Goal: Task Accomplishment & Management: Complete application form

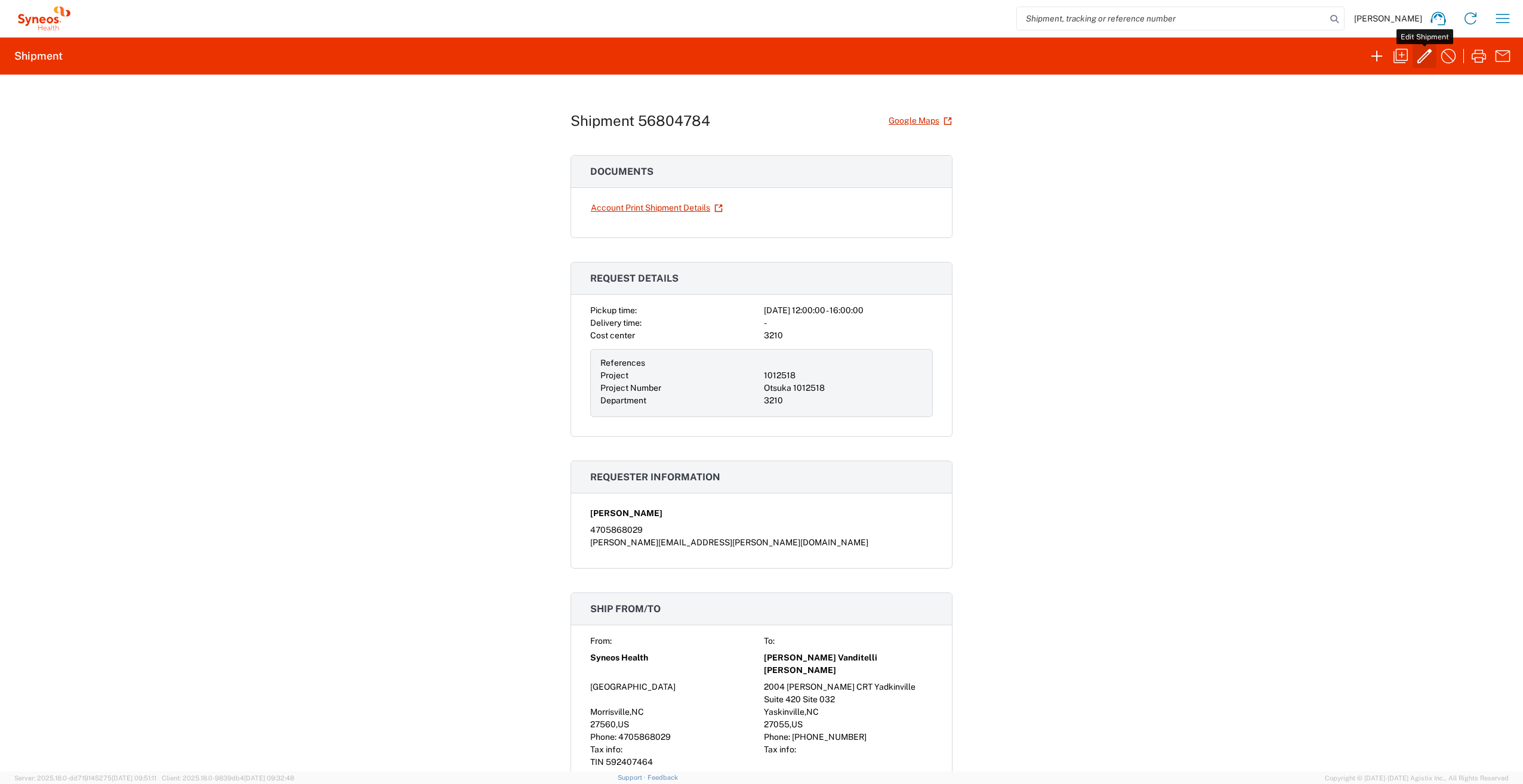
click at [1420, 52] on icon "button" at bounding box center [1424, 56] width 19 height 19
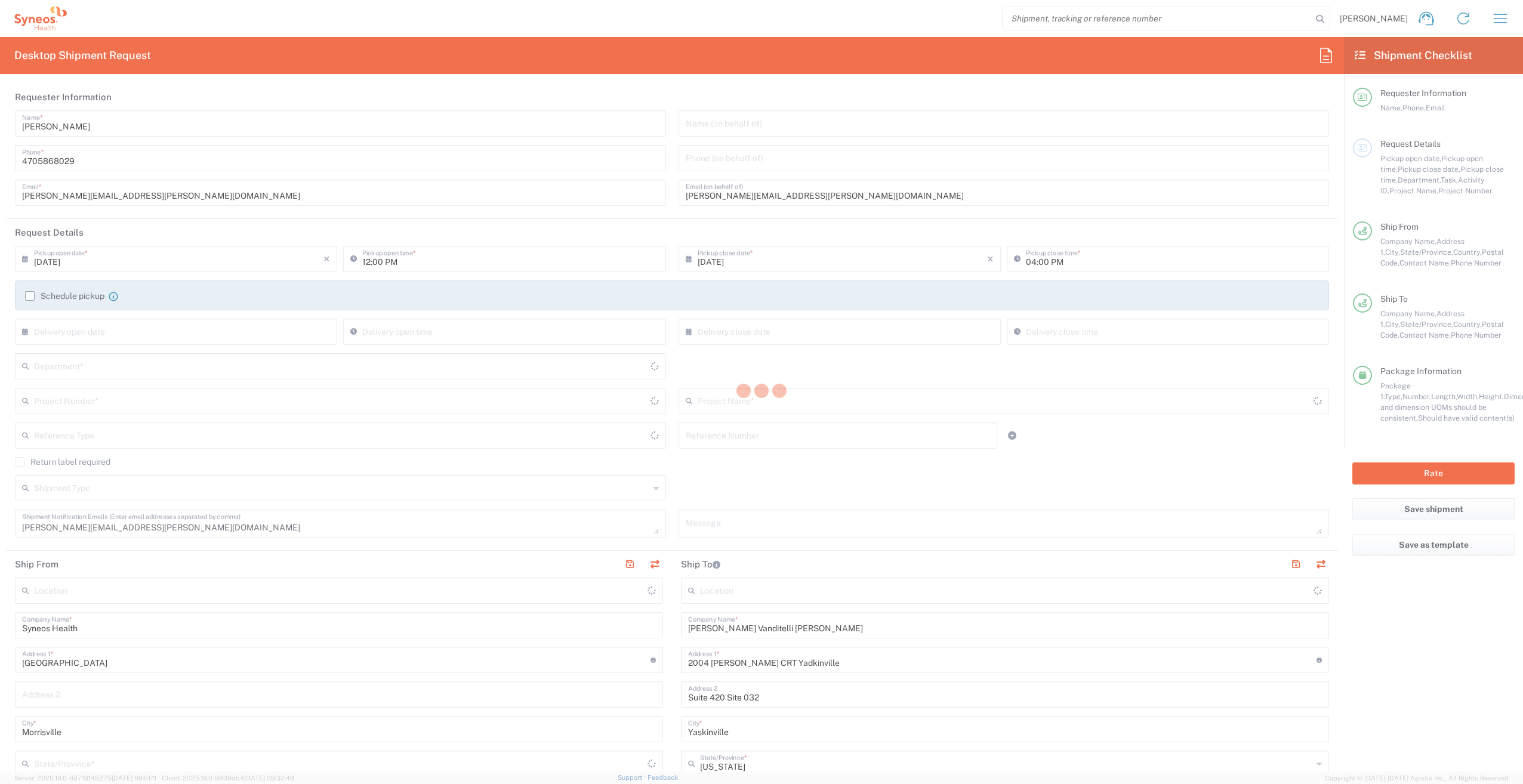
type input "1012518"
type input "[US_STATE]"
type input "[GEOGRAPHIC_DATA]"
type input "Your Packaging"
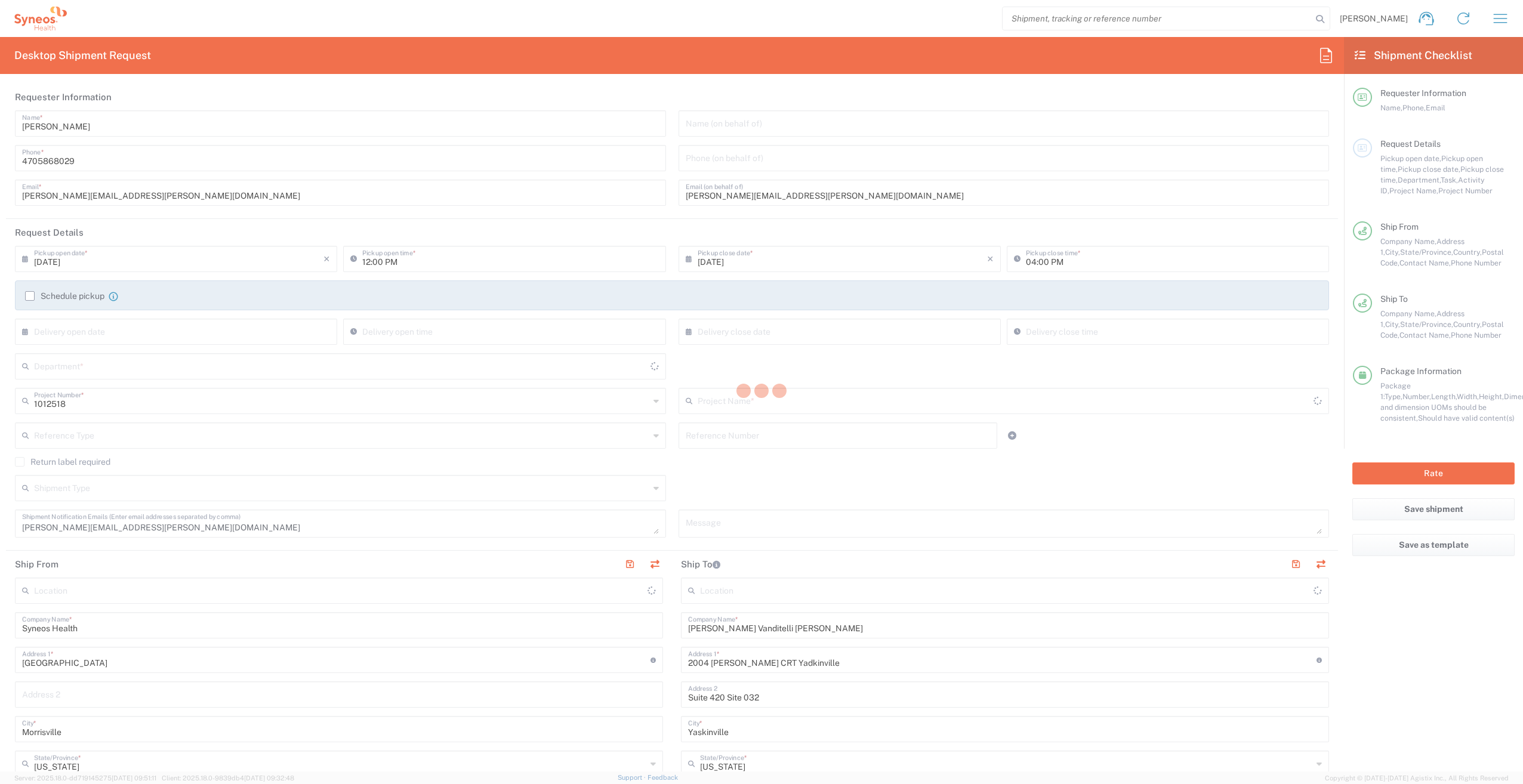
type input "Otsuka 1012518"
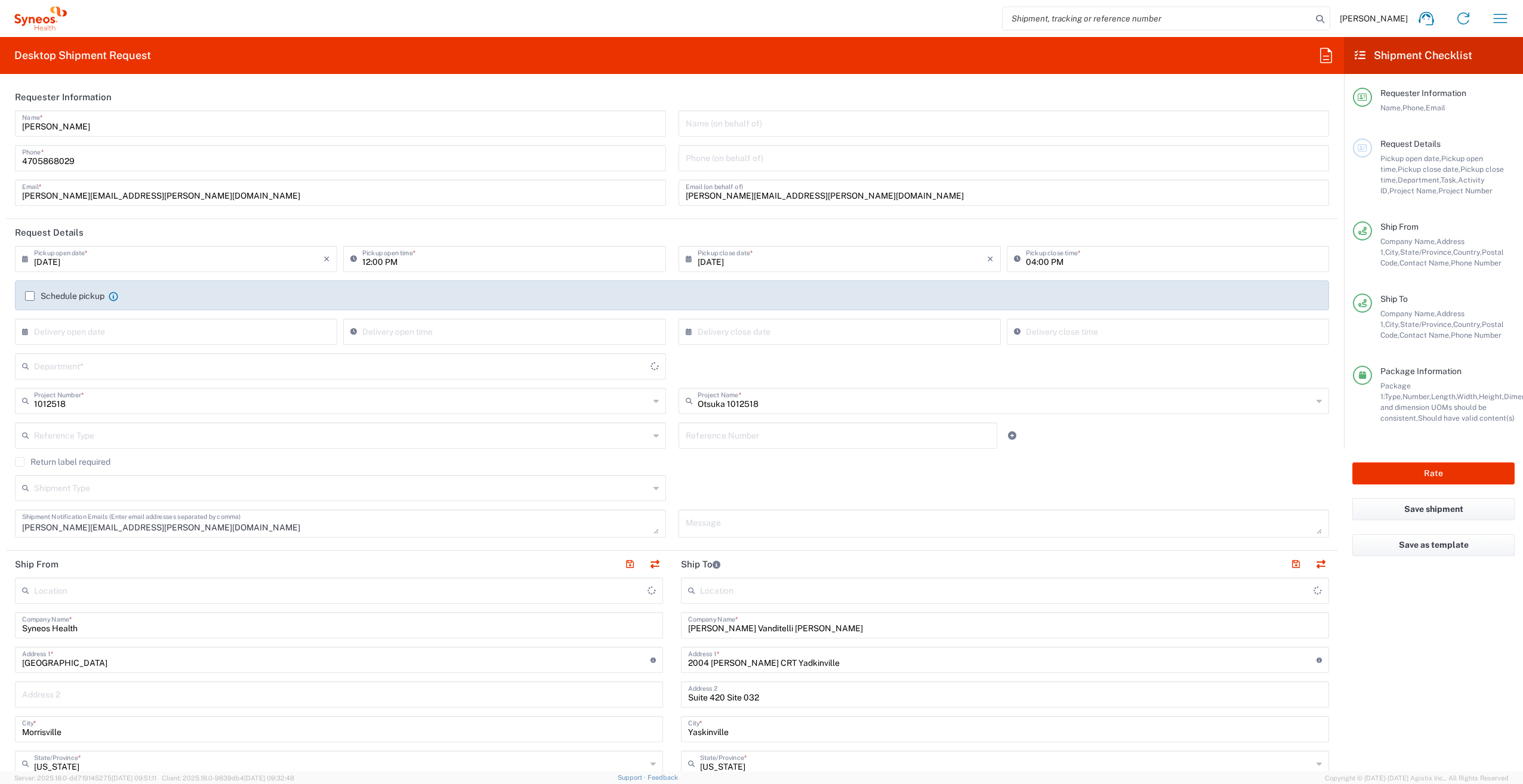
type input "3210"
type input "Syneos Health, LLC-[GEOGRAPHIC_DATA] [GEOGRAPHIC_DATA] [GEOGRAPHIC_DATA]"
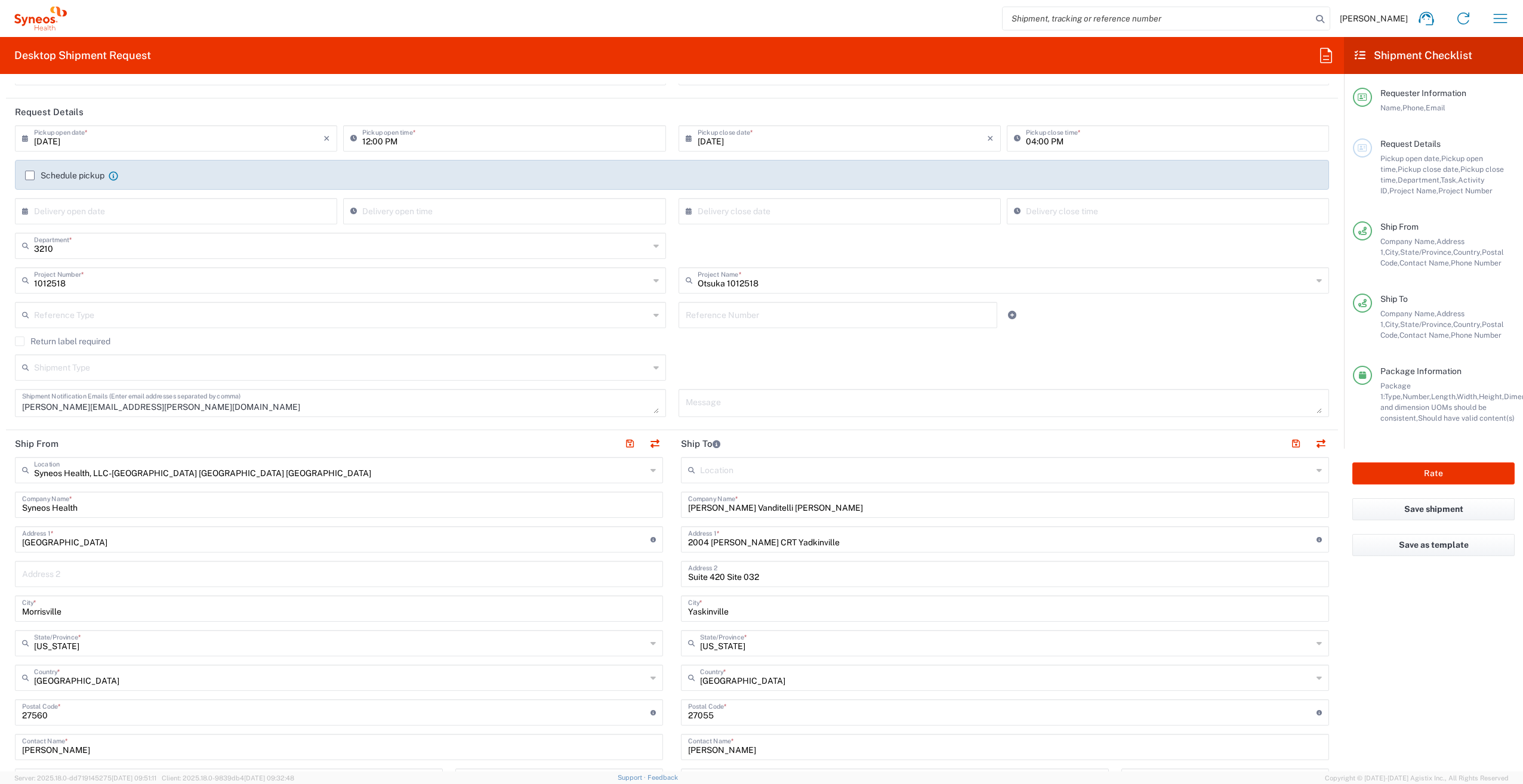
scroll to position [179, 0]
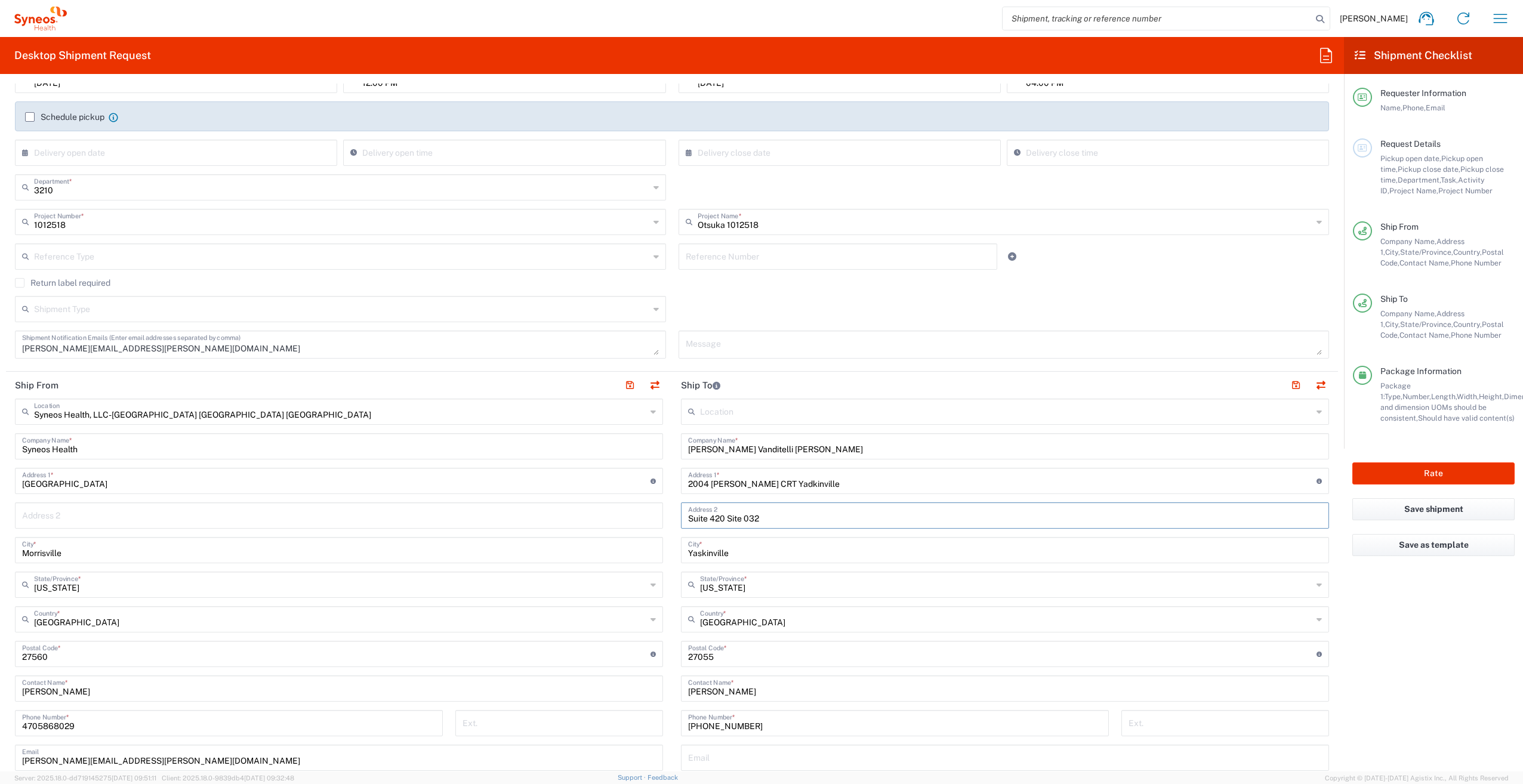
drag, startPoint x: 767, startPoint y: 521, endPoint x: 681, endPoint y: 516, distance: 86.1
click at [681, 516] on div "Suite 420 Site 032 Address 2" at bounding box center [1005, 516] width 648 height 26
paste input "2004 [PERSON_NAME] Court [GEOGRAPHIC_DATA] [GEOGRAPHIC_DATA] 27055"
drag, startPoint x: 761, startPoint y: 518, endPoint x: 781, endPoint y: 518, distance: 20.0
click at [781, 518] on input "2004 [PERSON_NAME] Court [GEOGRAPHIC_DATA] [GEOGRAPHIC_DATA] 27055" at bounding box center [1005, 515] width 634 height 21
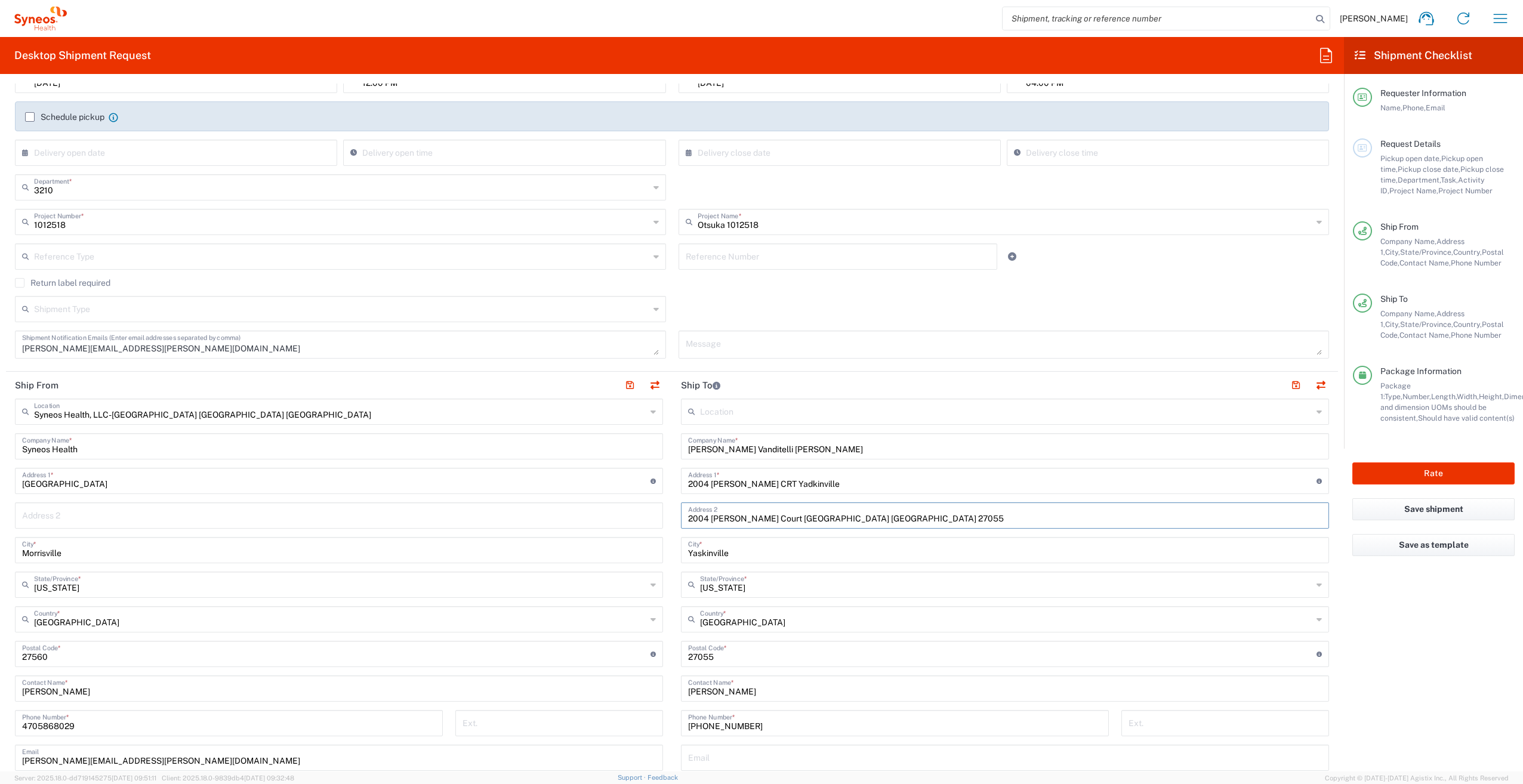
drag, startPoint x: 825, startPoint y: 518, endPoint x: 676, endPoint y: 523, distance: 149.1
click at [681, 523] on div "[STREET_ADDRESS][PERSON_NAME] Address 2" at bounding box center [1005, 516] width 648 height 26
type input "NC 27055"
drag, startPoint x: 827, startPoint y: 486, endPoint x: 646, endPoint y: 496, distance: 181.3
click at [646, 496] on div "Ship From Syneos Health, LLC-[GEOGRAPHIC_DATA] [GEOGRAPHIC_DATA] [GEOGRAPHIC_DA…" at bounding box center [672, 638] width 1332 height 533
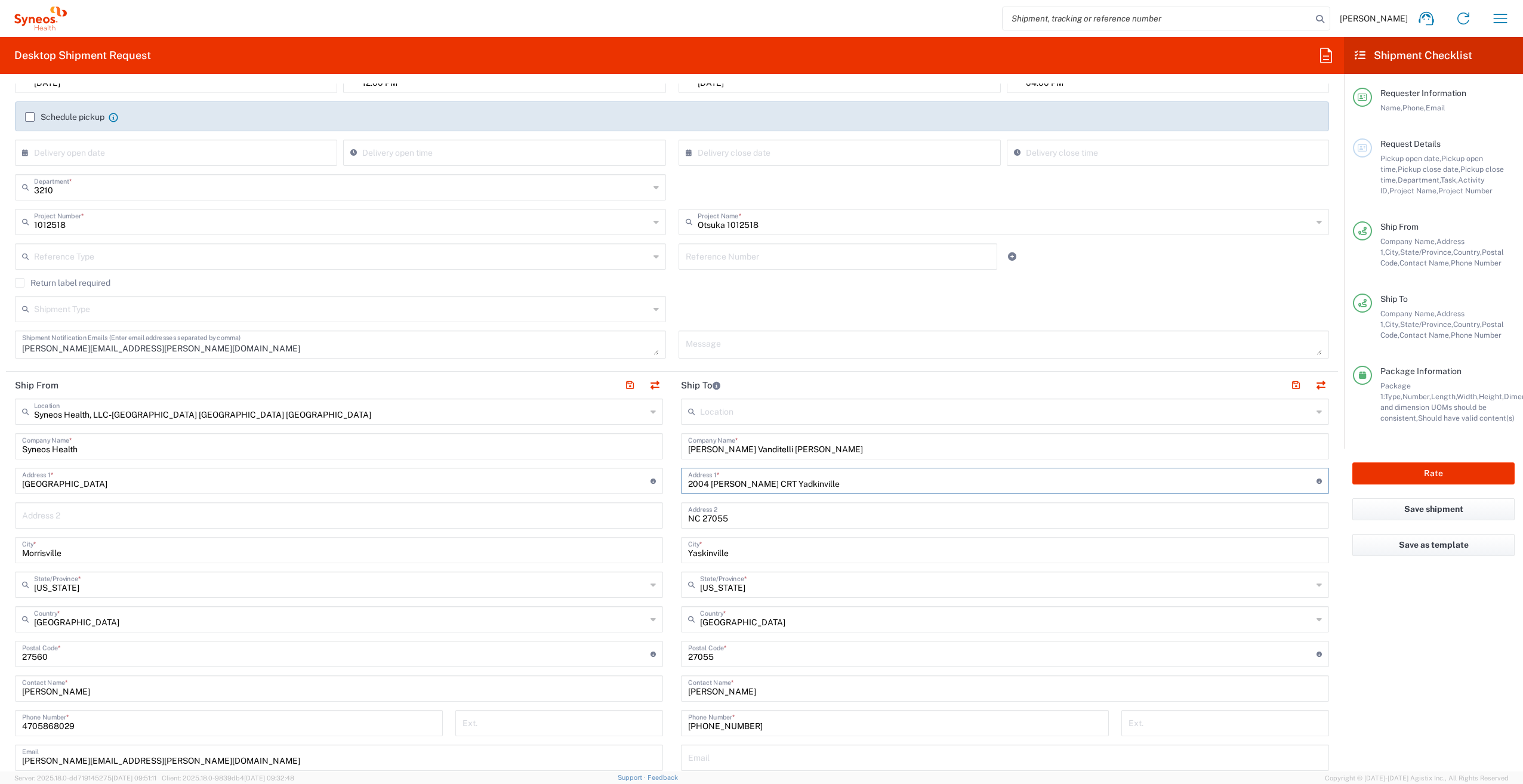
paste input "ourt"
type input "2004 [PERSON_NAME] Court [GEOGRAPHIC_DATA]"
click at [737, 519] on input "NC 27055" at bounding box center [1005, 515] width 634 height 21
drag, startPoint x: 700, startPoint y: 521, endPoint x: 735, endPoint y: 521, distance: 35.0
click at [735, 521] on input "NC 27055" at bounding box center [1005, 515] width 634 height 21
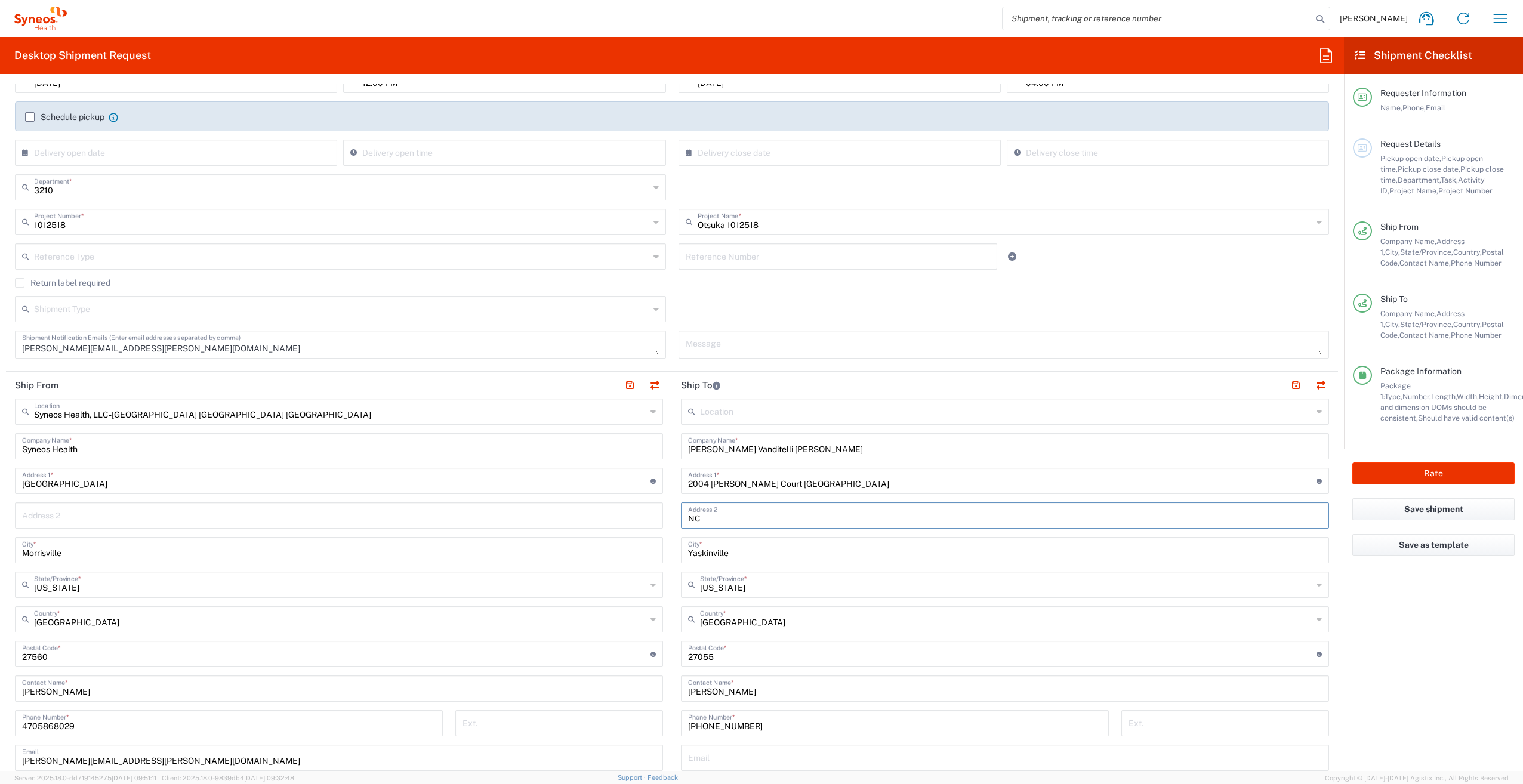
scroll to position [358, 0]
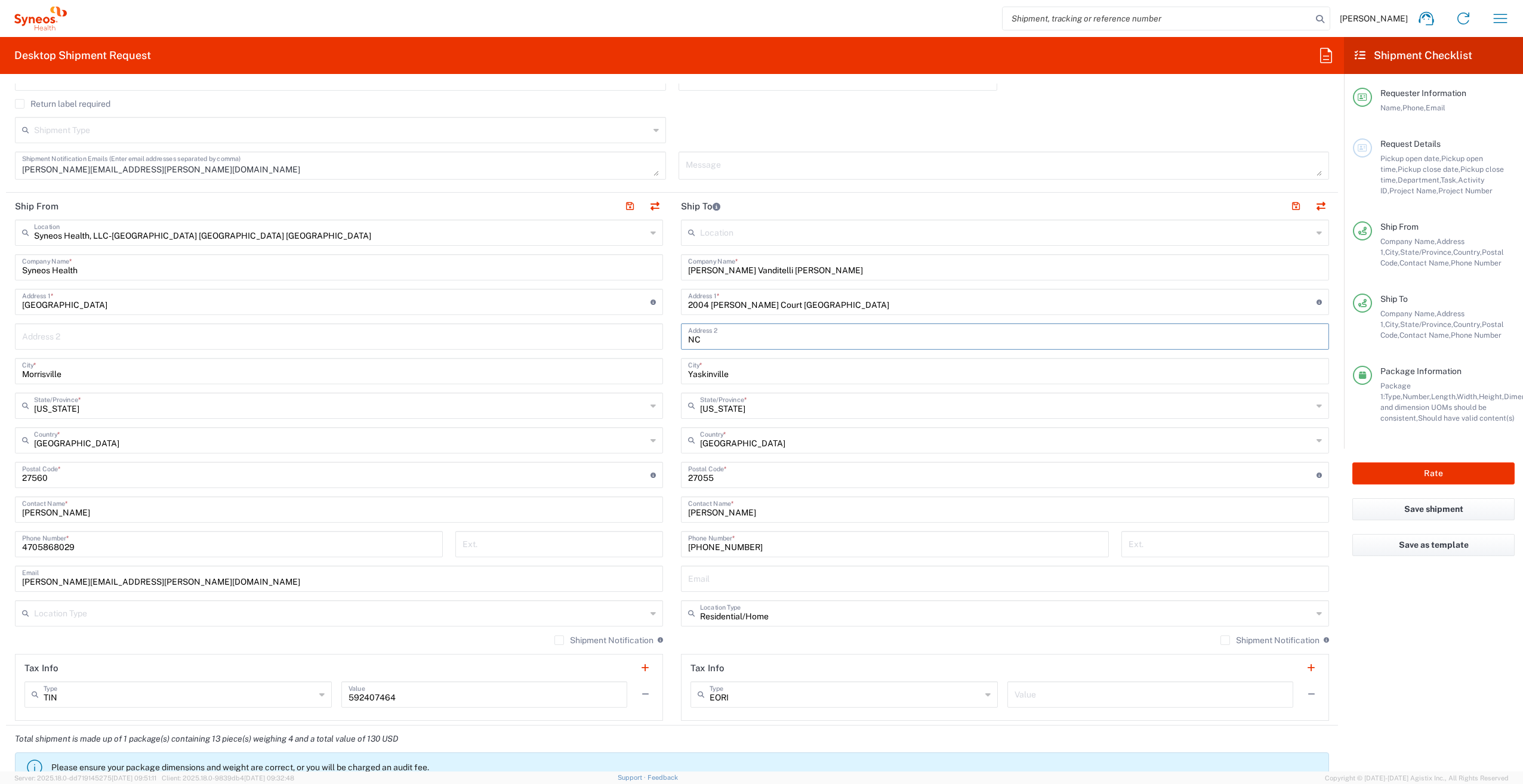
type input "NC"
click at [714, 587] on input "text" at bounding box center [1005, 578] width 634 height 21
paste input "[PERSON_NAME][EMAIL_ADDRESS][PERSON_NAME][DOMAIN_NAME]"
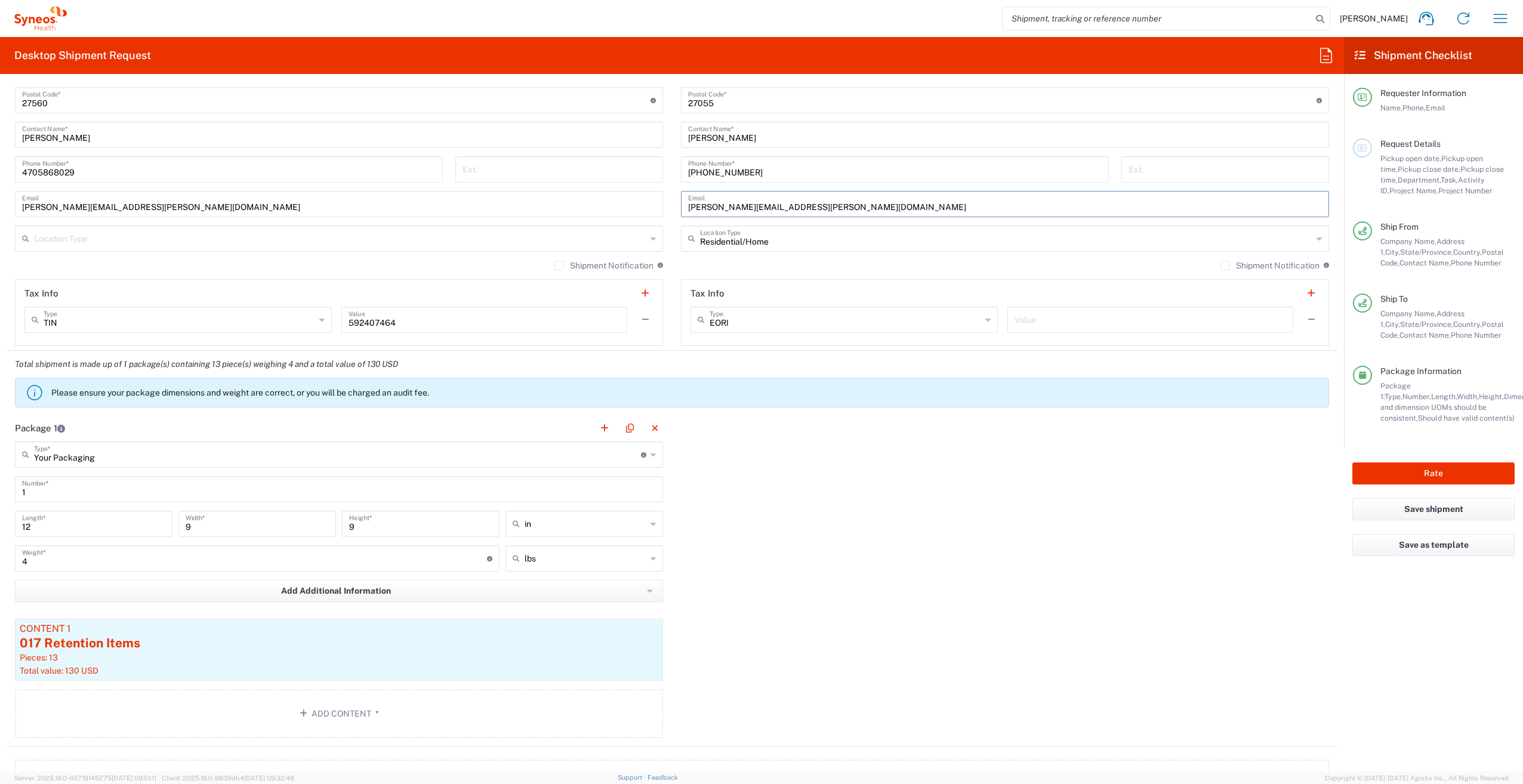
scroll to position [716, 0]
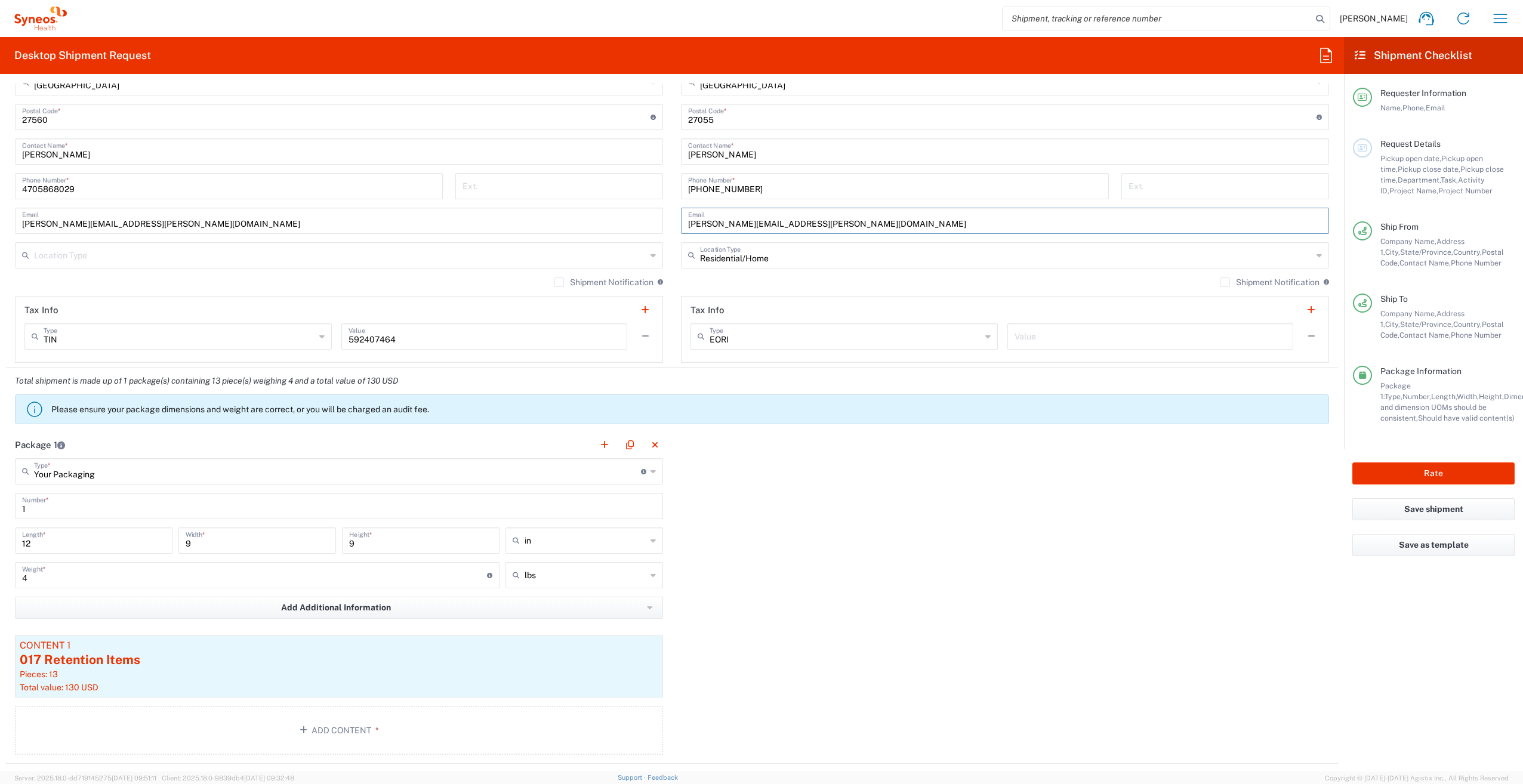
type input "[PERSON_NAME][EMAIL_ADDRESS][PERSON_NAME][DOMAIN_NAME]"
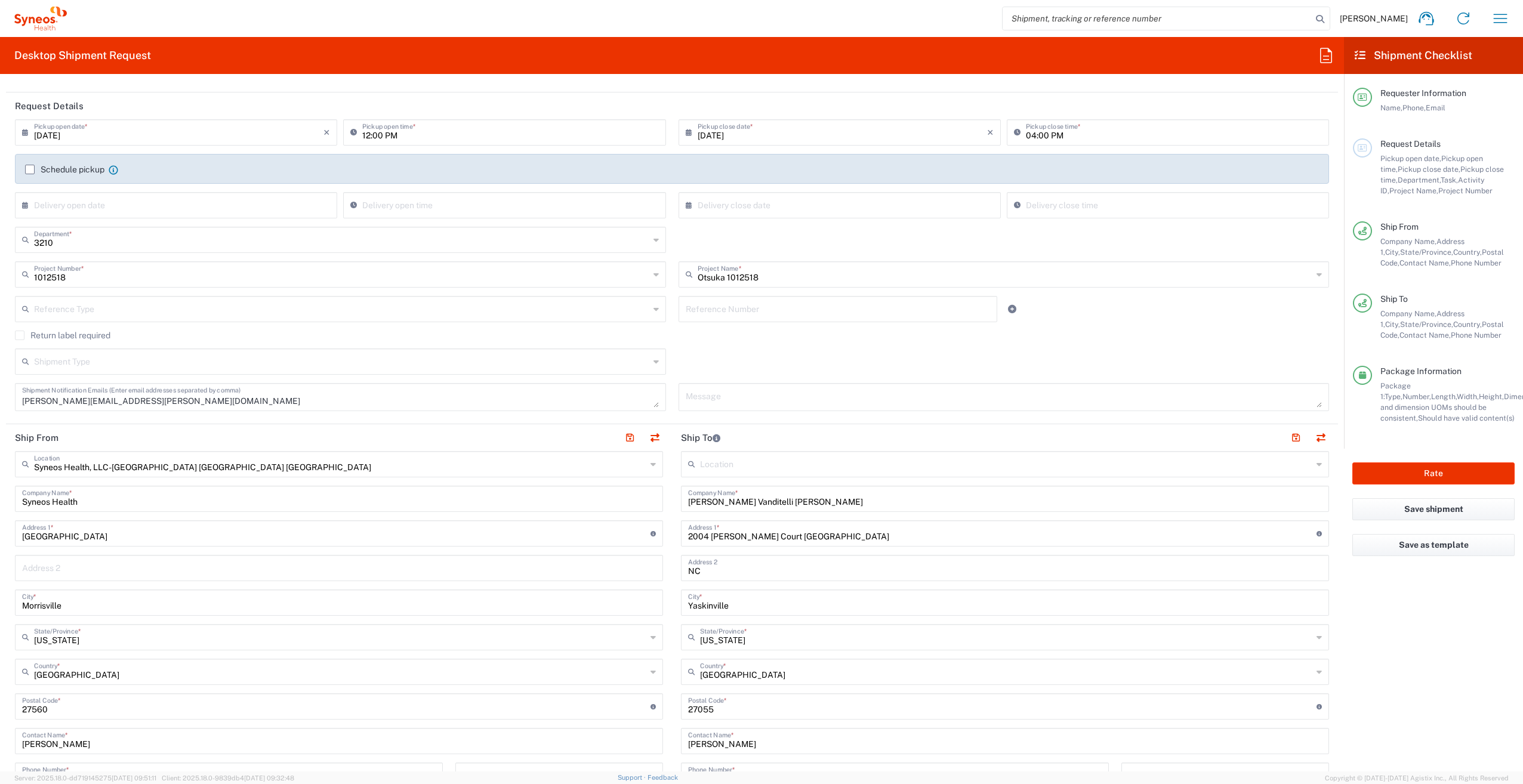
scroll to position [0, 0]
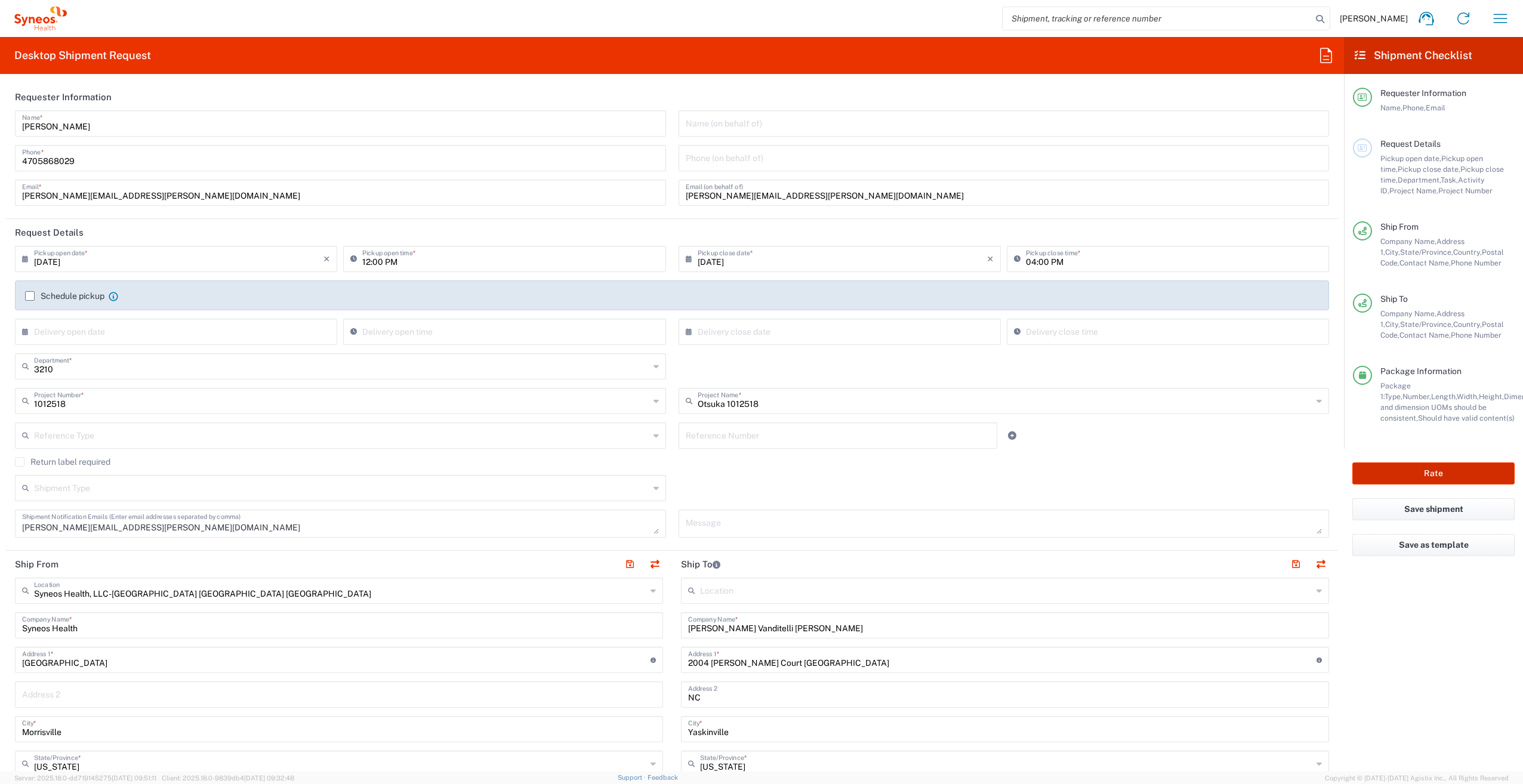
drag, startPoint x: 1446, startPoint y: 475, endPoint x: 659, endPoint y: 428, distance: 788.4
click at [659, 428] on div "Desktop Shipment Request Requester Information [PERSON_NAME] Name * [PHONE_NUMB…" at bounding box center [761, 404] width 1523 height 734
drag, startPoint x: 1430, startPoint y: 472, endPoint x: 1046, endPoint y: 473, distance: 384.0
click at [1047, 473] on div "Desktop Shipment Request Requester Information [PERSON_NAME] Name * [PHONE_NUMB…" at bounding box center [761, 404] width 1523 height 734
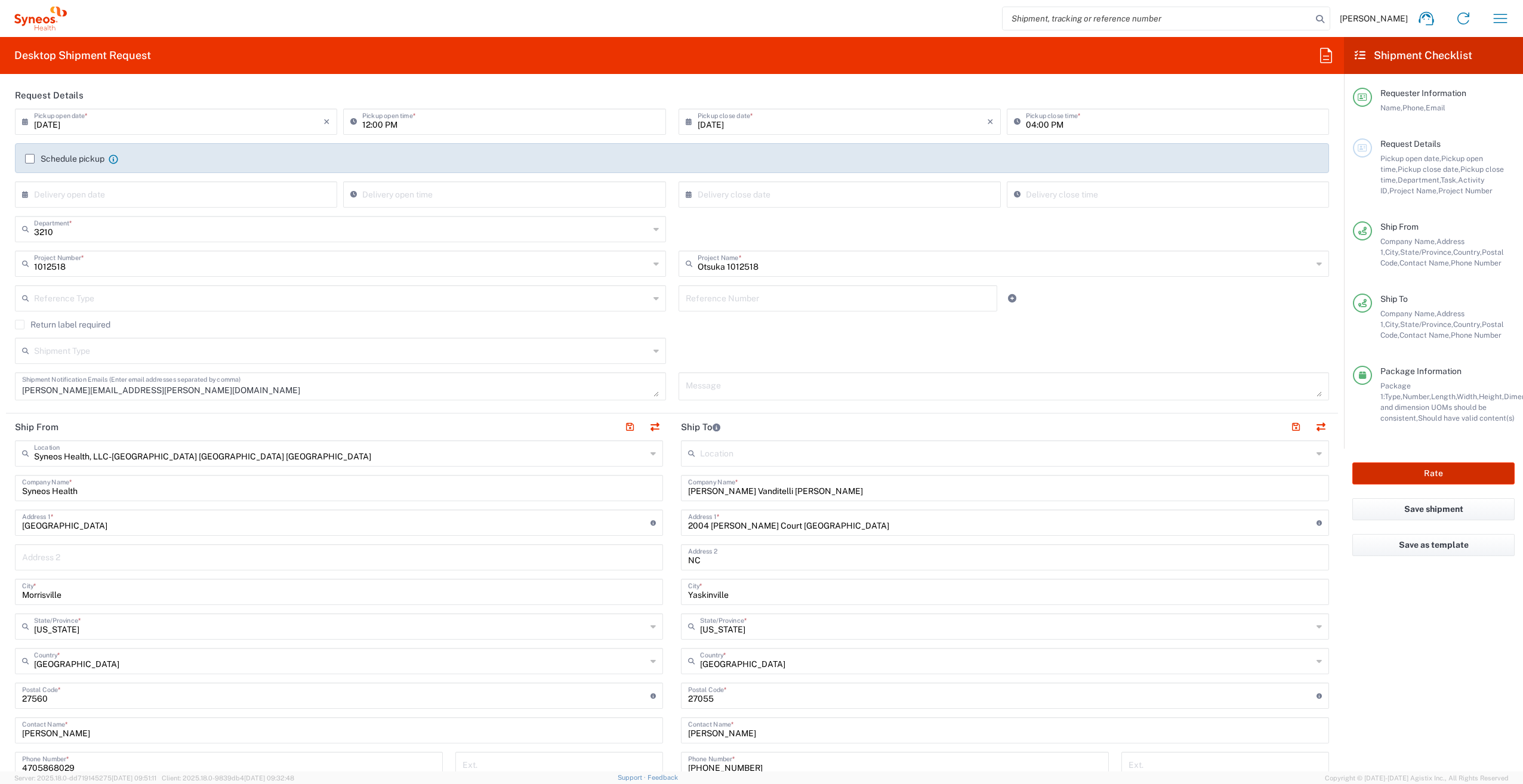
scroll to position [179, 0]
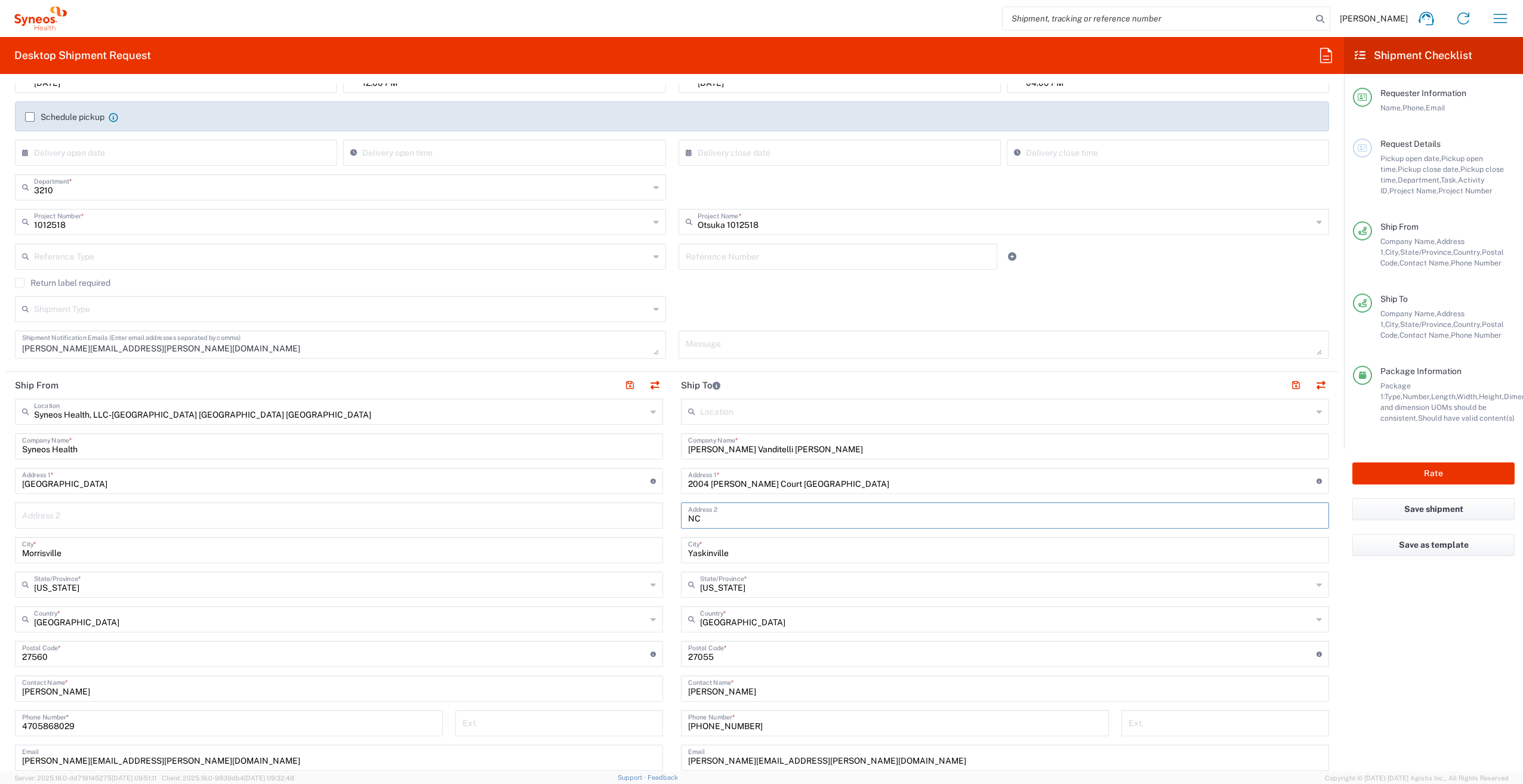
drag, startPoint x: 690, startPoint y: 515, endPoint x: 633, endPoint y: 510, distance: 57.2
click at [633, 510] on div "Ship From Syneos Health, LLC-[GEOGRAPHIC_DATA] [GEOGRAPHIC_DATA] [GEOGRAPHIC_DA…" at bounding box center [672, 638] width 1332 height 533
click at [1452, 629] on agx-form-checklist "Shipment Checklist Requester Information Name, Phone, Email Request Details Pic…" at bounding box center [1433, 404] width 179 height 734
click at [1445, 480] on button "Rate" at bounding box center [1433, 473] width 162 height 22
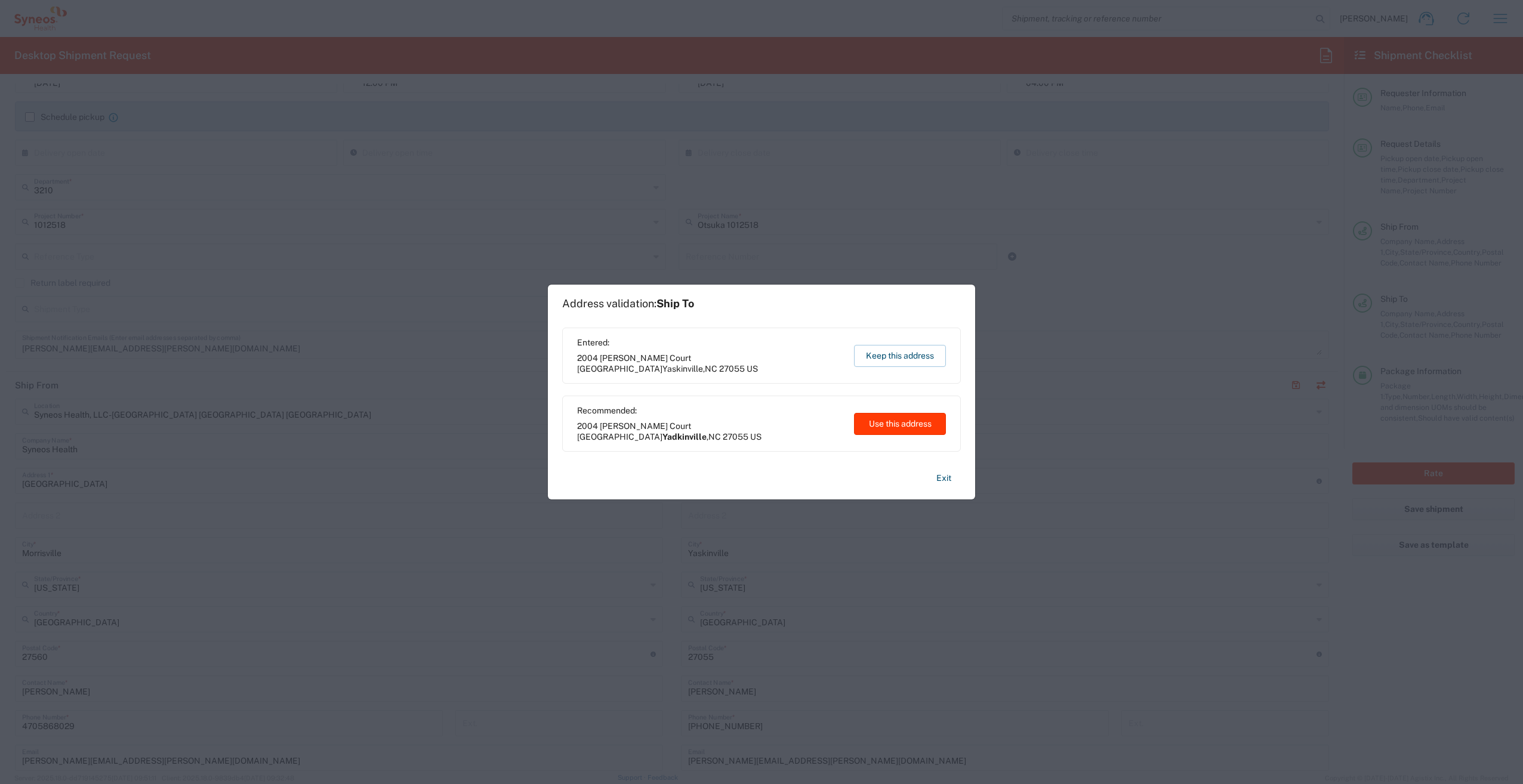
click at [907, 427] on button "Use this address" at bounding box center [899, 423] width 92 height 22
type input "Yadkinville"
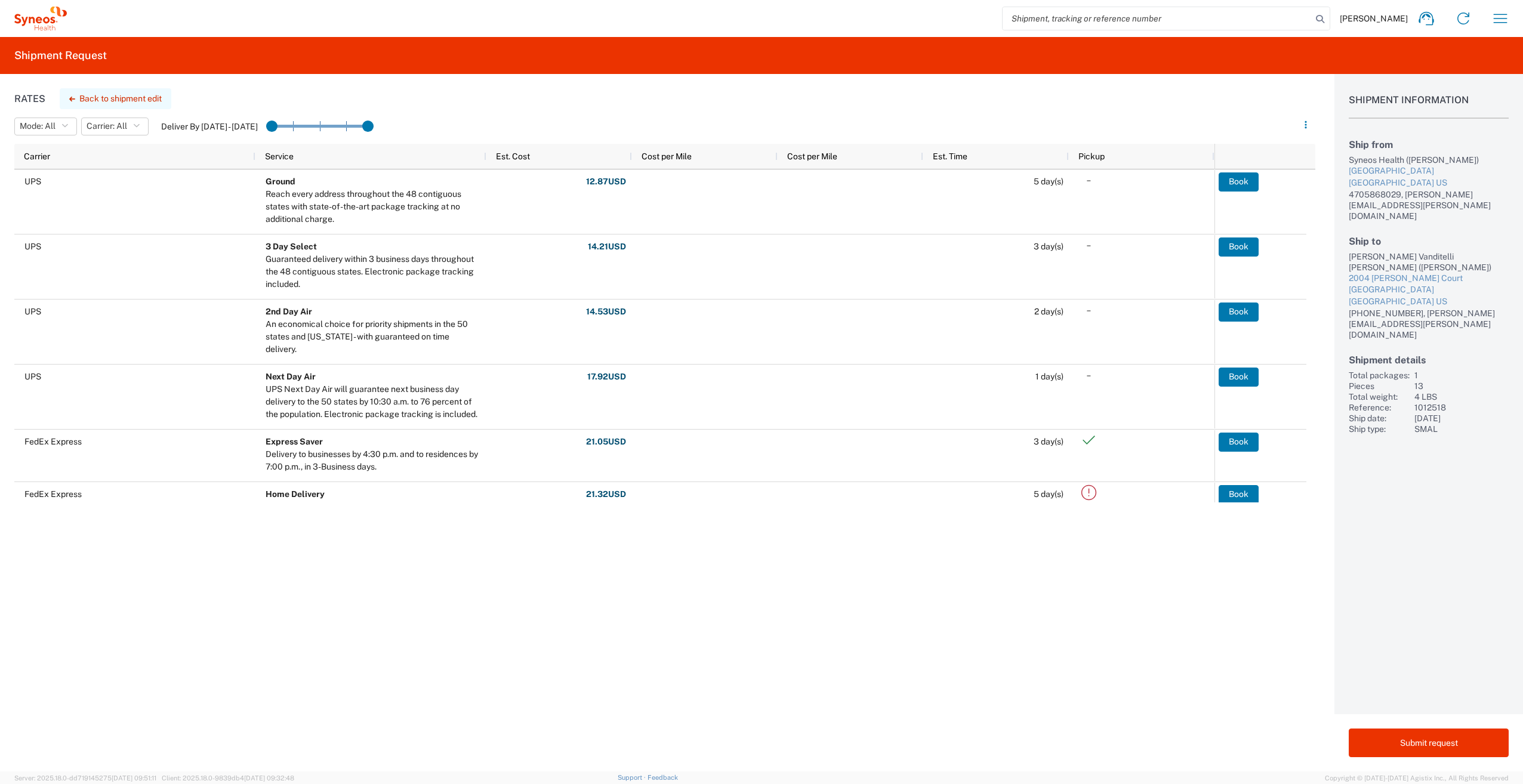
click at [96, 100] on button "Back to shipment edit" at bounding box center [115, 99] width 112 height 21
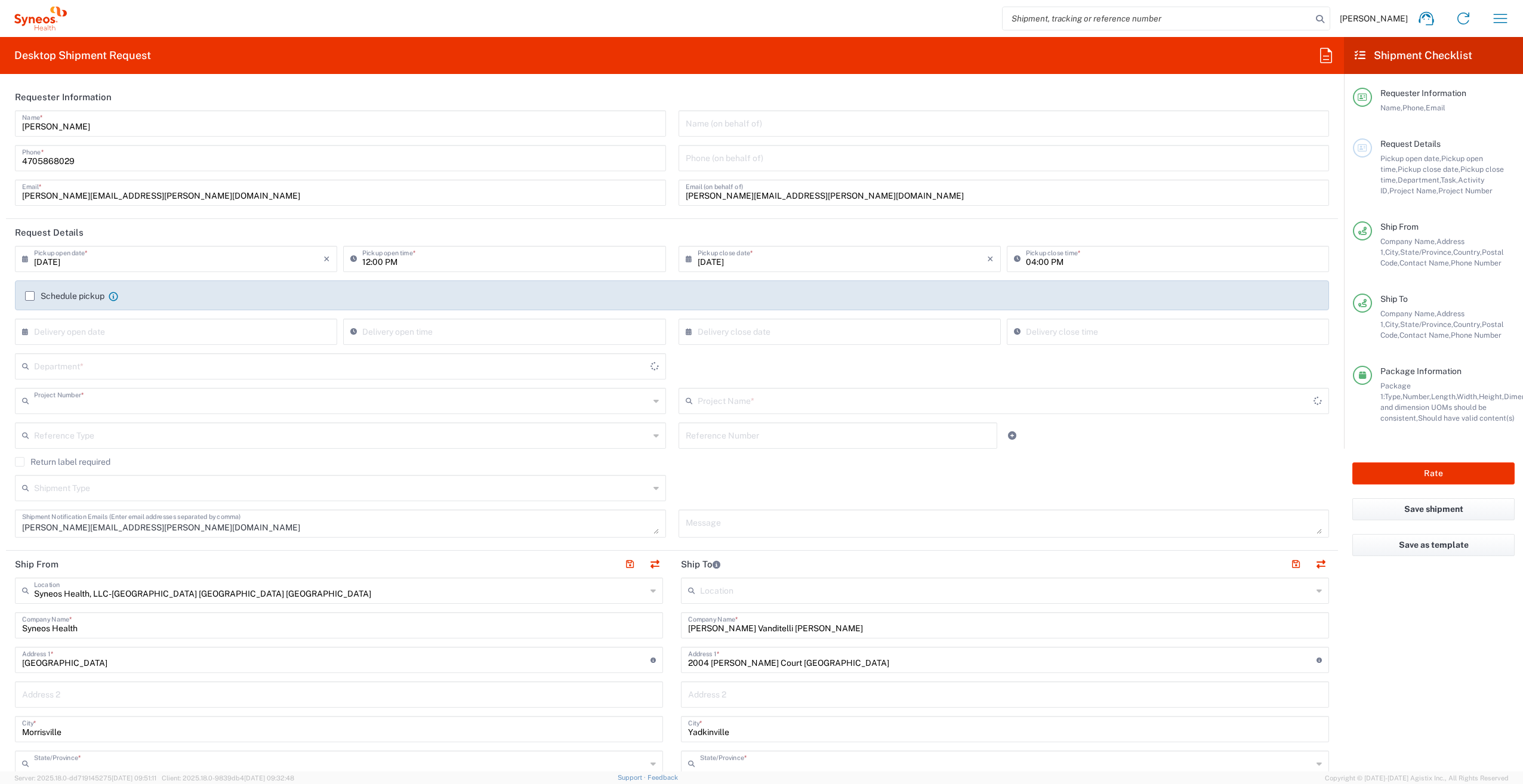
type input "1012518"
type input "[US_STATE]"
type input "Your Packaging"
type input "Otsuka 1012518"
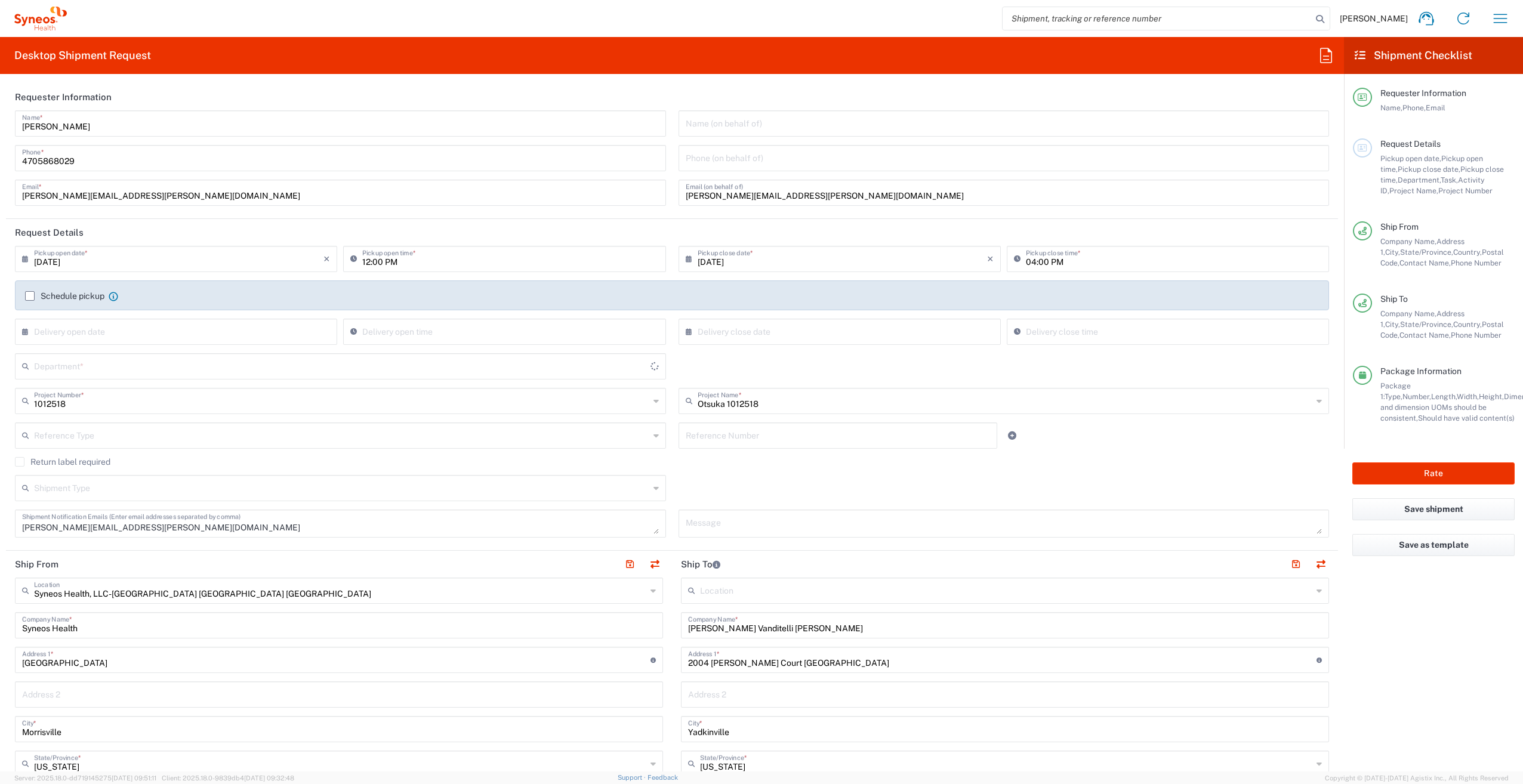
type input "3210"
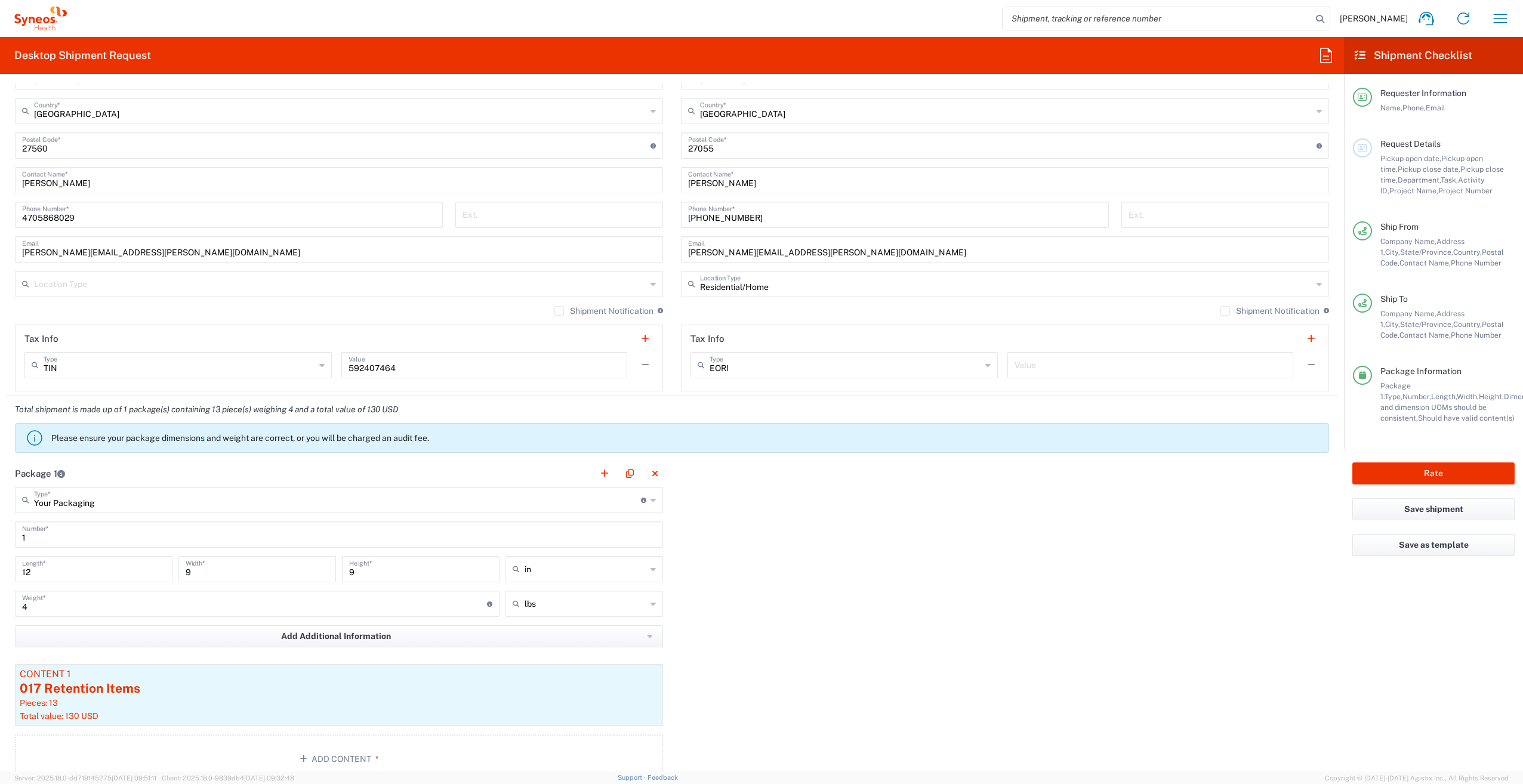
scroll to position [716, 0]
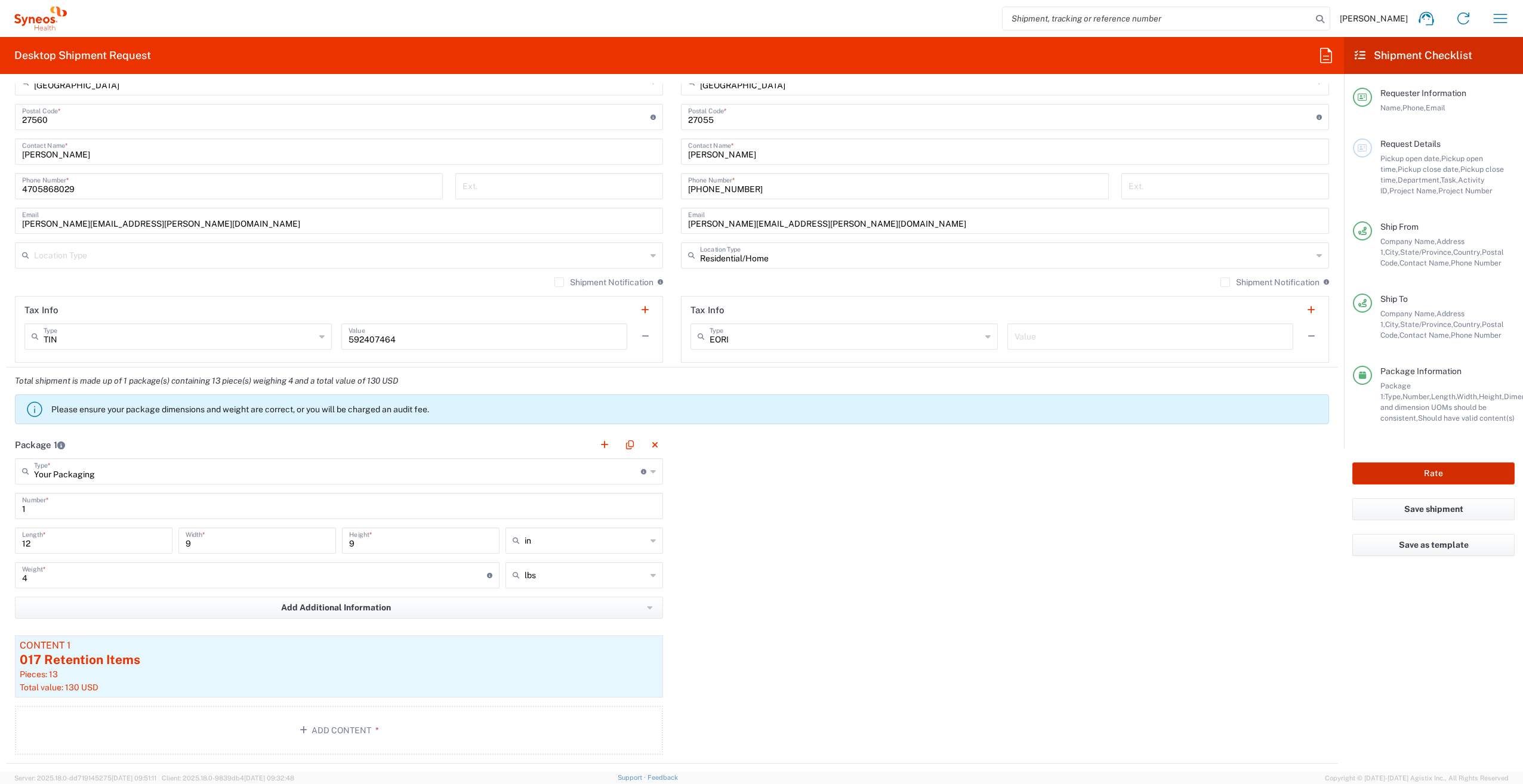
click at [1450, 473] on button "Rate" at bounding box center [1433, 473] width 162 height 22
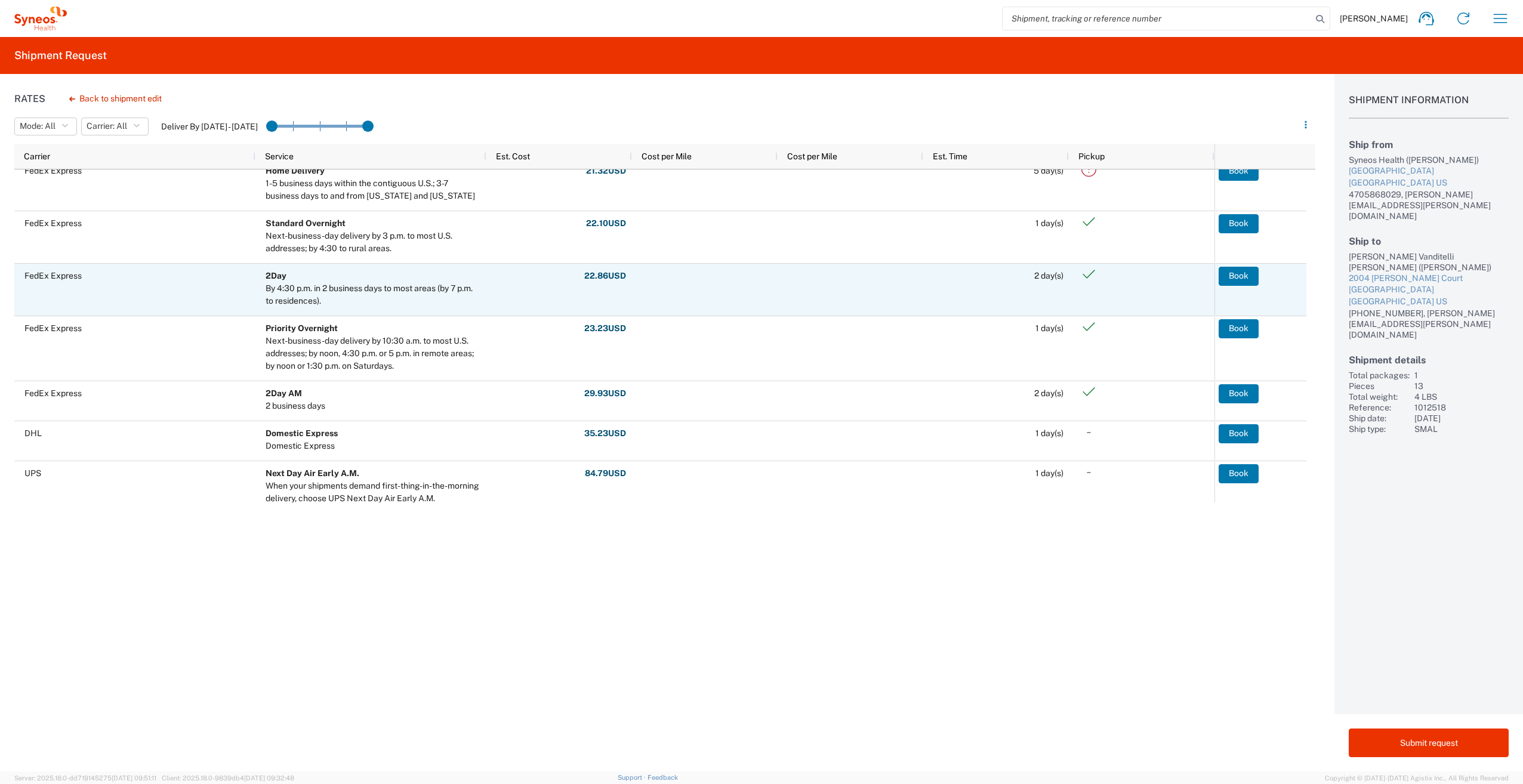
scroll to position [334, 0]
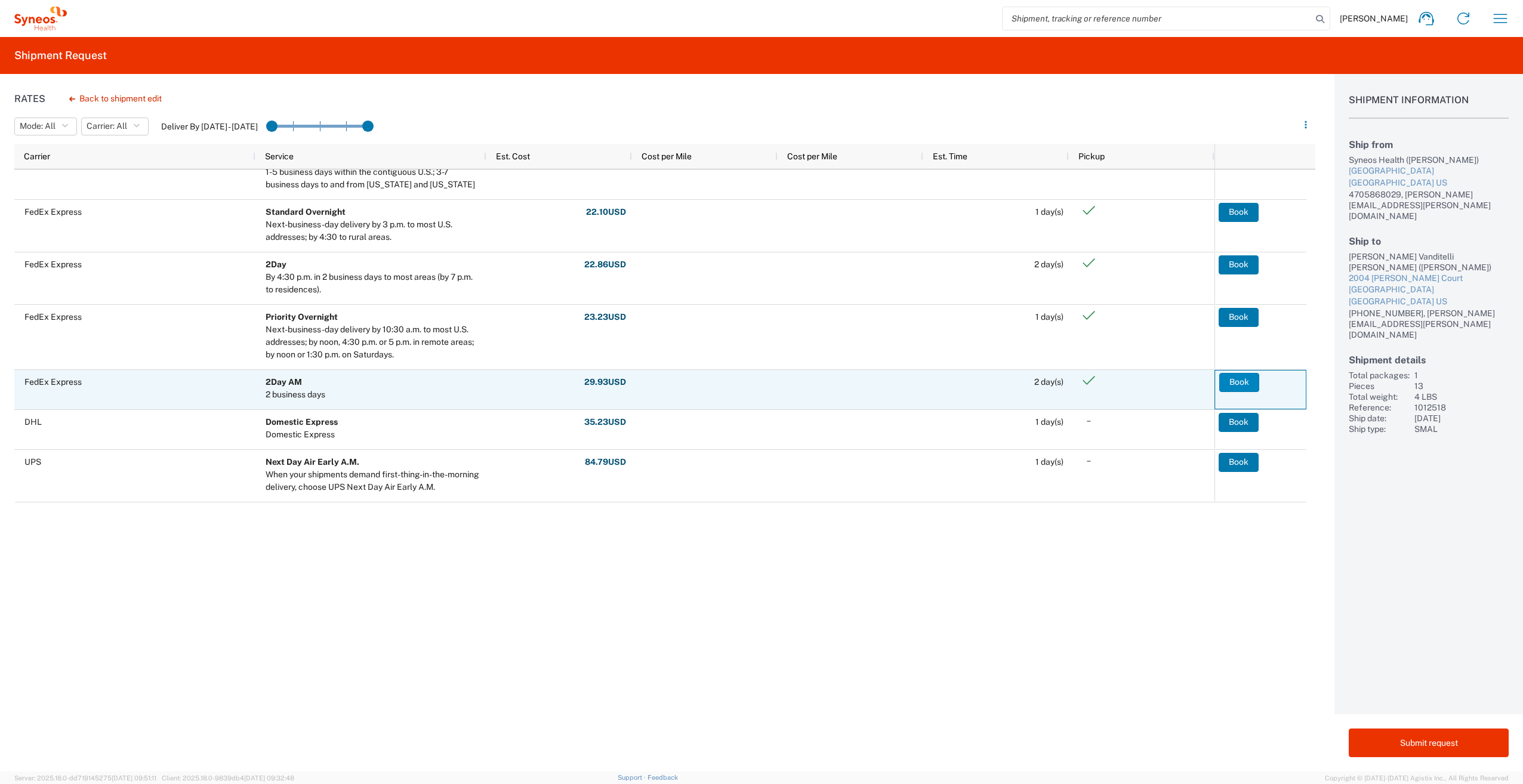
click at [1243, 383] on button "Book" at bounding box center [1239, 382] width 40 height 19
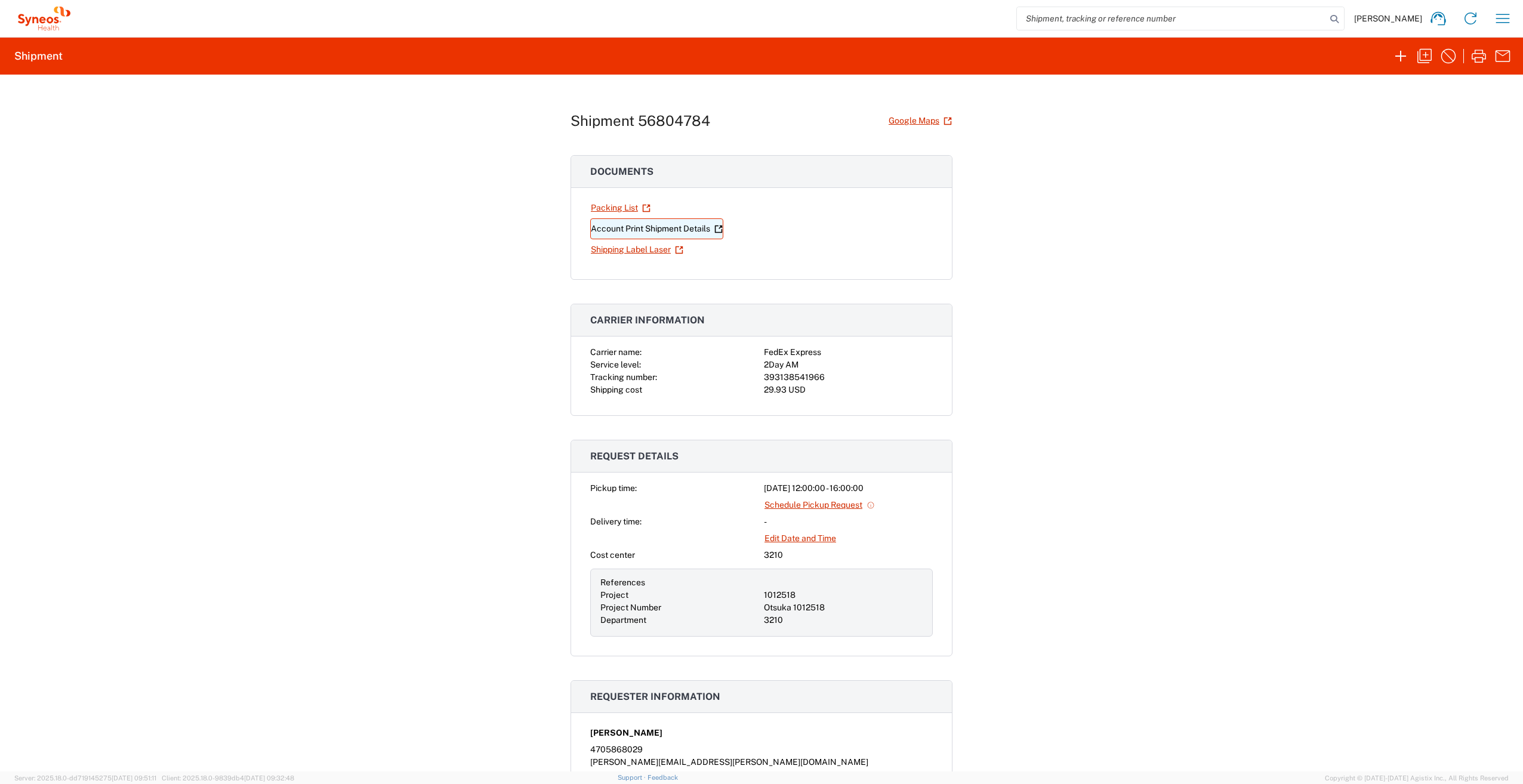
click at [654, 226] on link "Account Print Shipment Details" at bounding box center [656, 229] width 133 height 21
click at [638, 247] on link "Shipping Label Laser" at bounding box center [637, 250] width 94 height 21
click at [1427, 59] on icon "button" at bounding box center [1424, 56] width 19 height 19
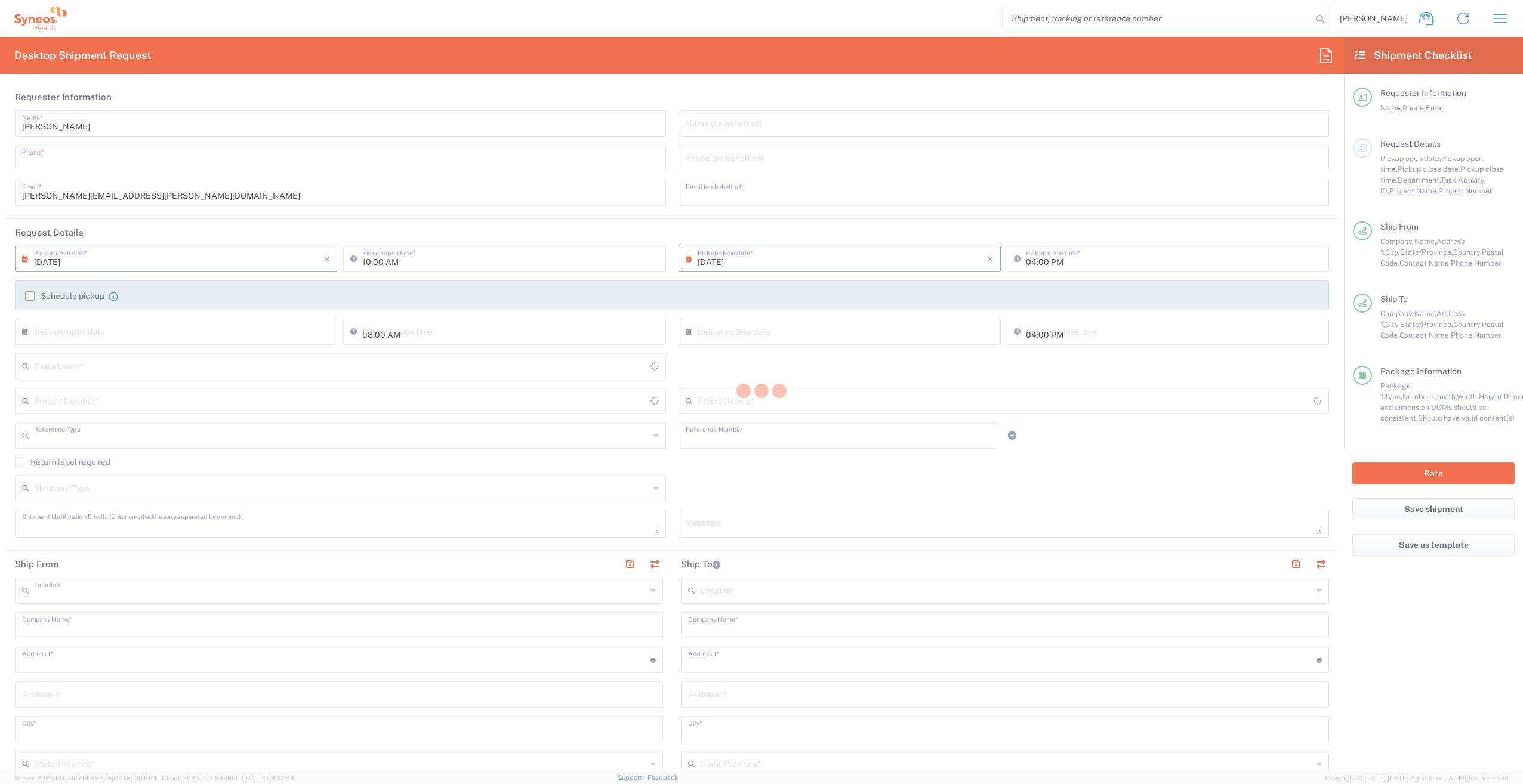
type input "4705868029"
type input "[PERSON_NAME][EMAIL_ADDRESS][PERSON_NAME][DOMAIN_NAME]"
type input "[DATE]"
type input "12:00 PM"
type input "[DATE]"
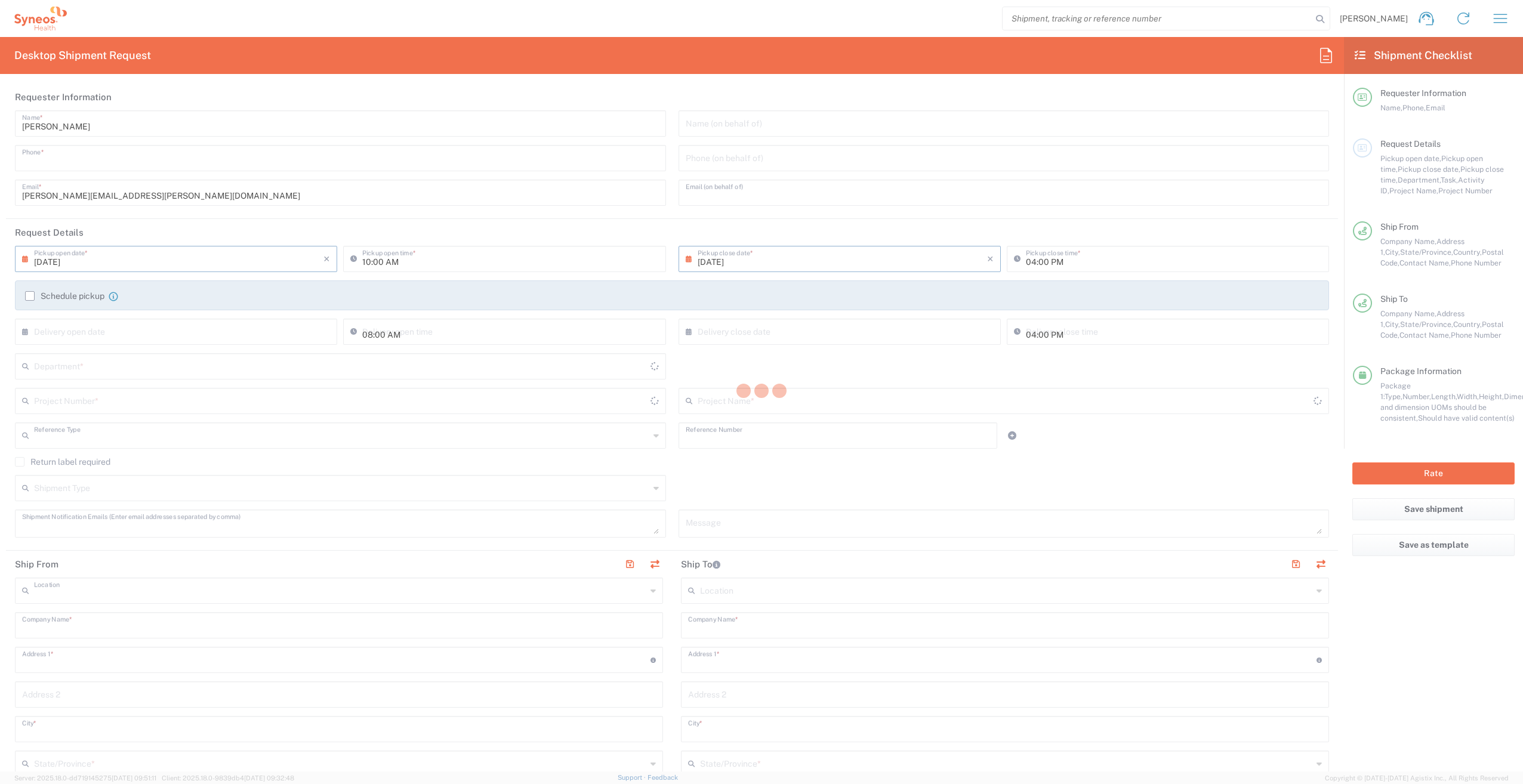
type input "Project"
type input "1012518"
type textarea "[PERSON_NAME][EMAIL_ADDRESS][PERSON_NAME][DOMAIN_NAME]"
type input "Syneos Health, LLC-[GEOGRAPHIC_DATA] [GEOGRAPHIC_DATA] [GEOGRAPHIC_DATA]"
type input "Syneos Health"
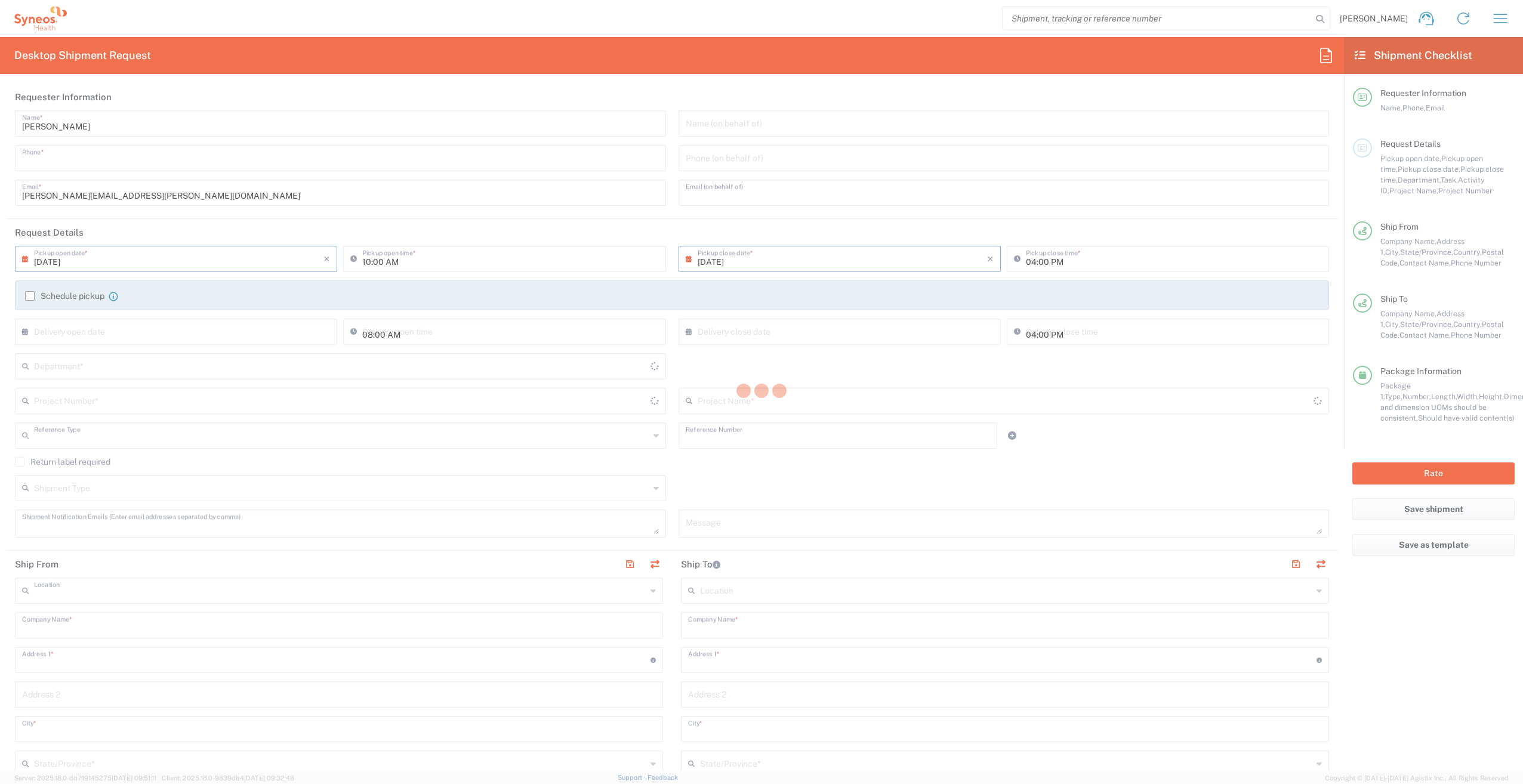
type input "[GEOGRAPHIC_DATA]"
type input "Morrisville"
type input "27560"
type input "[PERSON_NAME]"
type input "4705868029"
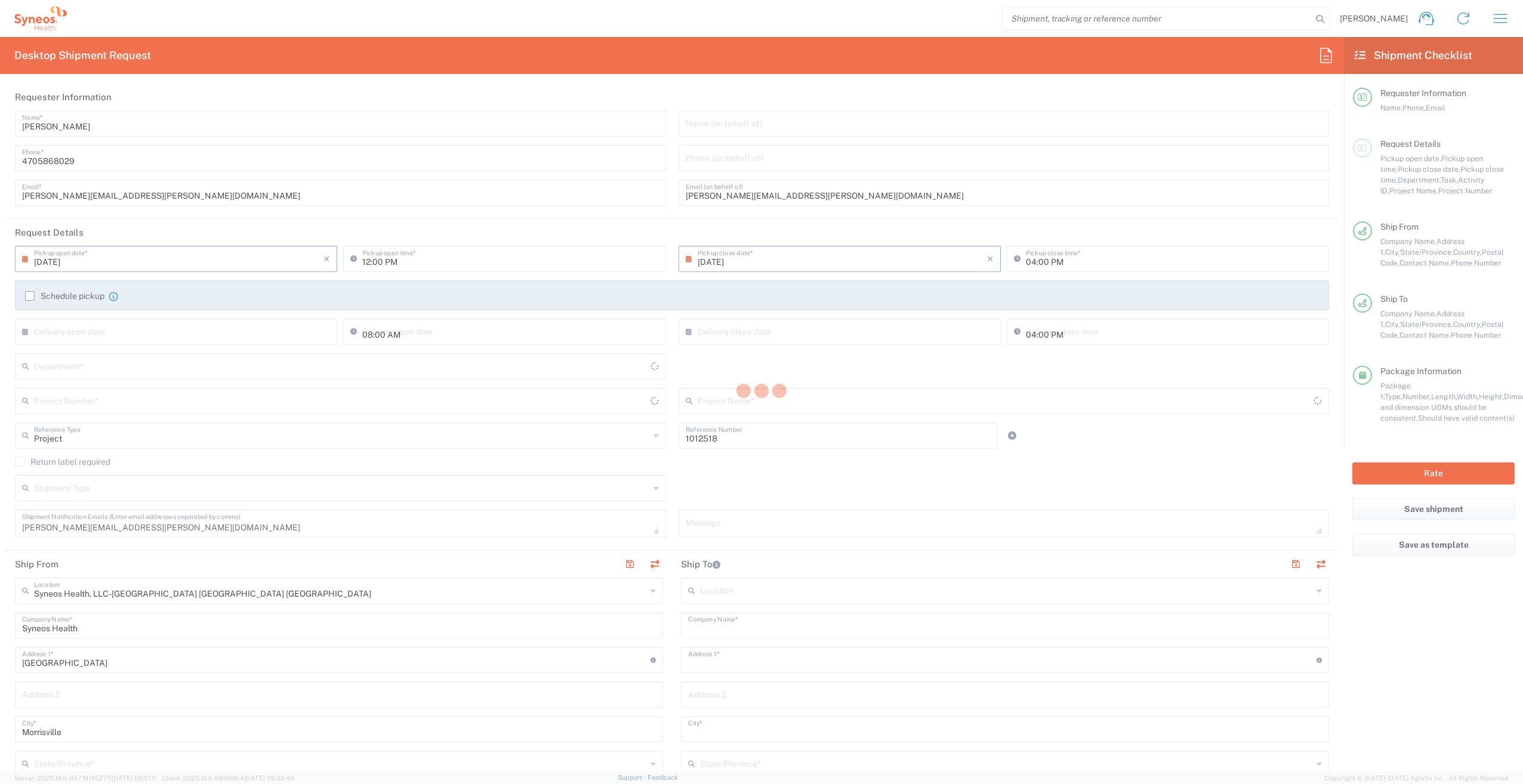
type input "[PERSON_NAME][EMAIL_ADDRESS][PERSON_NAME][DOMAIN_NAME]"
type input "[PERSON_NAME] Vanditelli [PERSON_NAME]"
type input "2004 [PERSON_NAME] Court [GEOGRAPHIC_DATA]"
type input "Yadkinville"
type input "[GEOGRAPHIC_DATA]"
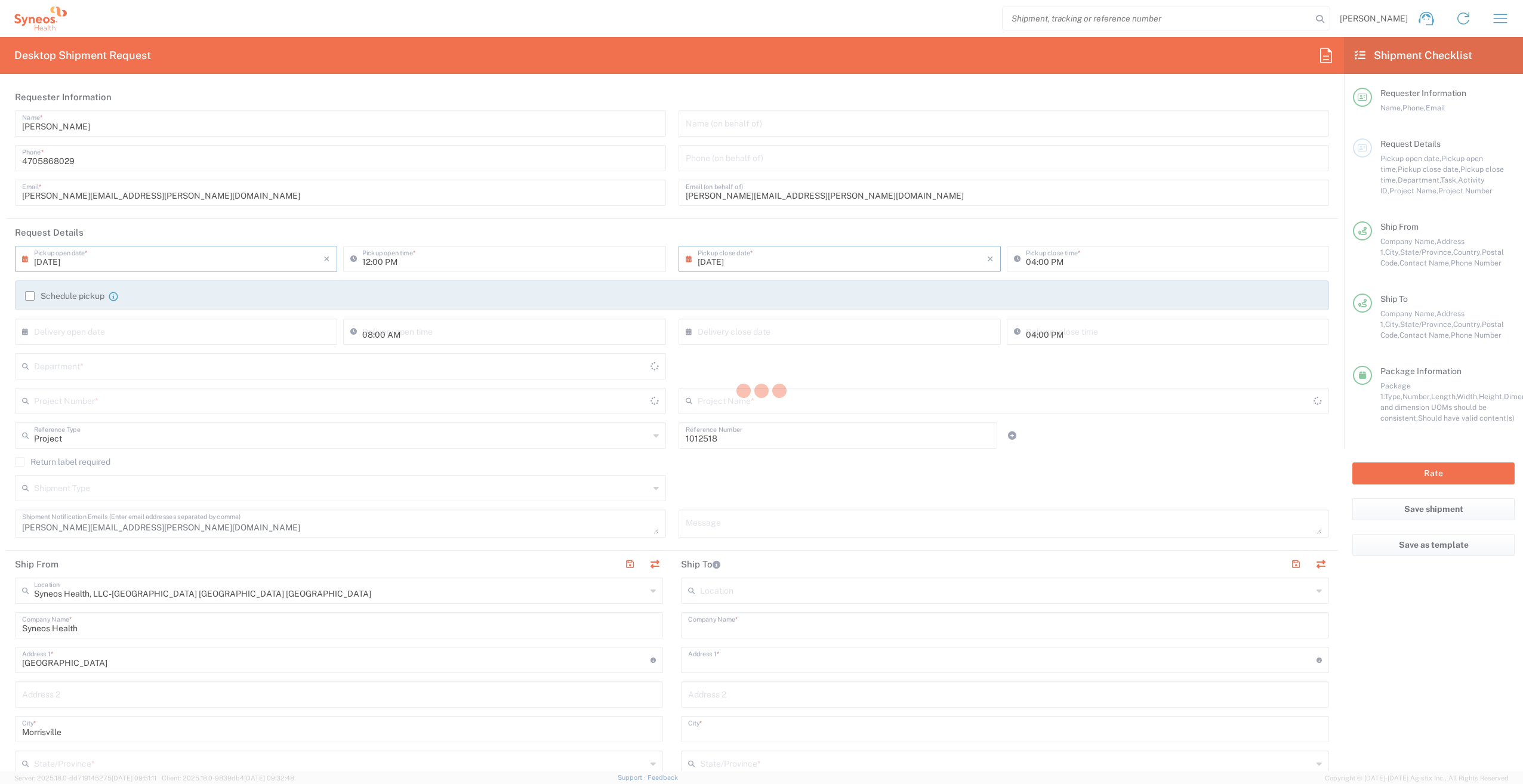
type input "27055"
type input "[PERSON_NAME]"
type input "[PHONE_NUMBER]"
type input "[PERSON_NAME][EMAIL_ADDRESS][PERSON_NAME][DOMAIN_NAME]"
type input "Residential/Home"
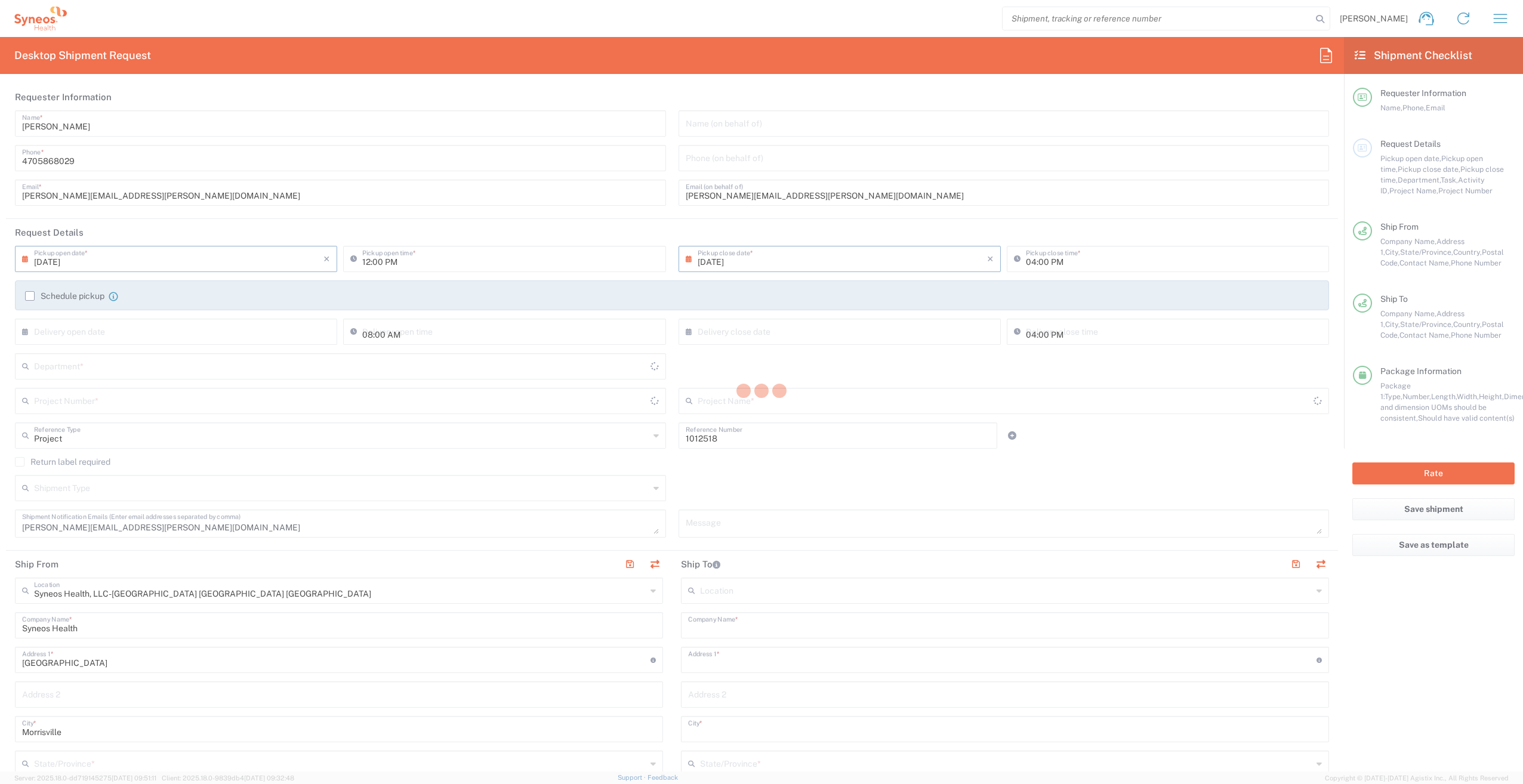
type input "Sender/Shipper"
type input "[PERSON_NAME]"
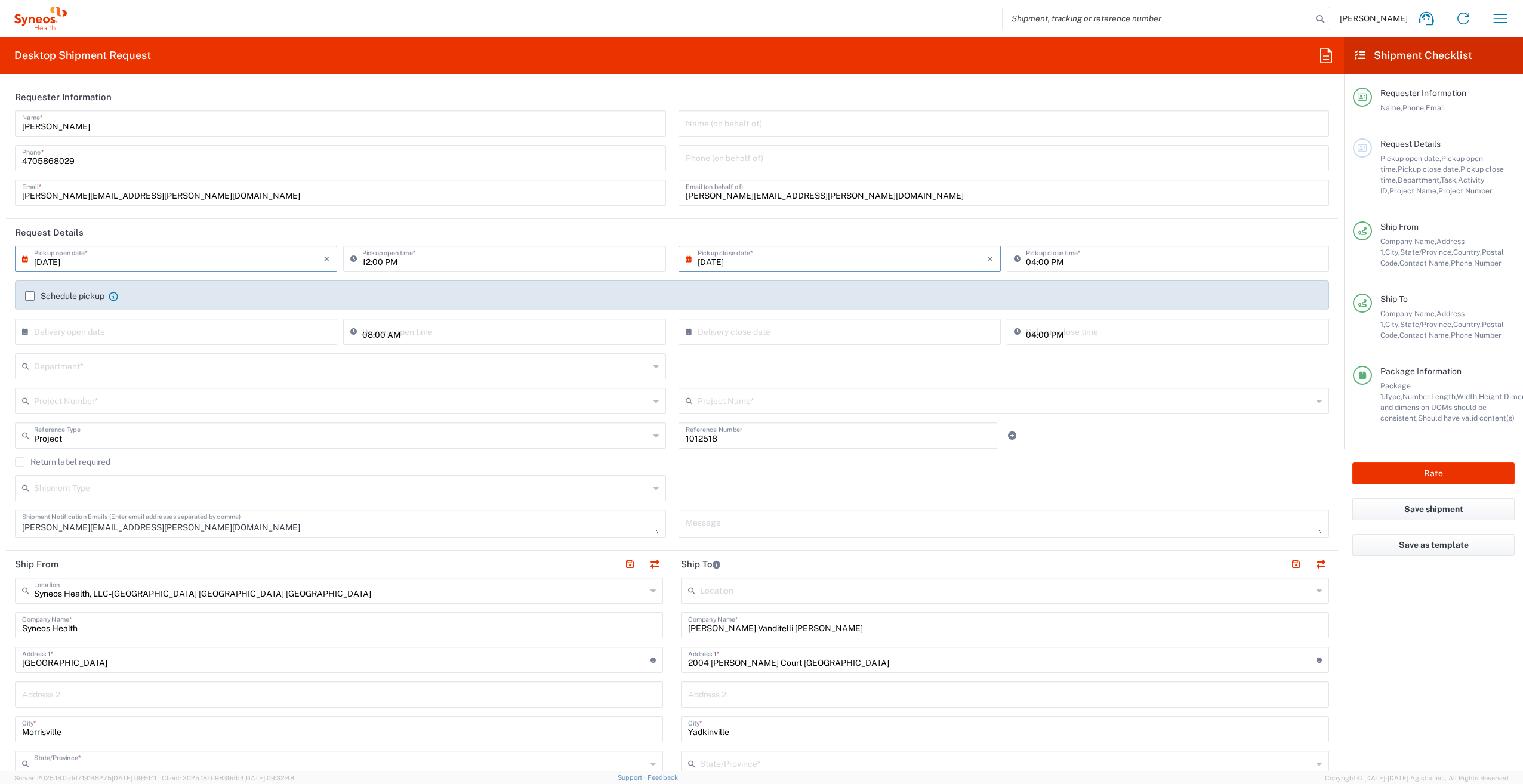
type input "[US_STATE]"
type input "Your Packaging"
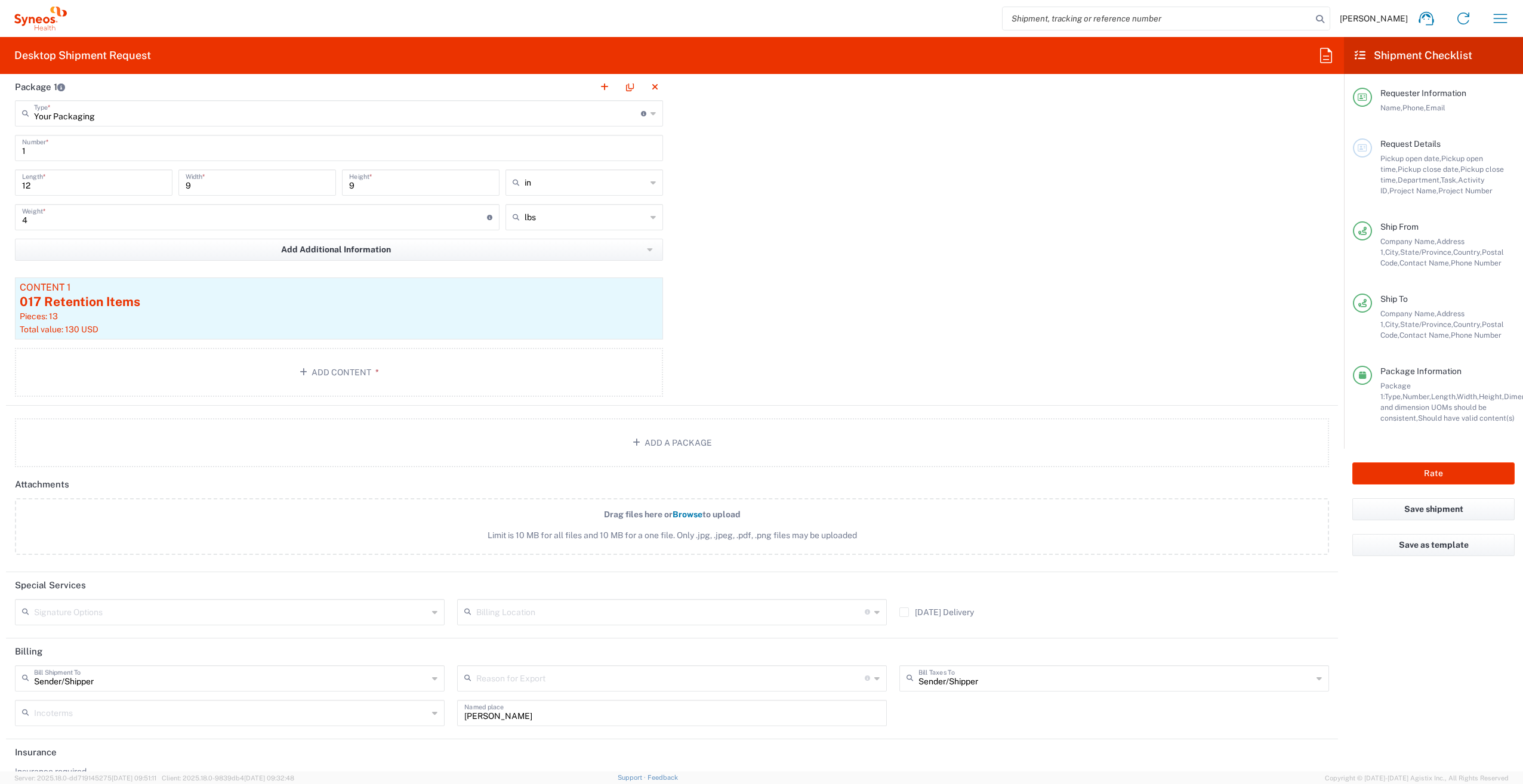
scroll to position [955, 0]
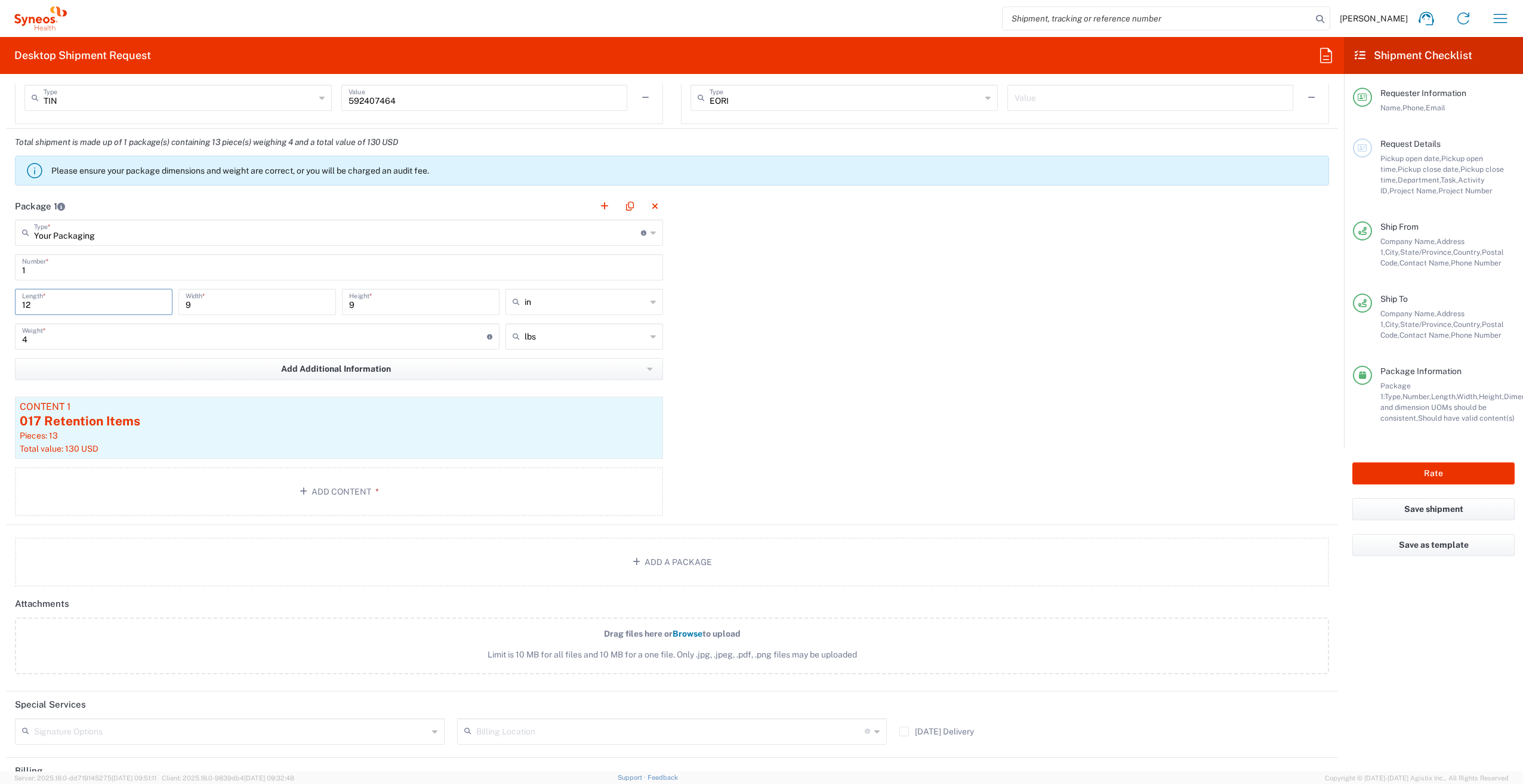
drag, startPoint x: 43, startPoint y: 305, endPoint x: -16, endPoint y: 303, distance: 59.0
click at [0, 303] on html "[PERSON_NAME] Home Shipment estimator Shipment tracking Desktop shipment reques…" at bounding box center [761, 392] width 1523 height 784
type input "42"
drag, startPoint x: 202, startPoint y: 305, endPoint x: 166, endPoint y: 307, distance: 36.1
click at [166, 307] on div "42 Length * 9 Width * 9 Height * in in cm ft" at bounding box center [339, 306] width 654 height 34
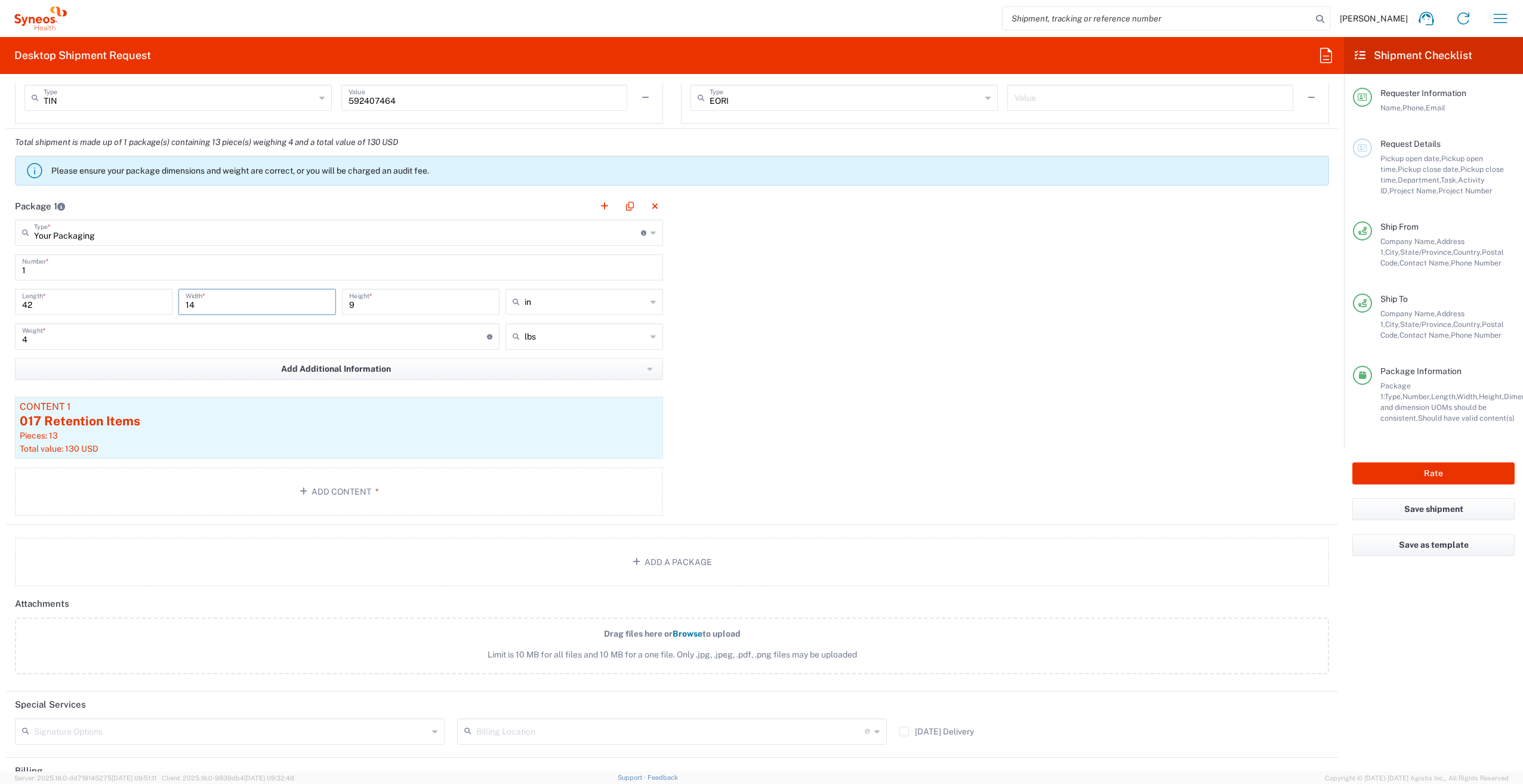
type input "14"
drag, startPoint x: 52, startPoint y: 339, endPoint x: 3, endPoint y: 336, distance: 49.1
click at [3, 336] on form "Requester Information [PERSON_NAME] Name * [PHONE_NUMBER] Phone * [PERSON_NAME]…" at bounding box center [672, 427] width 1344 height 687
type input "18"
drag, startPoint x: 386, startPoint y: 306, endPoint x: 303, endPoint y: 303, distance: 83.1
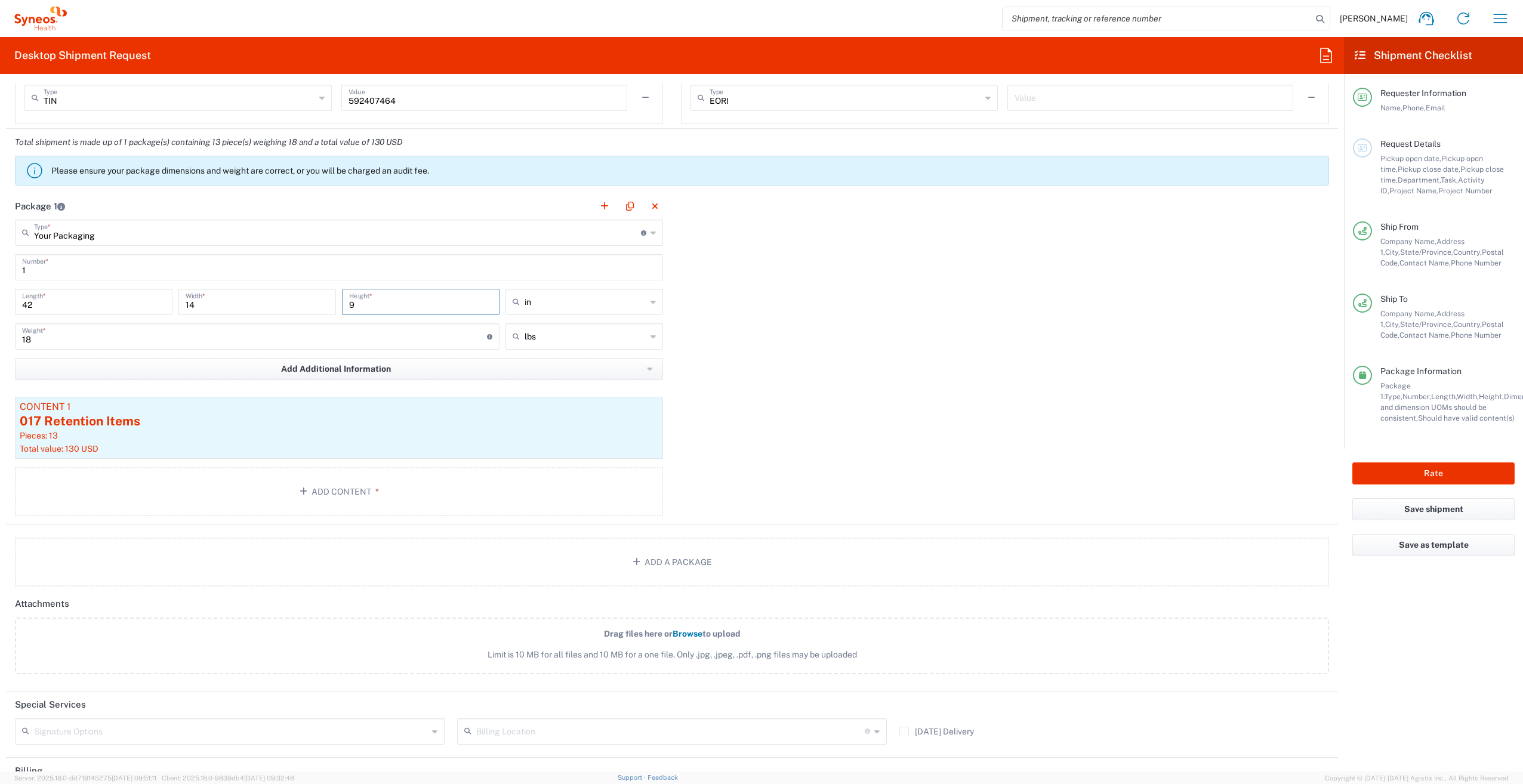
click at [303, 303] on div "42 Length * 14 Width * 9 Height * in in cm ft" at bounding box center [339, 306] width 654 height 34
type input "4"
click at [224, 337] on input "18" at bounding box center [254, 336] width 465 height 21
click at [56, 301] on input "42" at bounding box center [93, 301] width 144 height 21
click at [237, 305] on input "14" at bounding box center [257, 301] width 144 height 21
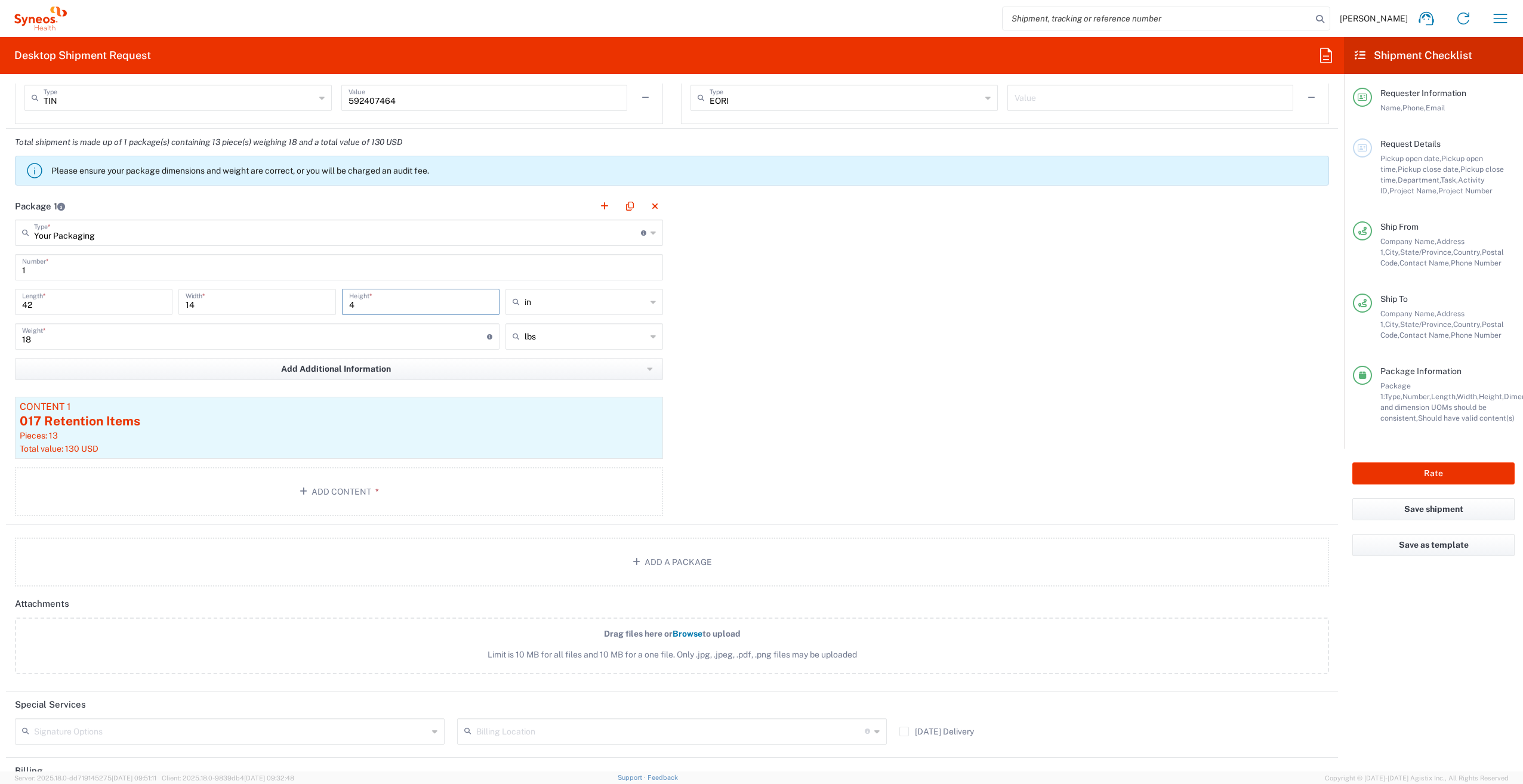
click at [380, 307] on input "4" at bounding box center [421, 301] width 144 height 21
click at [204, 336] on input "18" at bounding box center [254, 336] width 465 height 21
click at [263, 432] on div "Pieces: 13" at bounding box center [339, 436] width 639 height 11
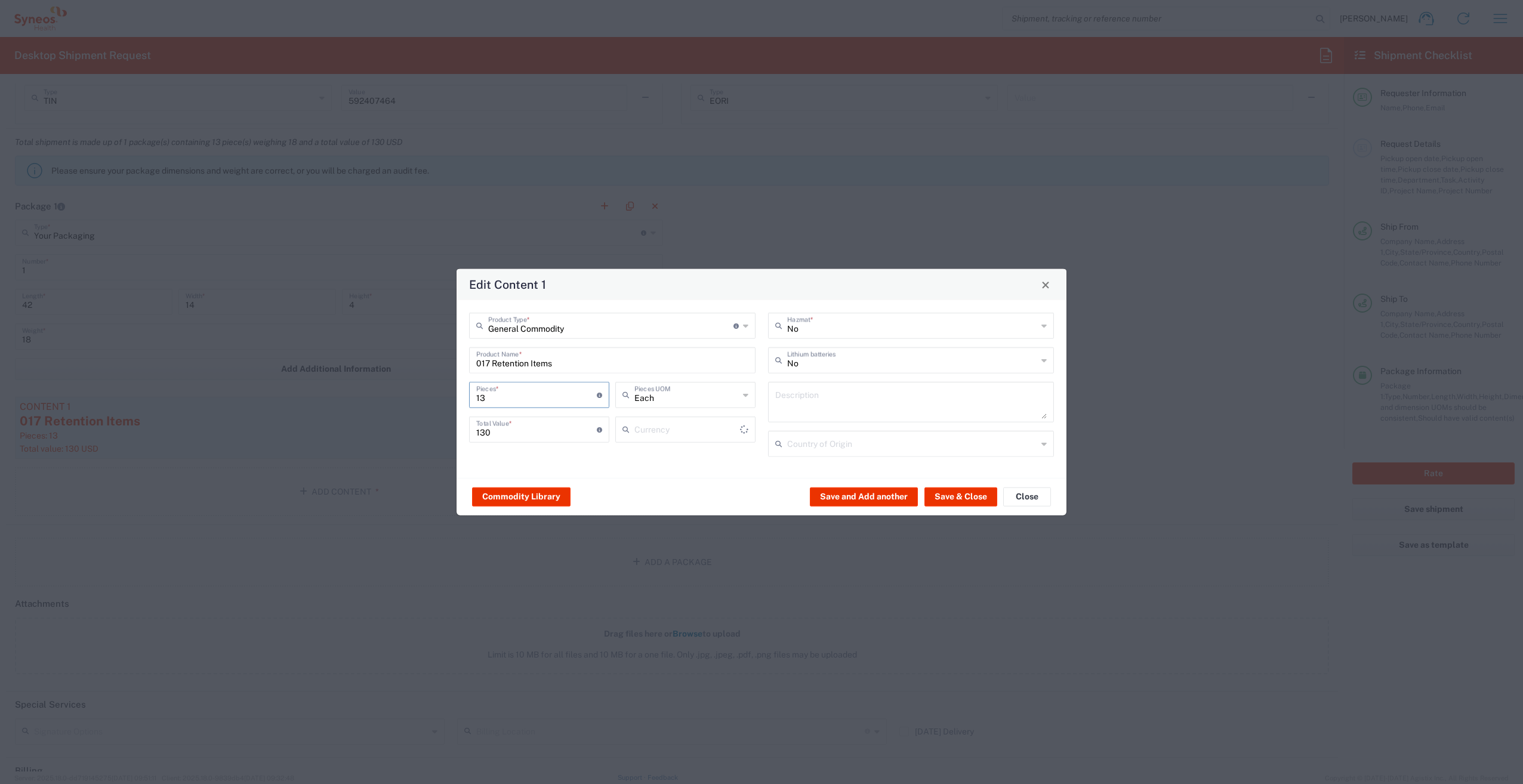
drag, startPoint x: 500, startPoint y: 402, endPoint x: 413, endPoint y: 397, distance: 87.1
click at [414, 398] on div "Edit Content 1 General Commodity Product Type * Document: Paper document genera…" at bounding box center [761, 392] width 1523 height 784
type input "1"
type input "10"
type input "US Dollar"
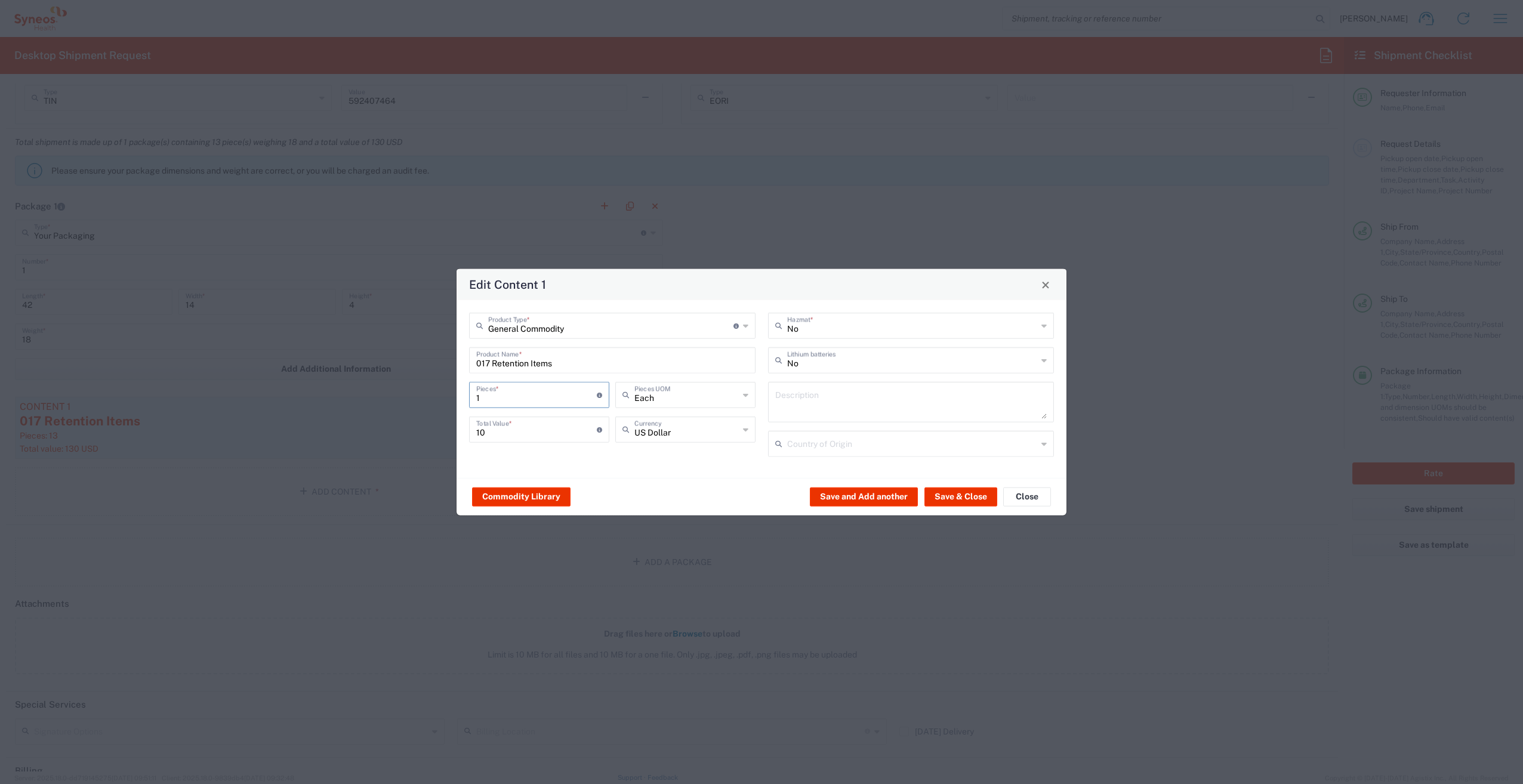
type input "14"
type input "140"
type input "14"
click at [967, 498] on button "Save & Close" at bounding box center [961, 496] width 73 height 19
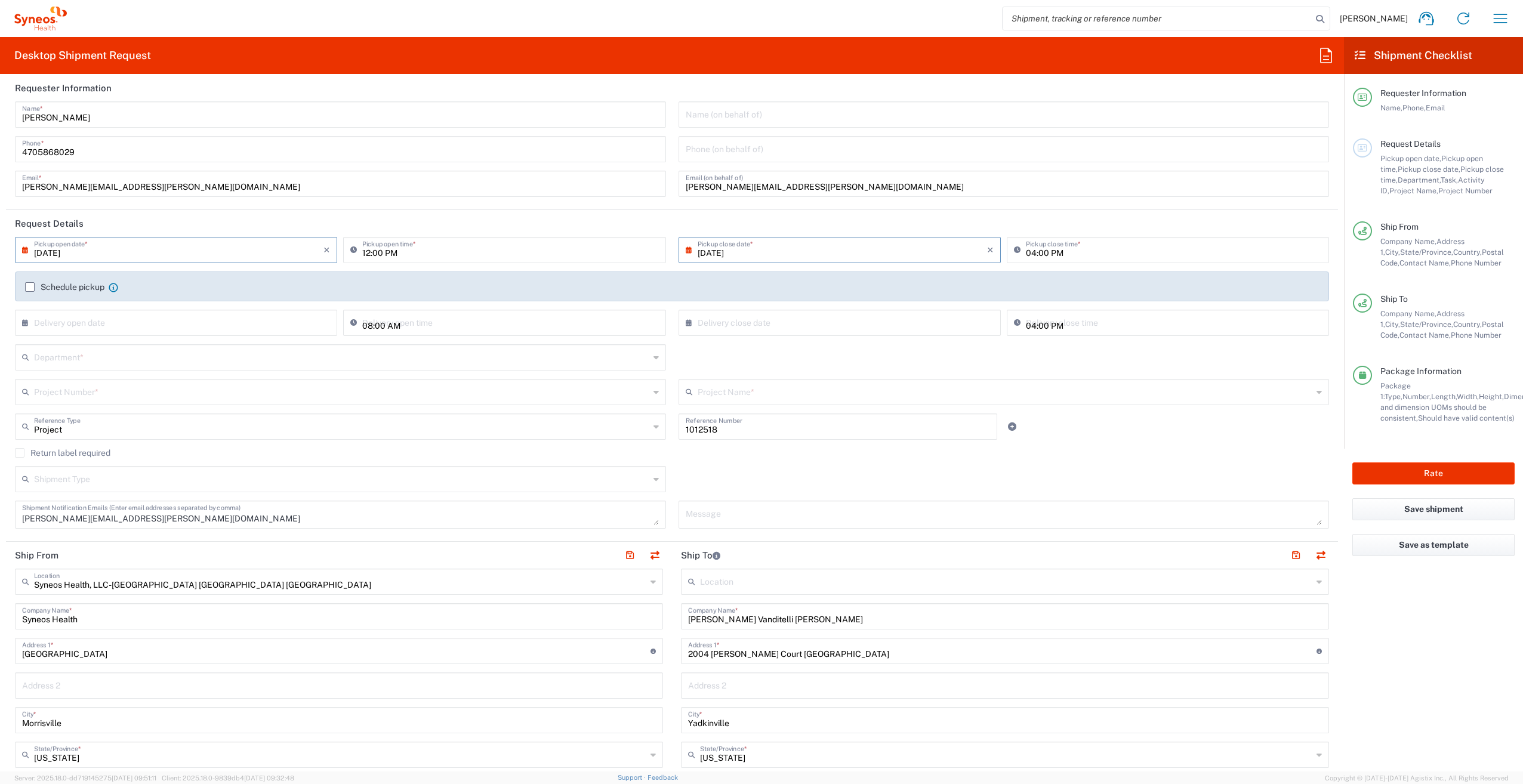
scroll to position [0, 0]
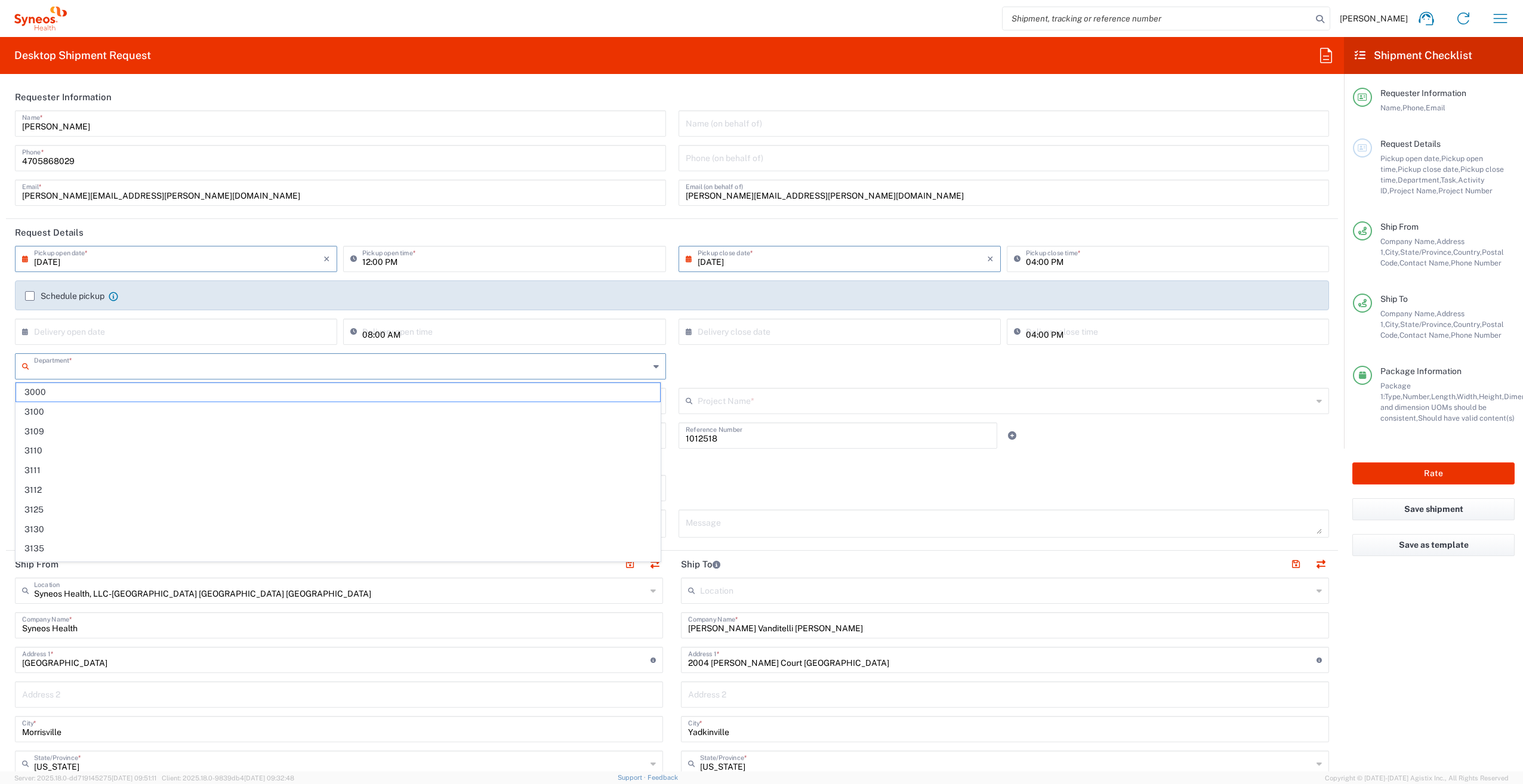
click at [113, 366] on input "text" at bounding box center [341, 366] width 615 height 21
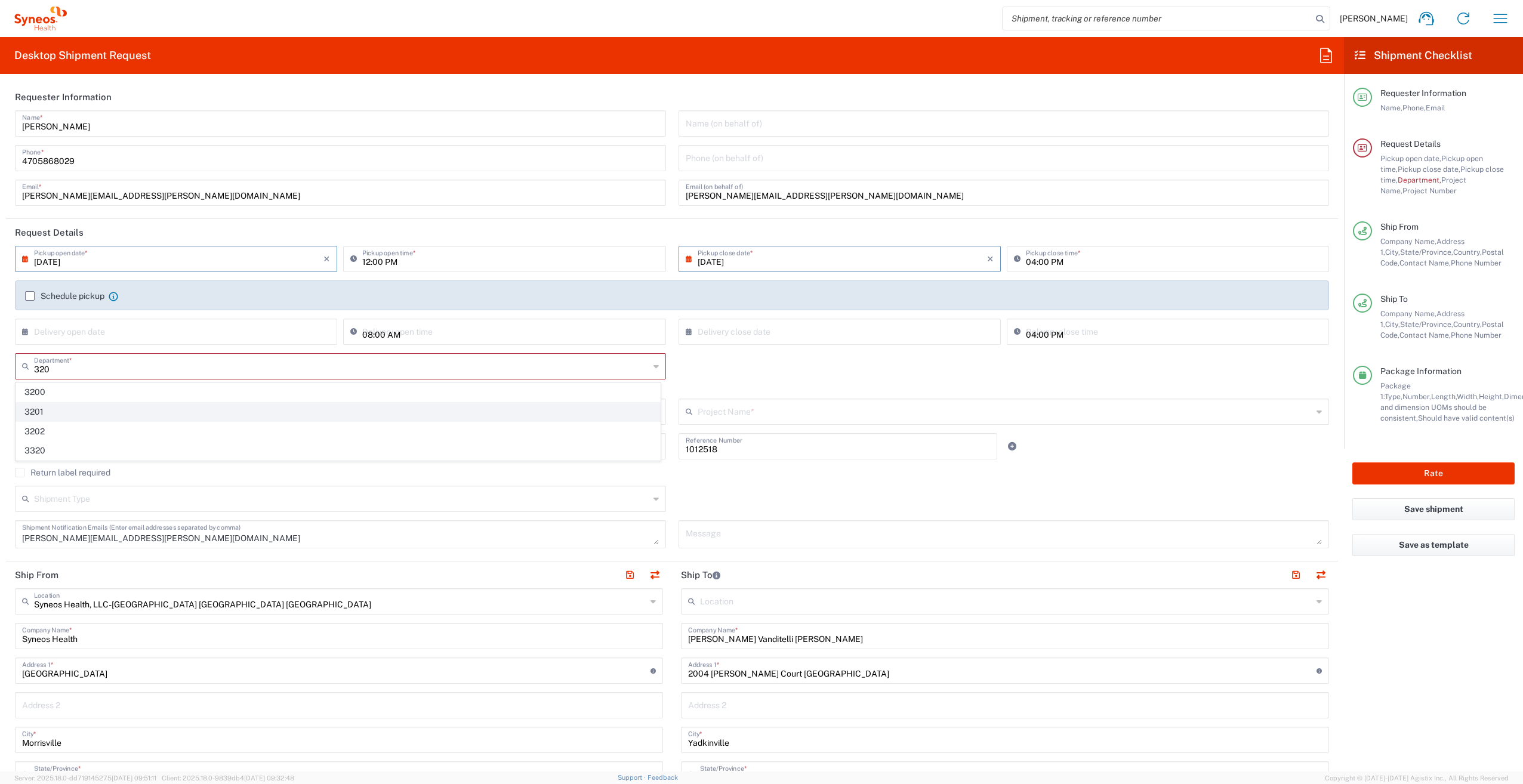
click at [46, 411] on span "3201" at bounding box center [338, 412] width 644 height 19
type input "3201"
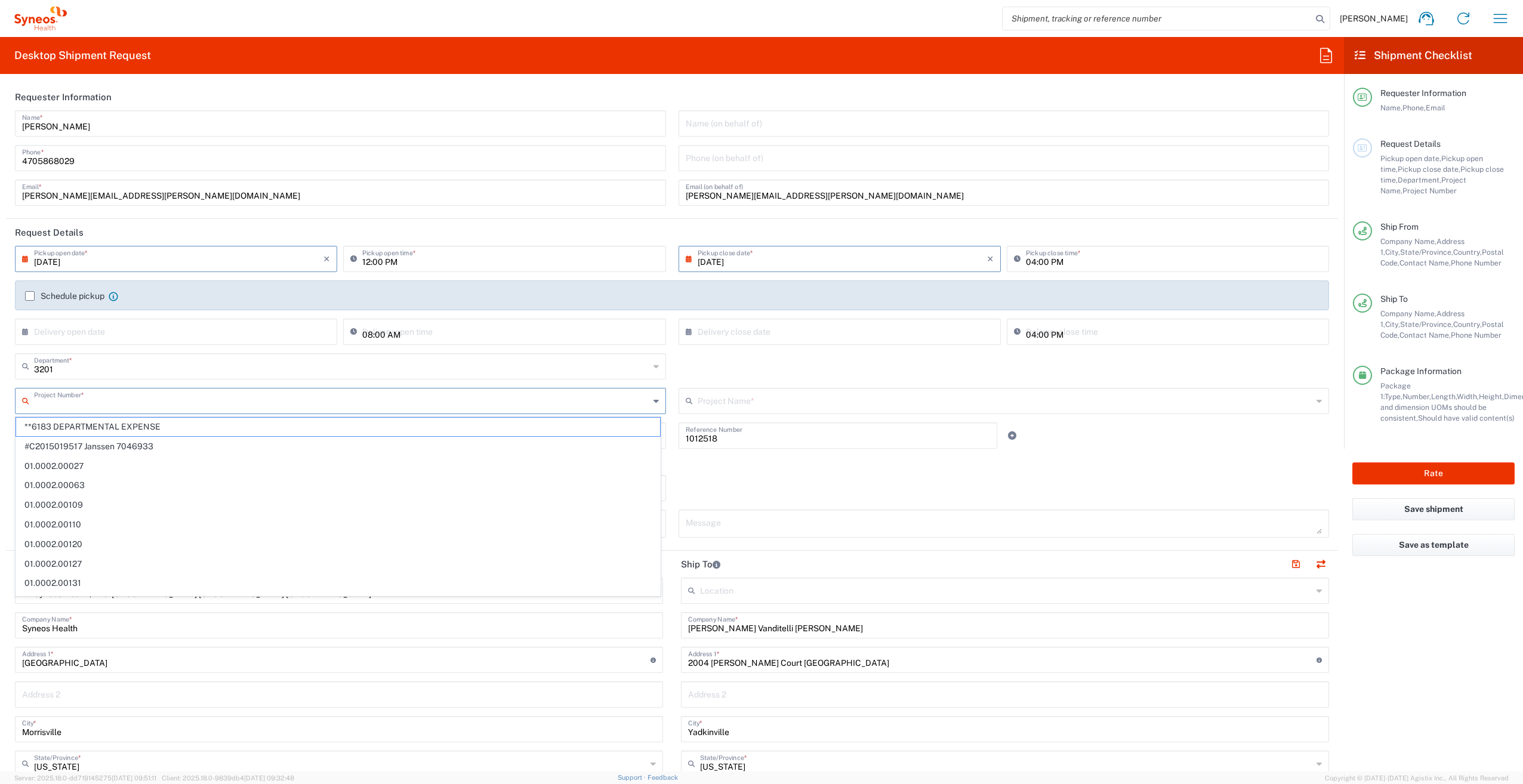
click at [66, 401] on input "text" at bounding box center [341, 400] width 615 height 21
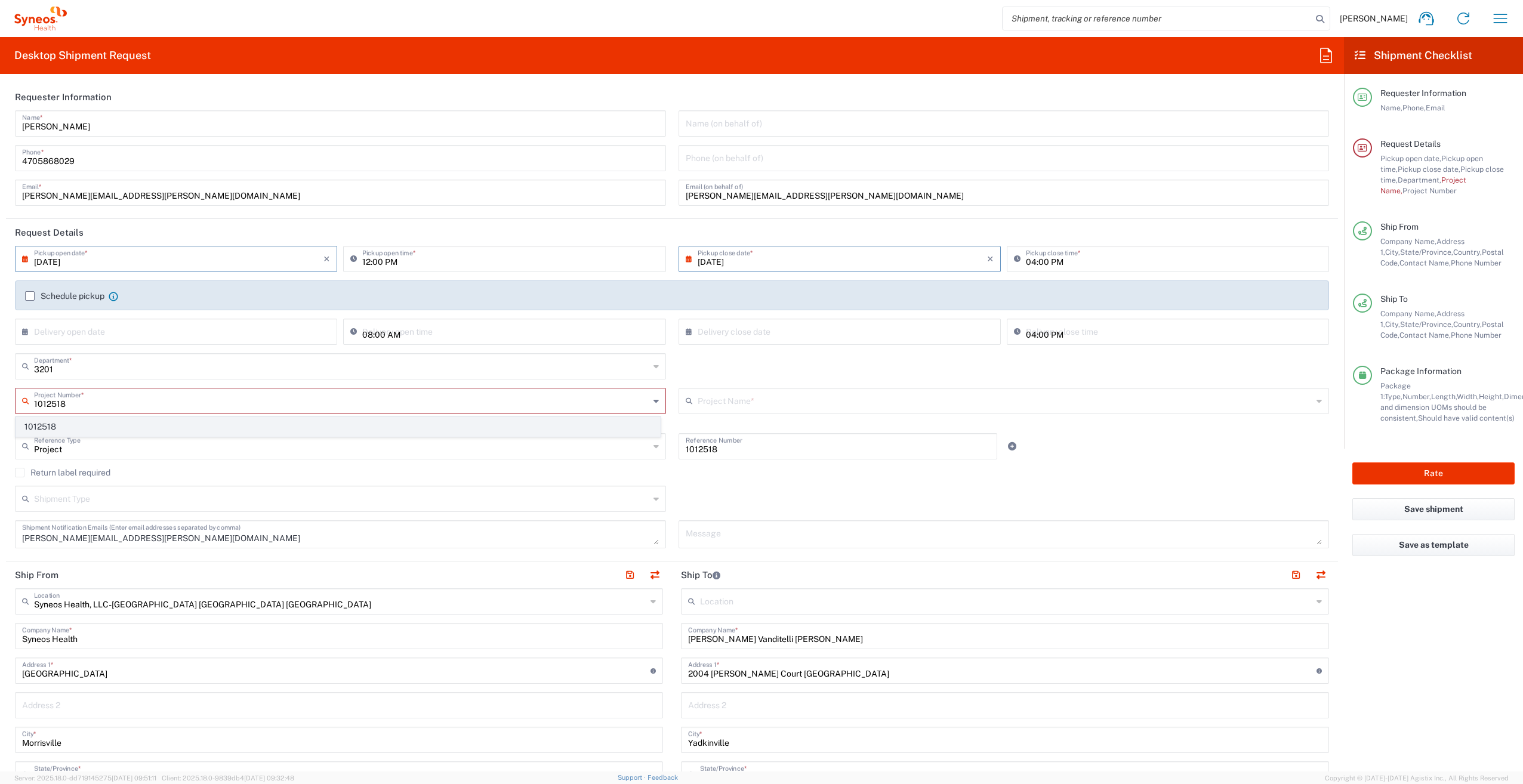
type input "1012518"
click at [63, 426] on span "1012518" at bounding box center [338, 427] width 644 height 19
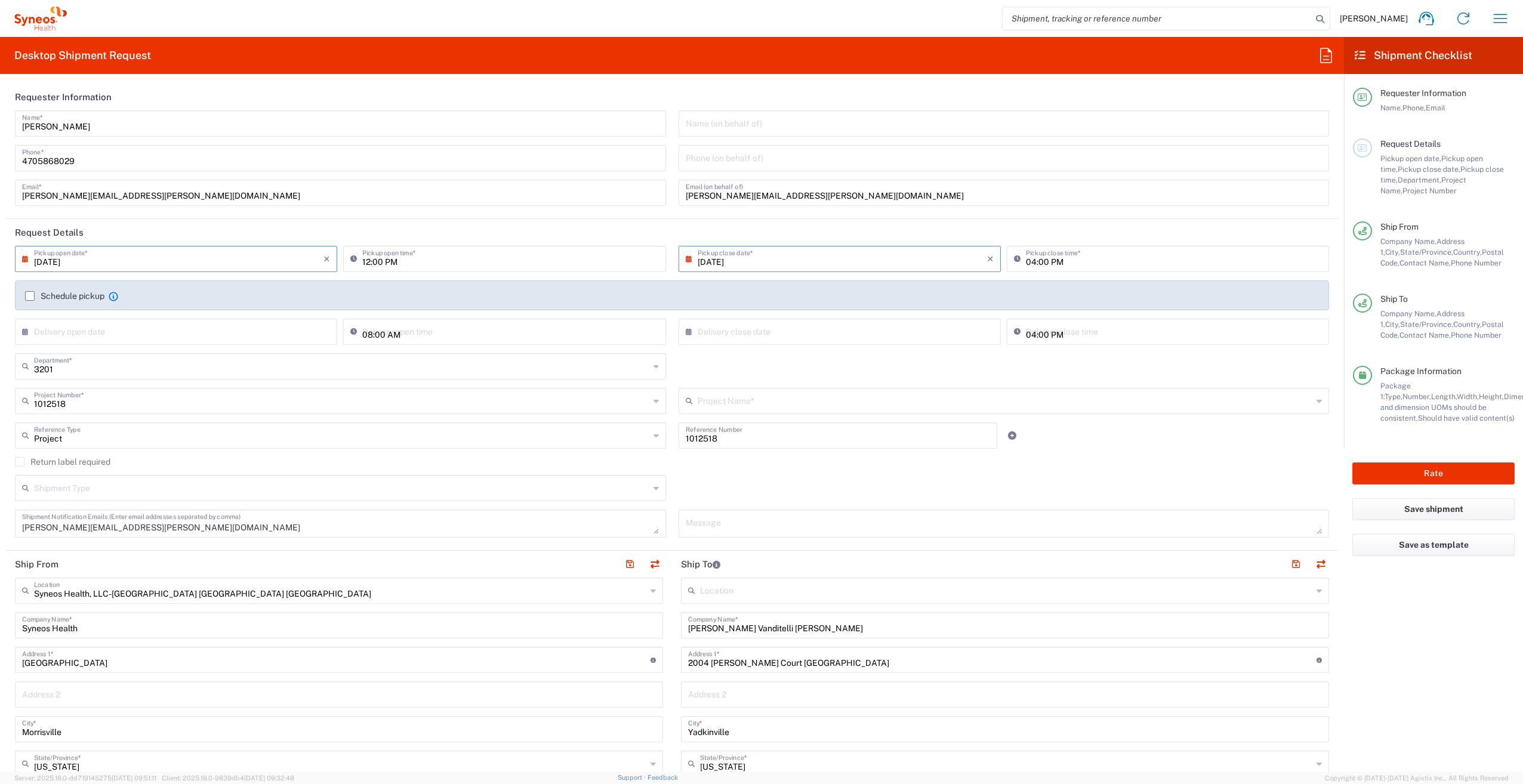
type input "Otsuka 1012518"
drag, startPoint x: 1433, startPoint y: 477, endPoint x: 1409, endPoint y: 668, distance: 192.5
click at [1409, 668] on agx-form-checklist "Shipment Checklist Requester Information Name, Phone, Email Request Details Pic…" at bounding box center [1433, 404] width 179 height 734
click at [1432, 473] on button "Rate" at bounding box center [1433, 473] width 162 height 22
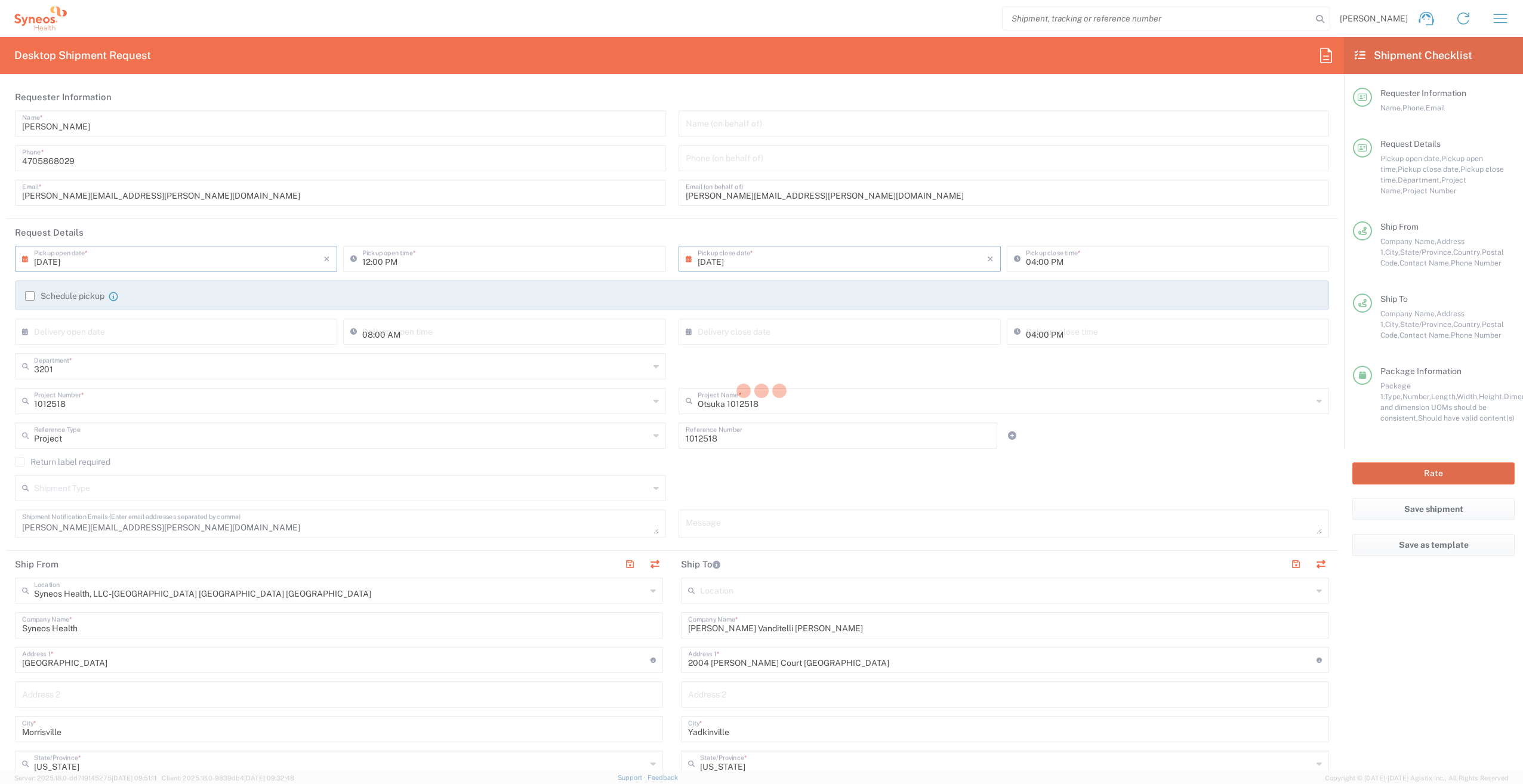
type input "1012518"
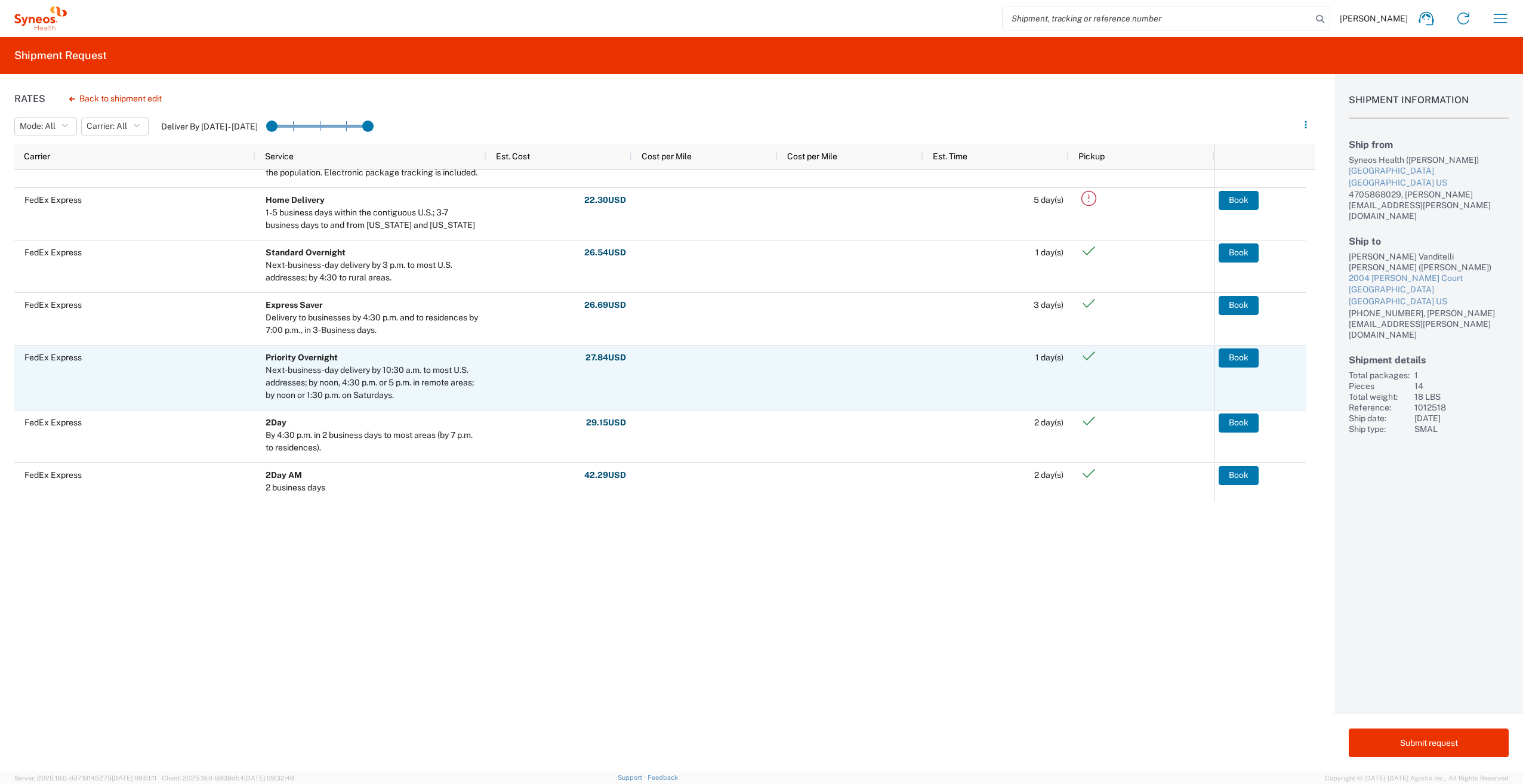
scroll to position [334, 0]
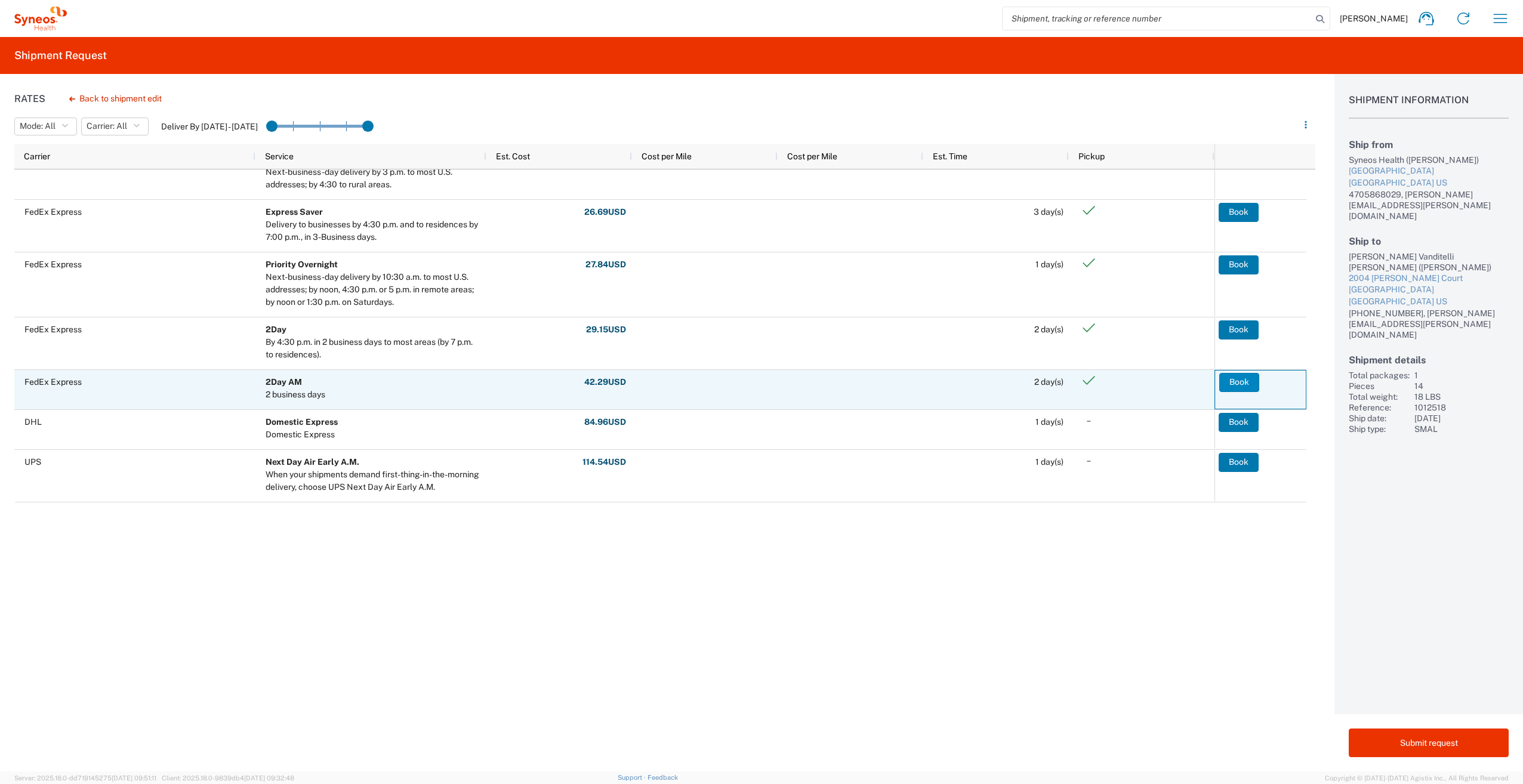
click at [1232, 382] on button "Book" at bounding box center [1239, 382] width 40 height 19
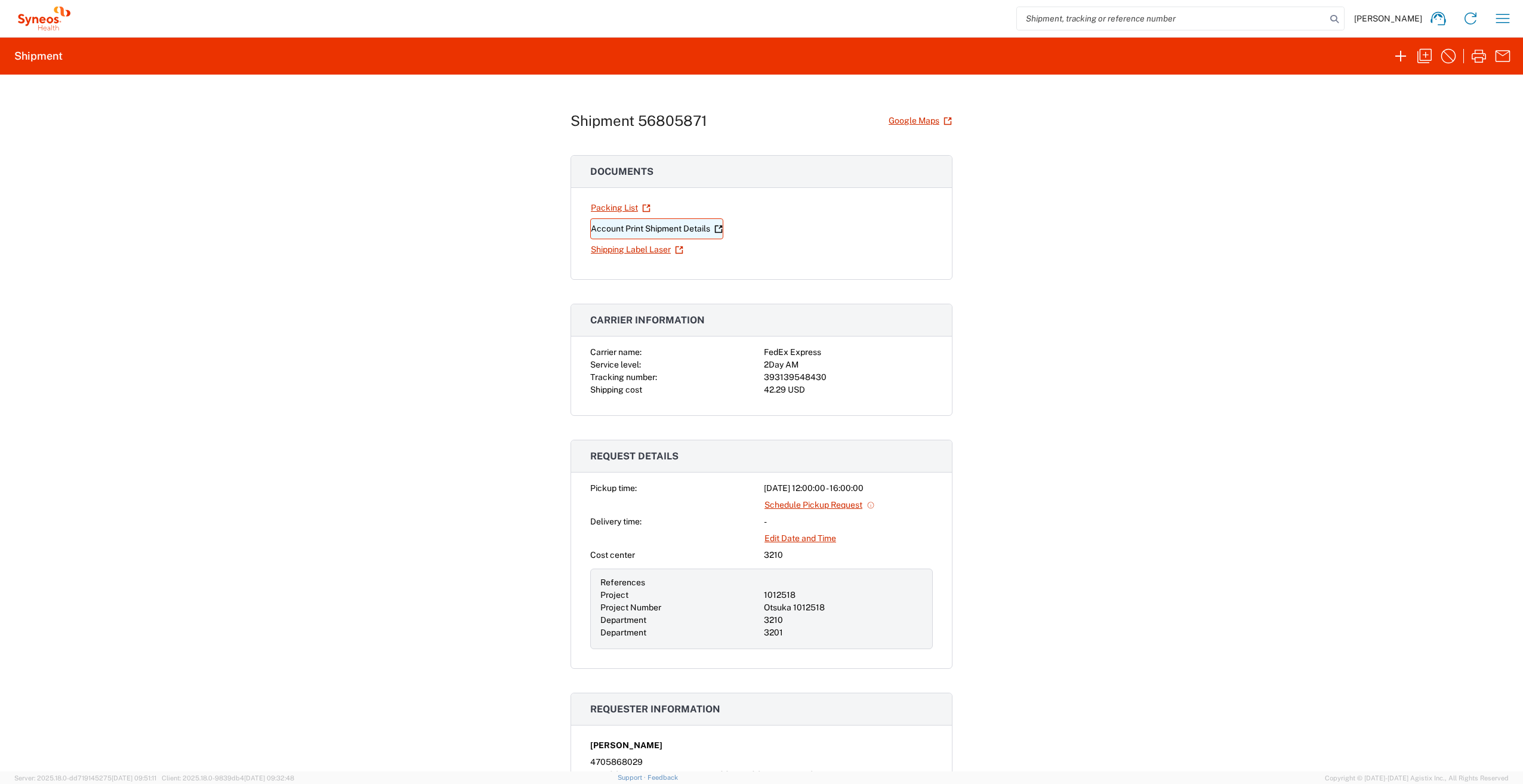
click at [651, 228] on link "Account Print Shipment Details" at bounding box center [656, 229] width 133 height 21
click at [622, 249] on link "Shipping Label Laser" at bounding box center [637, 250] width 94 height 21
click at [1422, 55] on icon "button" at bounding box center [1424, 56] width 19 height 19
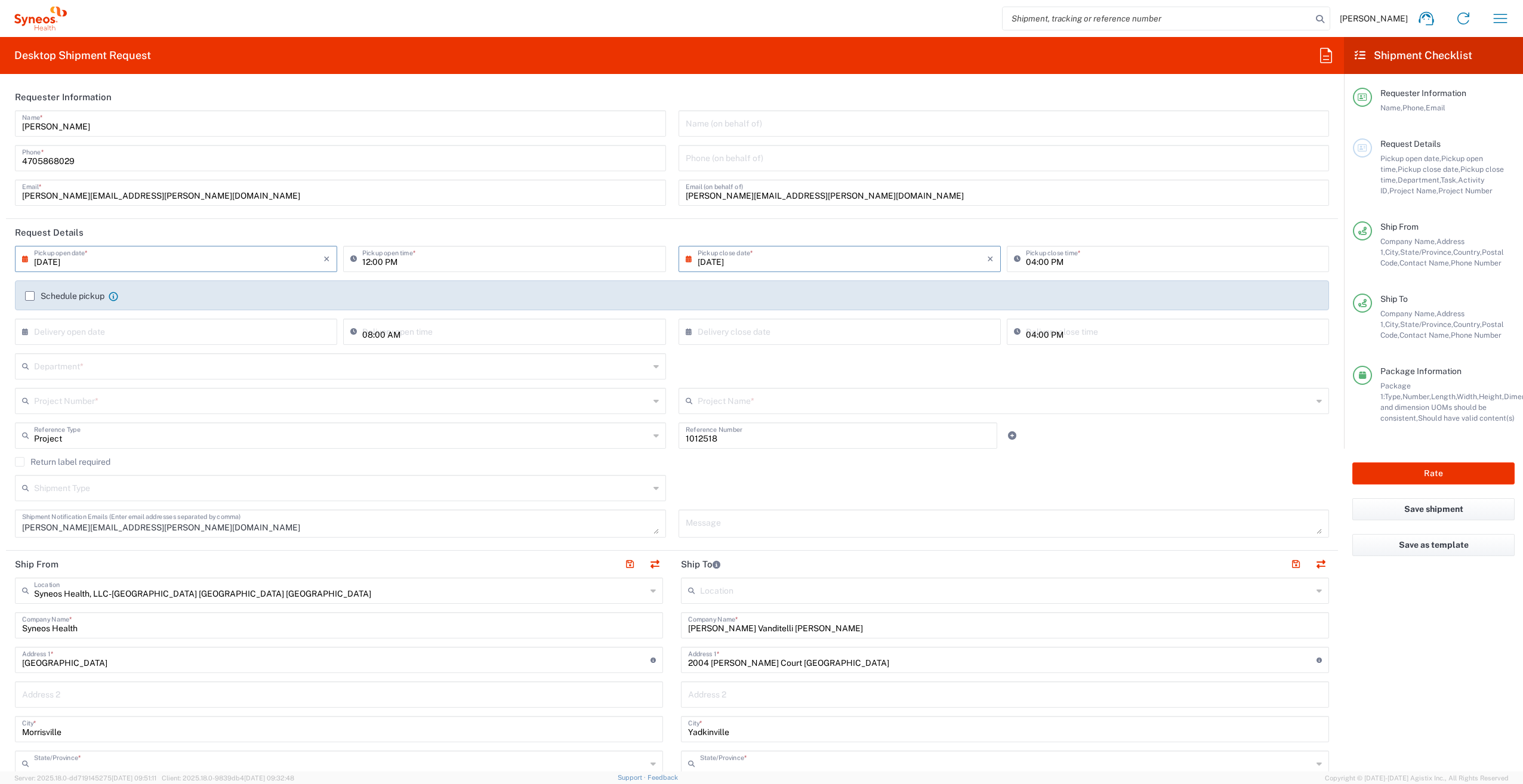
type input "[US_STATE]"
type input "Your Packaging"
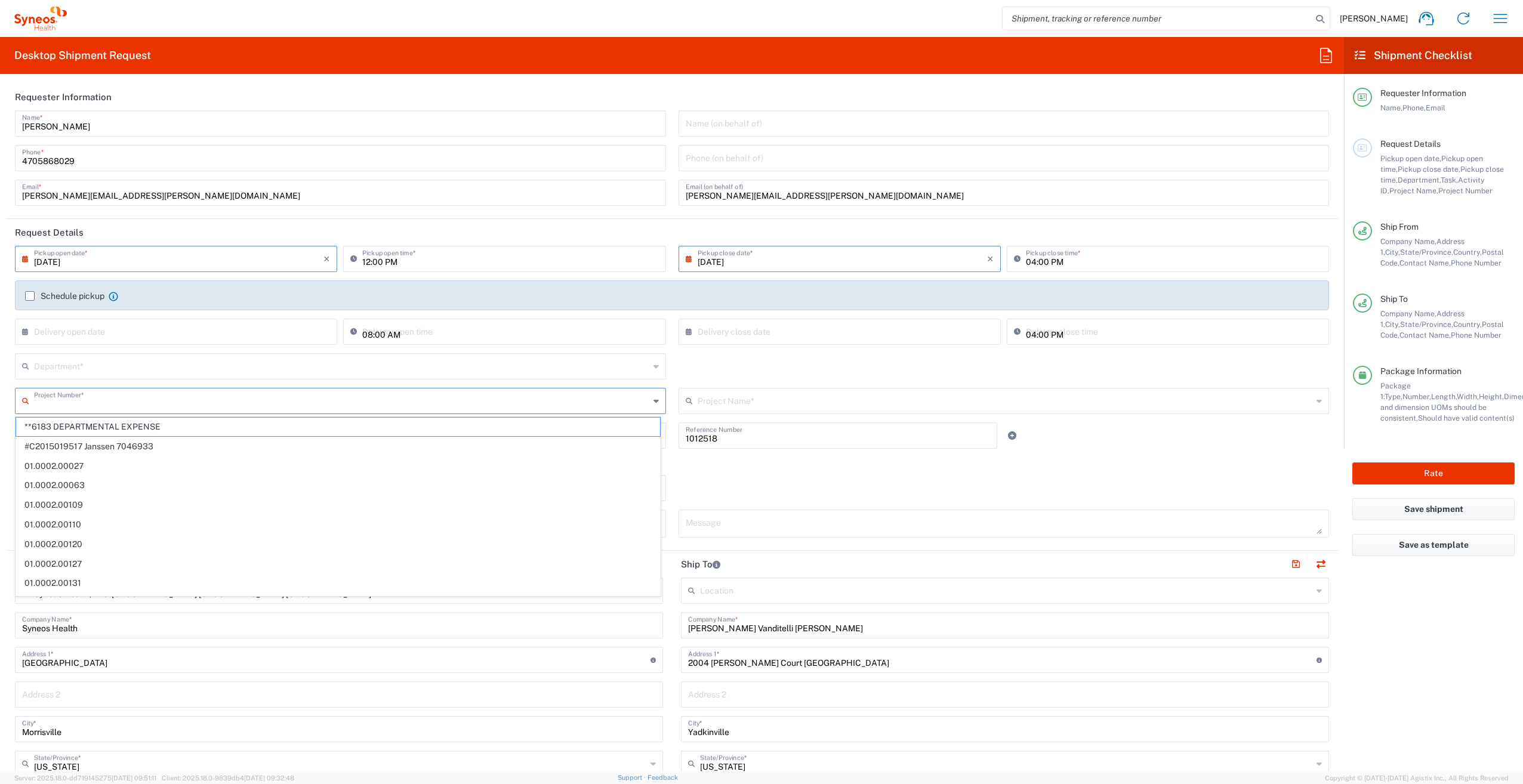
click at [125, 401] on input "text" at bounding box center [341, 400] width 615 height 21
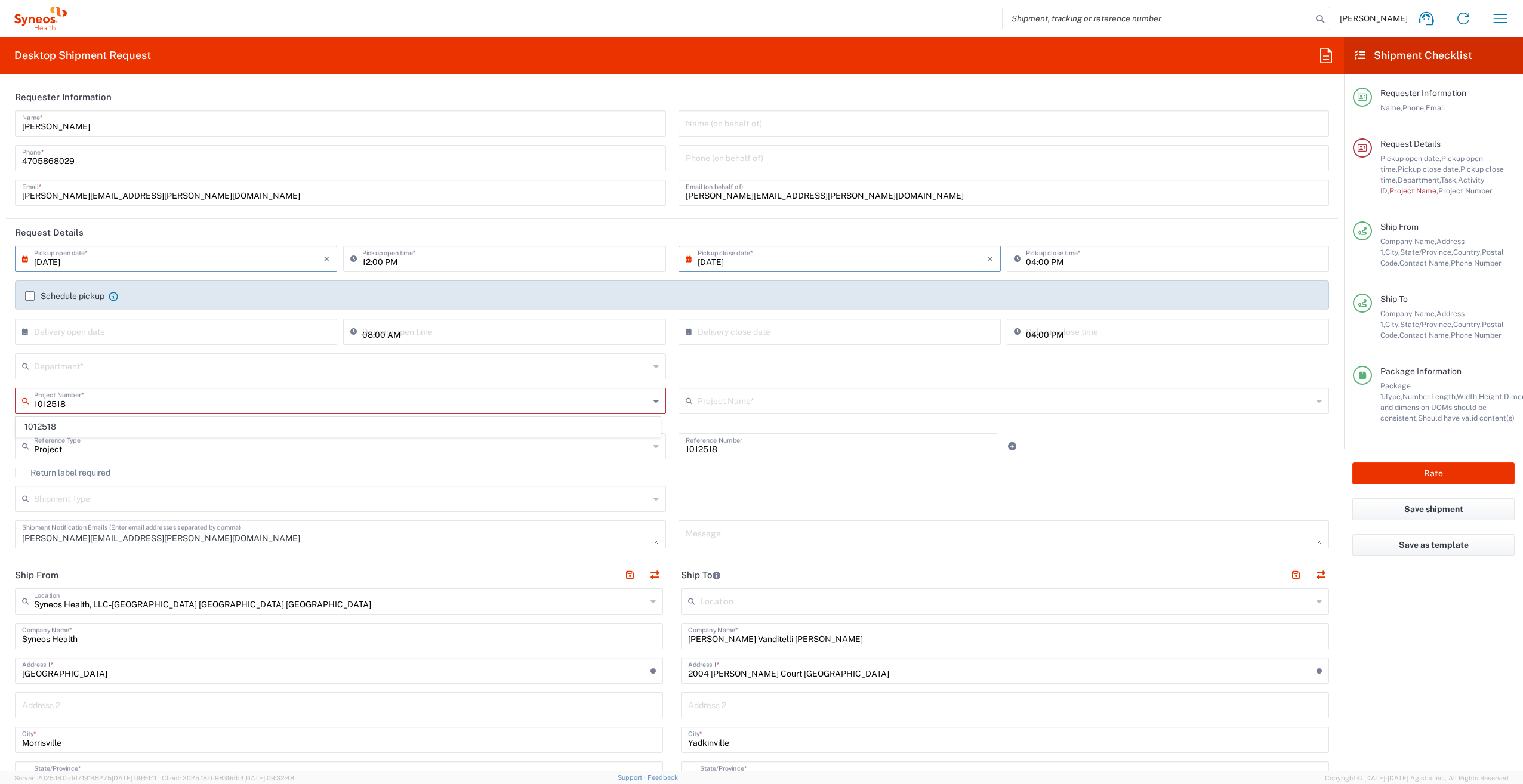
type input "1012518"
click at [95, 416] on agx-dropdown-control "1012518 Project Number * 1012518 This field is required" at bounding box center [341, 407] width 651 height 37
drag, startPoint x: 95, startPoint y: 421, endPoint x: 51, endPoint y: 401, distance: 48.3
click at [51, 401] on input "text" at bounding box center [342, 400] width 616 height 21
click at [65, 396] on input "text" at bounding box center [341, 400] width 615 height 21
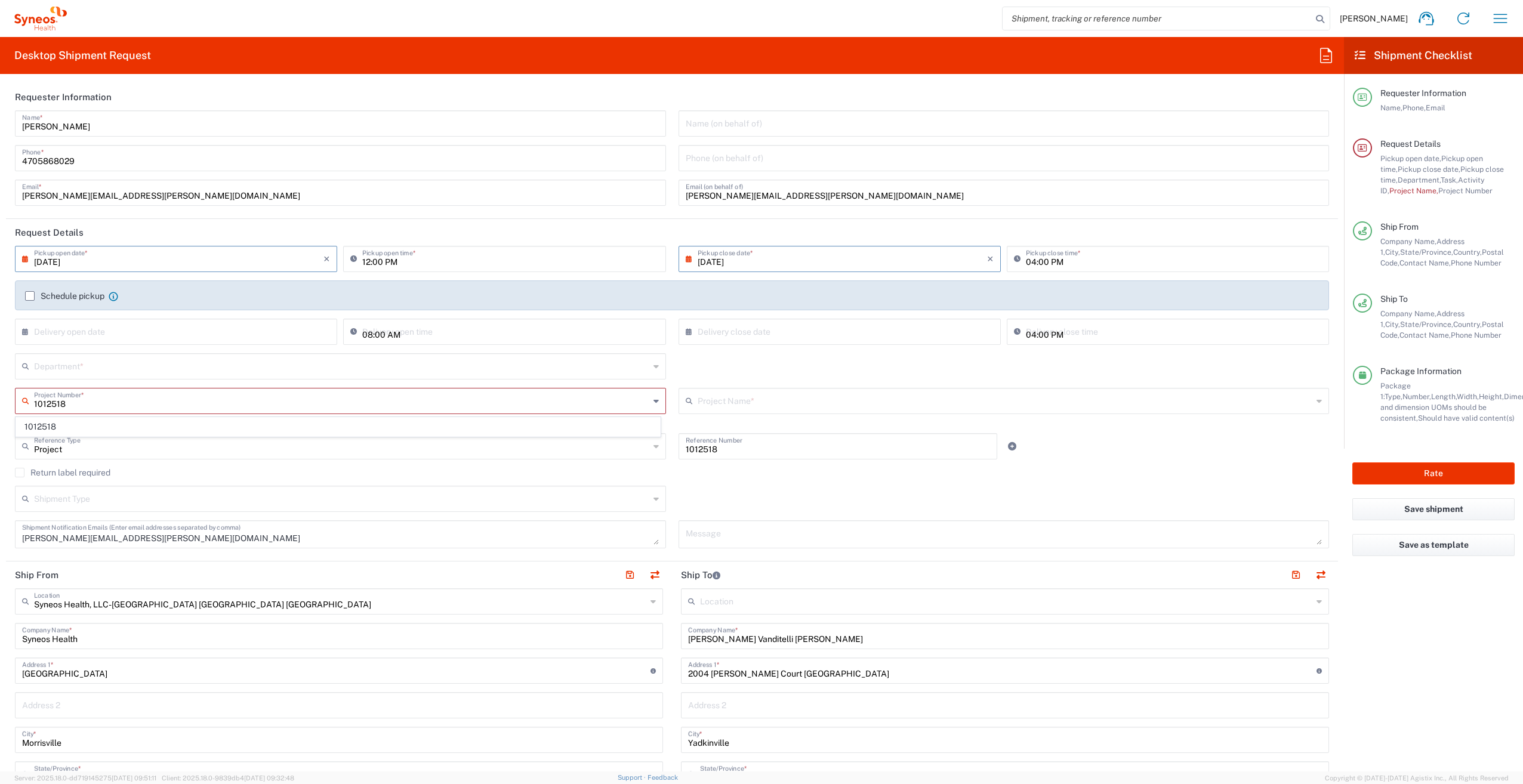
type input "1012518"
click at [47, 482] on div "Return label required" at bounding box center [672, 476] width 1314 height 18
click at [77, 399] on input "text" at bounding box center [341, 400] width 615 height 21
click at [75, 395] on input "text" at bounding box center [341, 400] width 615 height 21
type input "1012518"
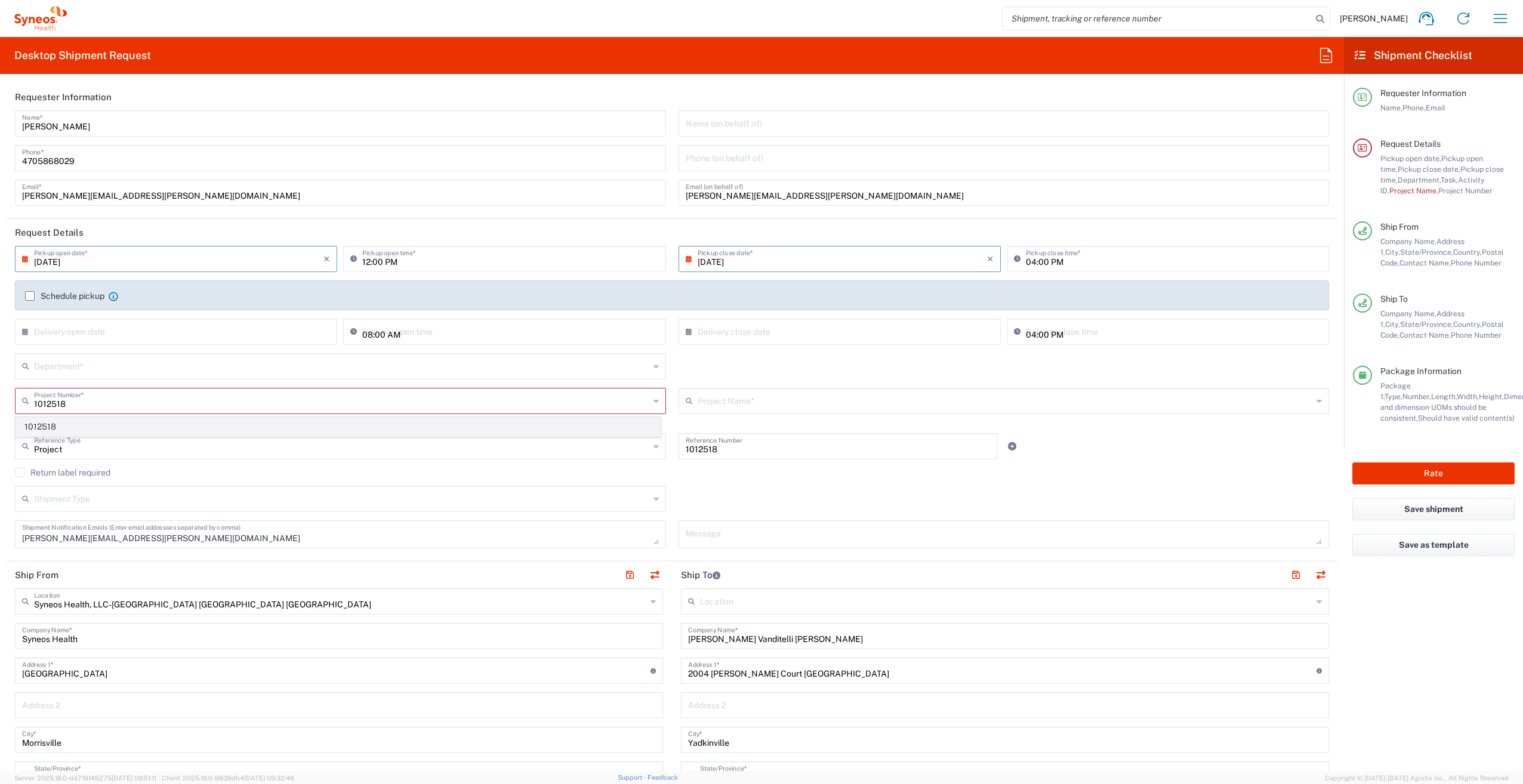
click at [48, 425] on span "1012518" at bounding box center [338, 427] width 644 height 19
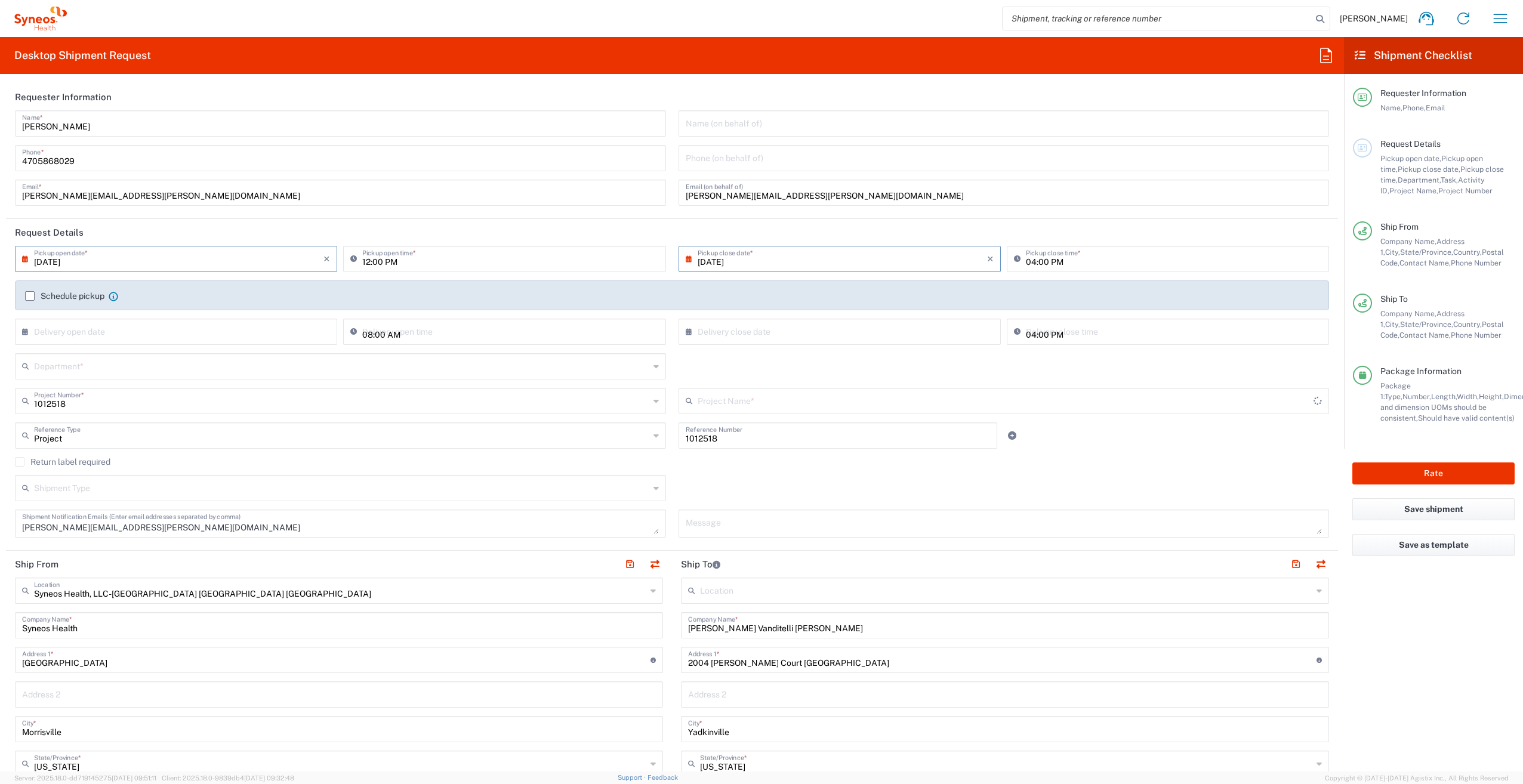
type input "Otsuka 1012518"
click at [68, 364] on input "text" at bounding box center [341, 366] width 615 height 21
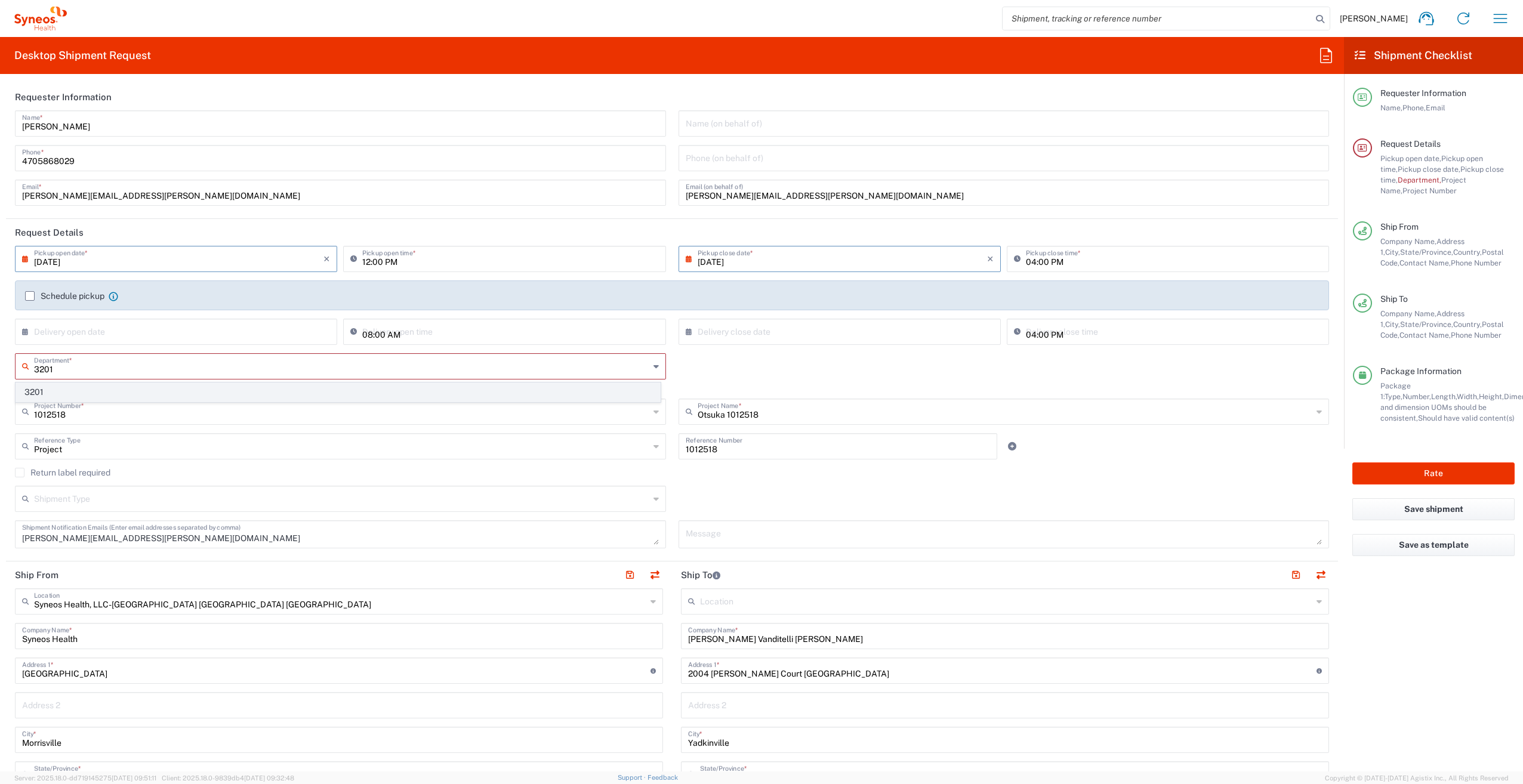
type input "3201"
click at [61, 387] on span "3201" at bounding box center [338, 392] width 644 height 19
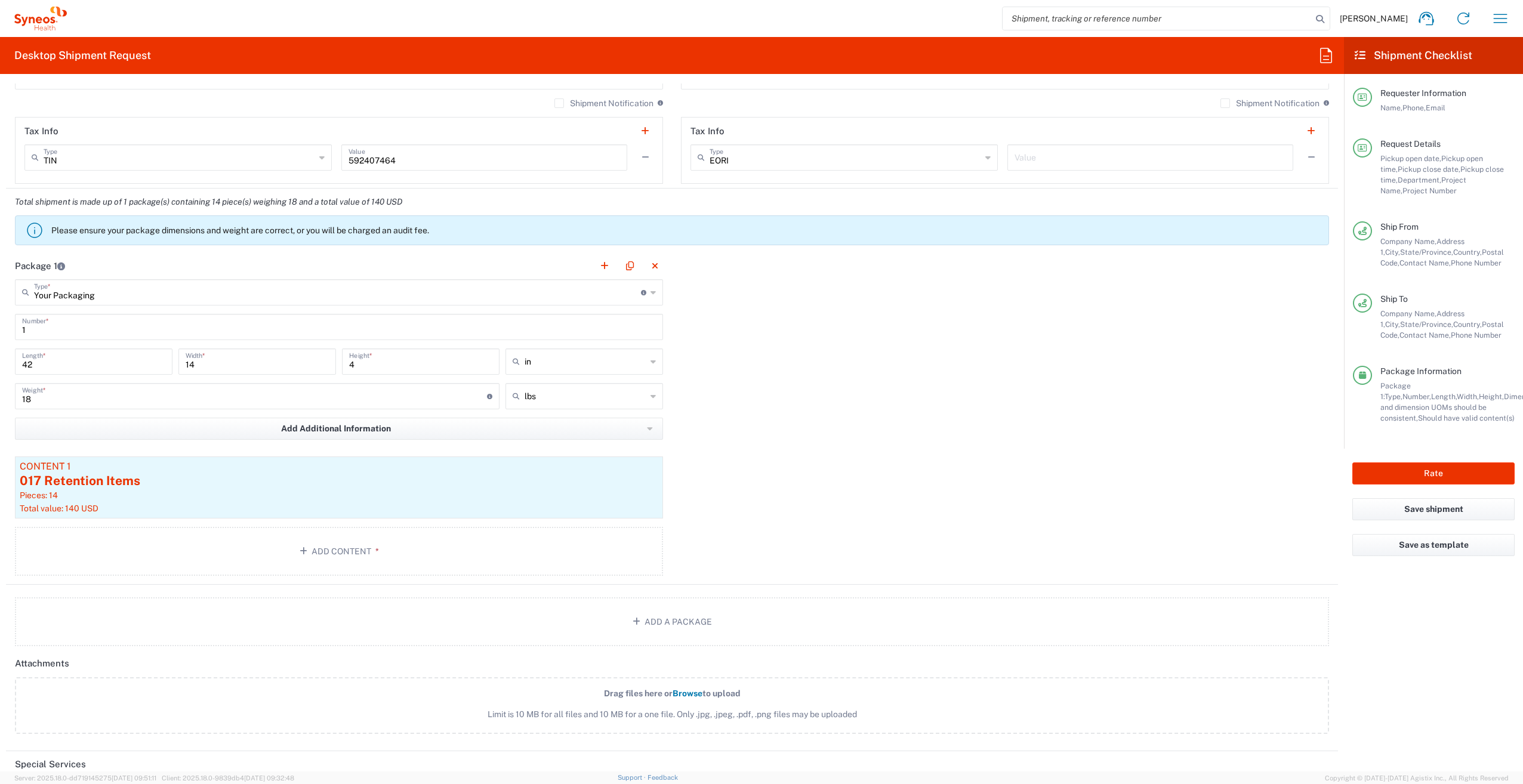
scroll to position [1014, 0]
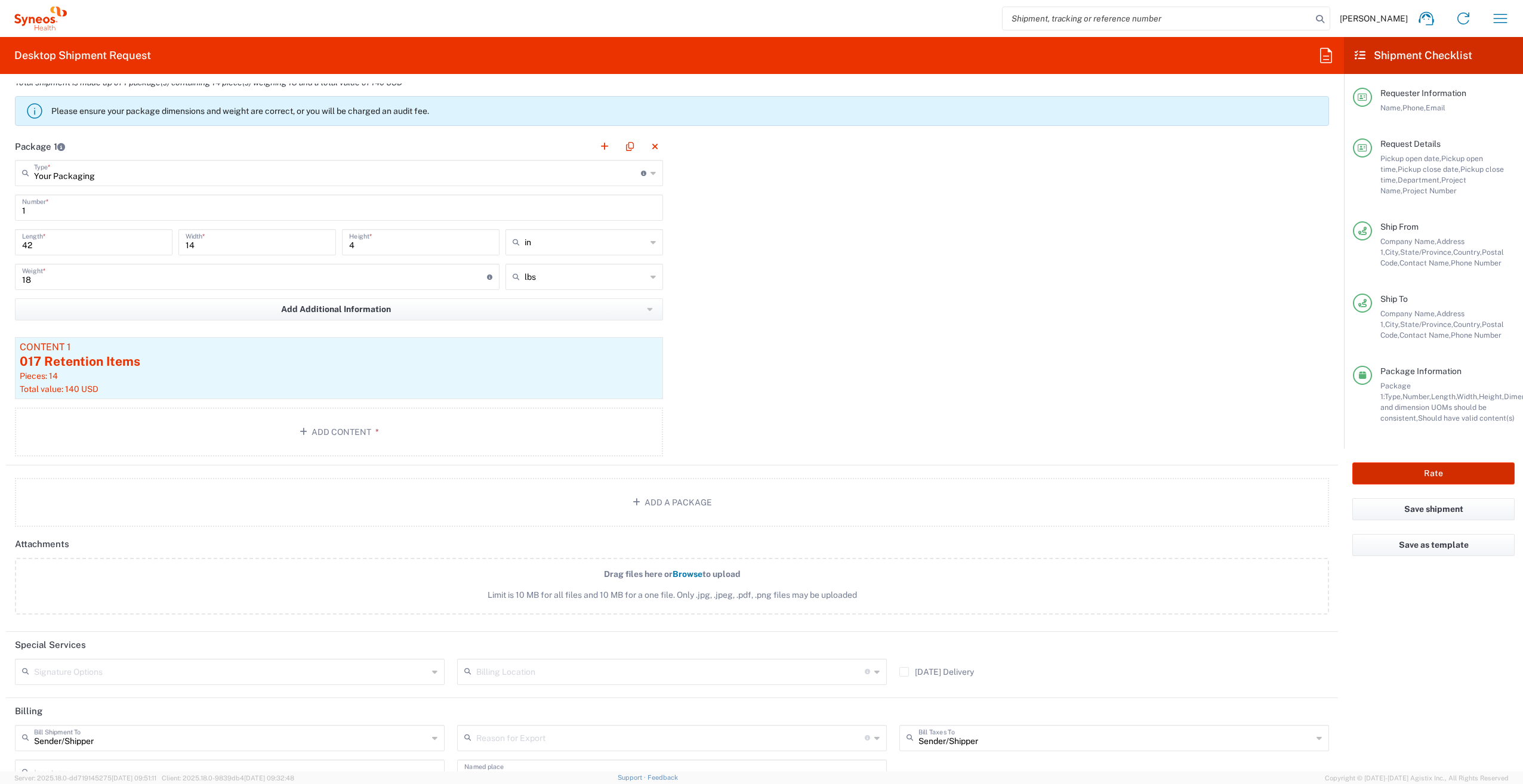
click at [1435, 472] on button "Rate" at bounding box center [1433, 473] width 162 height 22
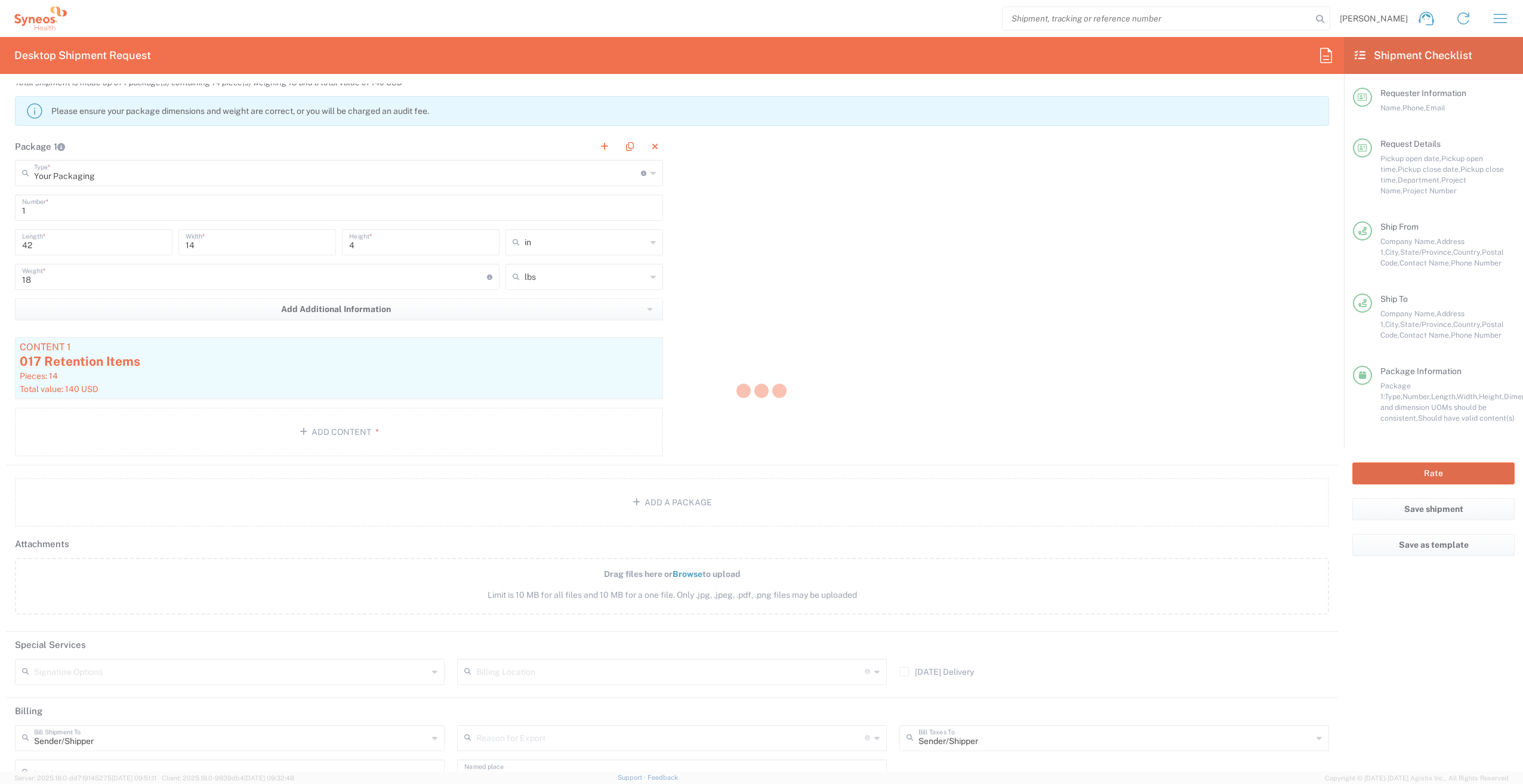
type input "1012518"
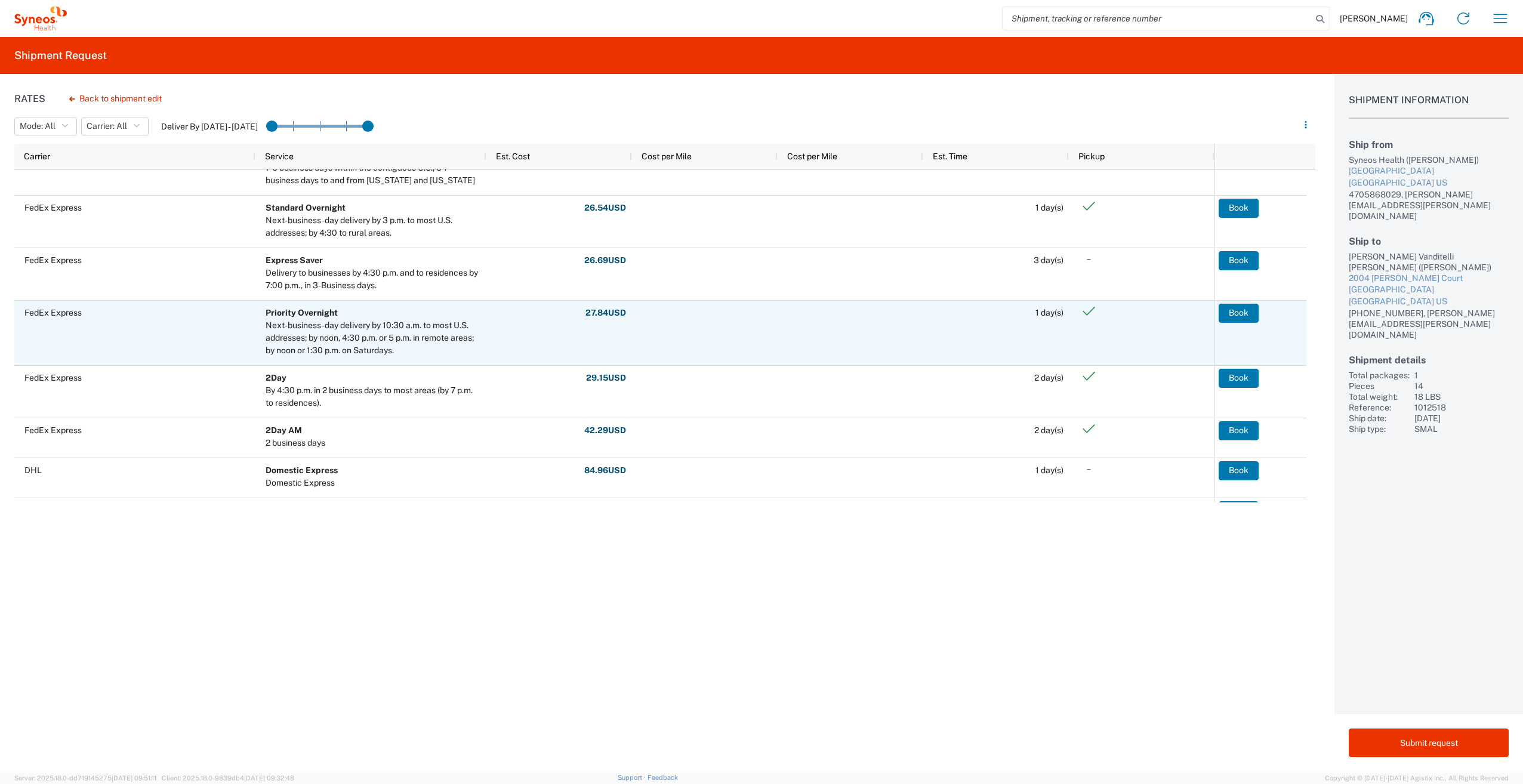
scroll to position [334, 0]
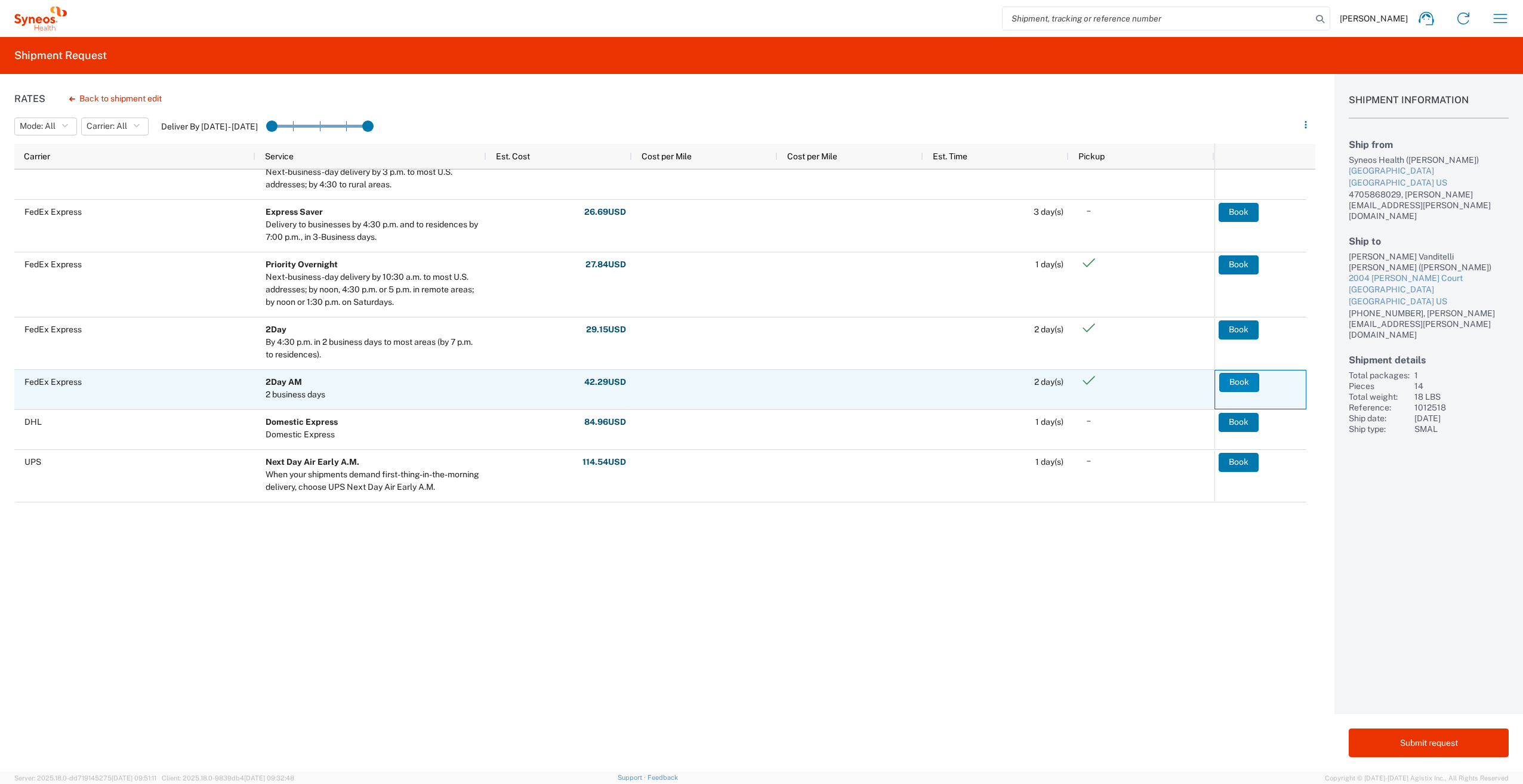
click at [1245, 382] on button "Book" at bounding box center [1239, 382] width 40 height 19
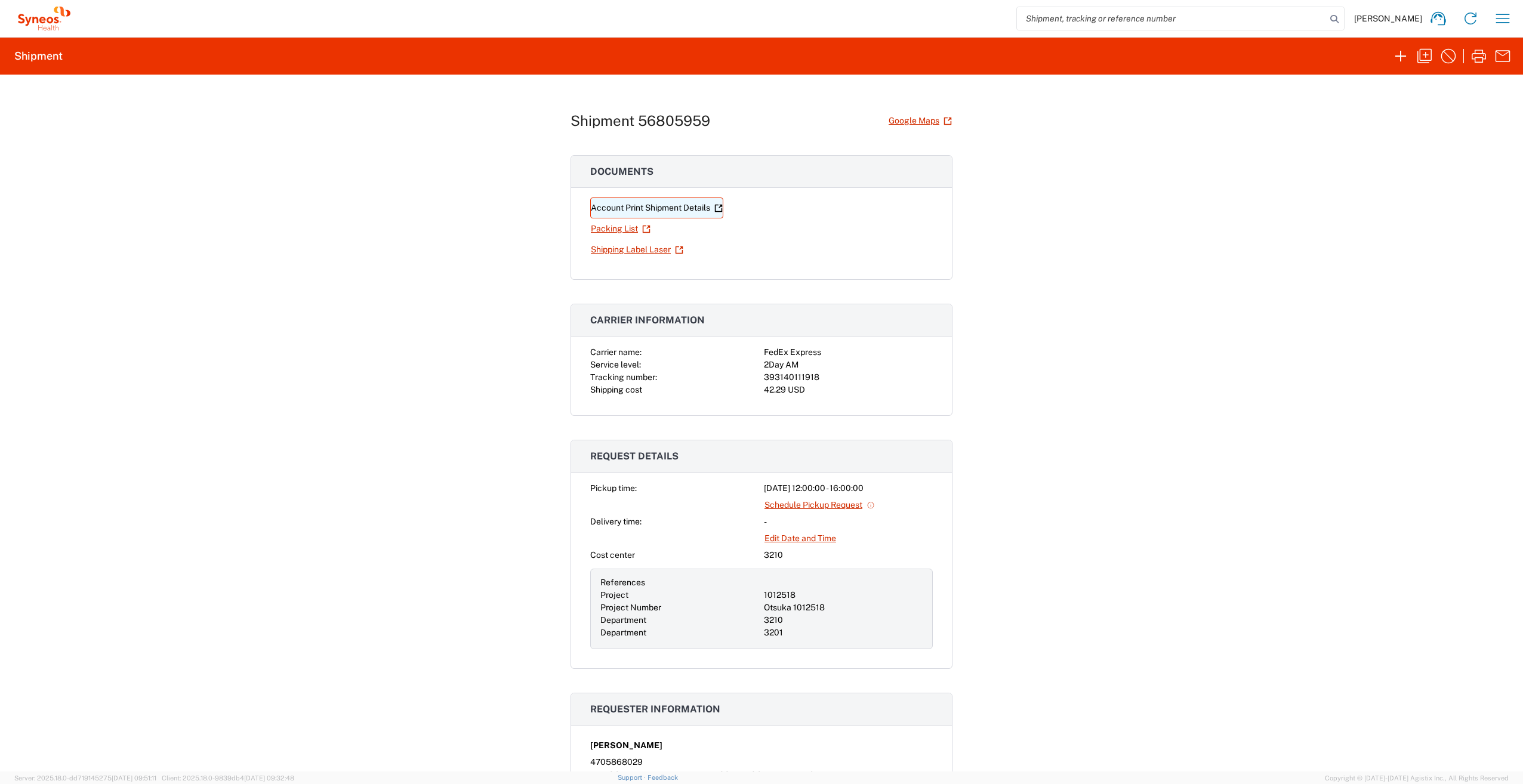
click at [620, 206] on link "Account Print Shipment Details" at bounding box center [656, 208] width 133 height 21
click at [635, 251] on link "Shipping Label Laser" at bounding box center [637, 250] width 94 height 21
click at [624, 249] on link "Shipping Label Laser" at bounding box center [637, 250] width 94 height 21
click at [624, 208] on link "Account Print Shipment Details" at bounding box center [656, 208] width 133 height 21
